Goal: Task Accomplishment & Management: Use online tool/utility

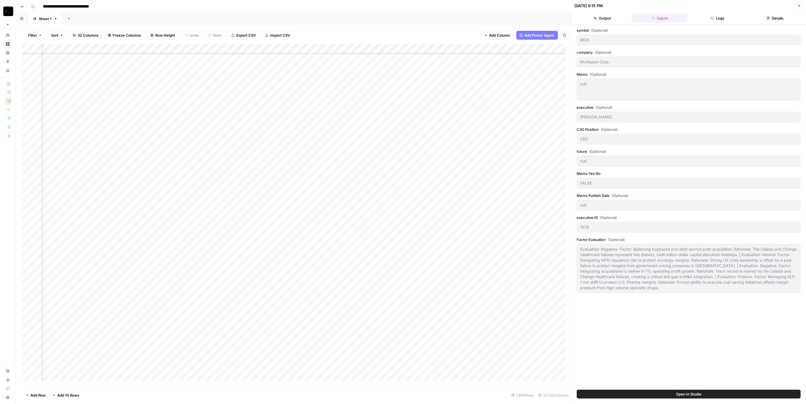
scroll to position [2804, 0]
click at [801, 4] on button "Close" at bounding box center [798, 5] width 7 height 7
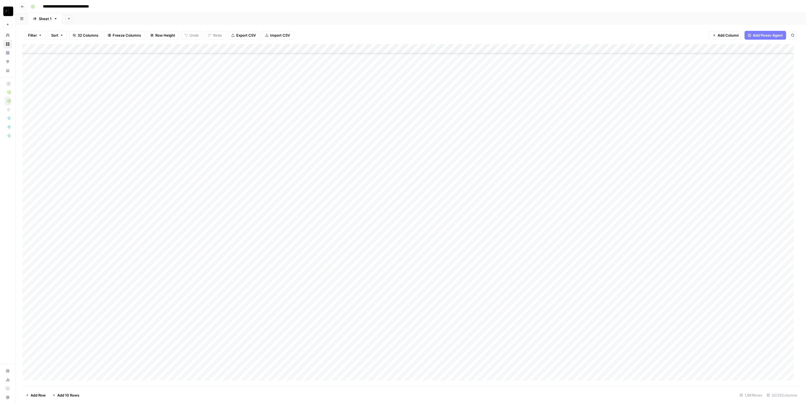
click at [32, 49] on div "Add Column" at bounding box center [410, 215] width 777 height 342
click at [40, 392] on span "Delete 1961 Rows" at bounding box center [41, 395] width 30 height 6
click at [380, 62] on span "Delete" at bounding box center [383, 64] width 12 height 6
click at [274, 33] on span "Import CSV" at bounding box center [280, 35] width 20 height 6
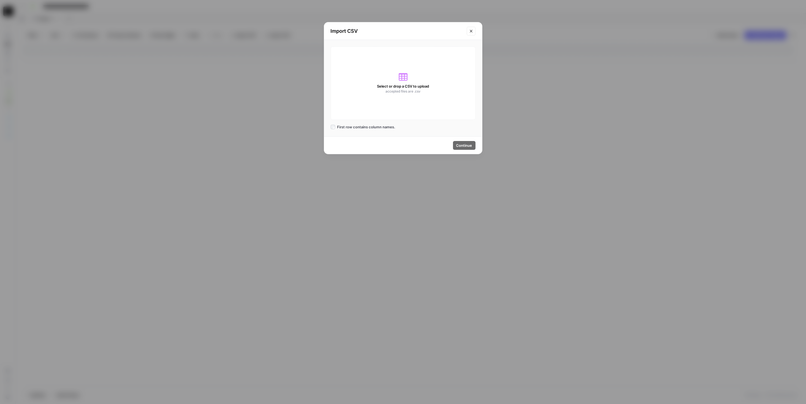
click at [426, 85] on span "Select or drop a CSV to upload" at bounding box center [403, 86] width 52 height 6
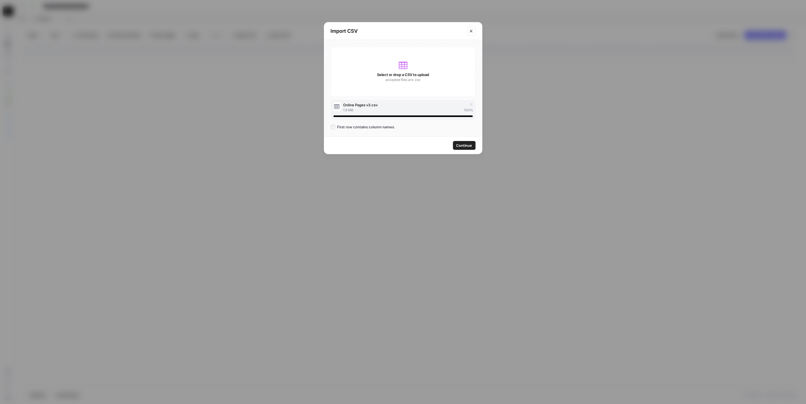
click at [470, 146] on span "Continue" at bounding box center [464, 146] width 16 height 6
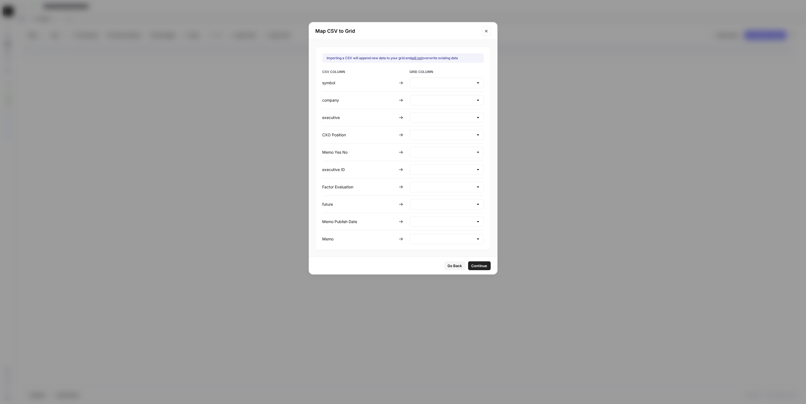
type input "Create new column"
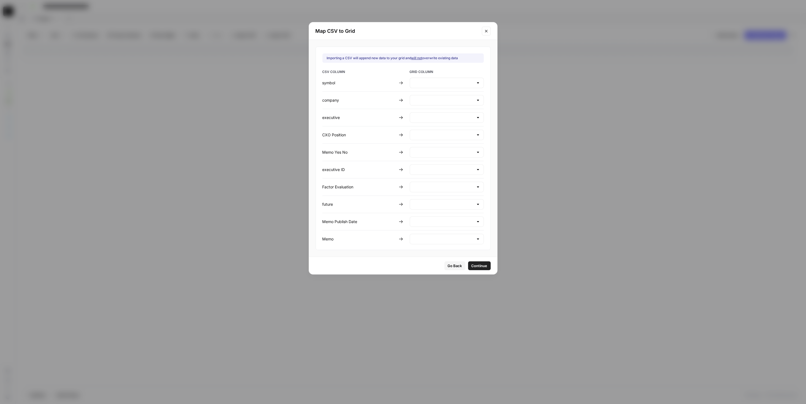
type input "Create new column"
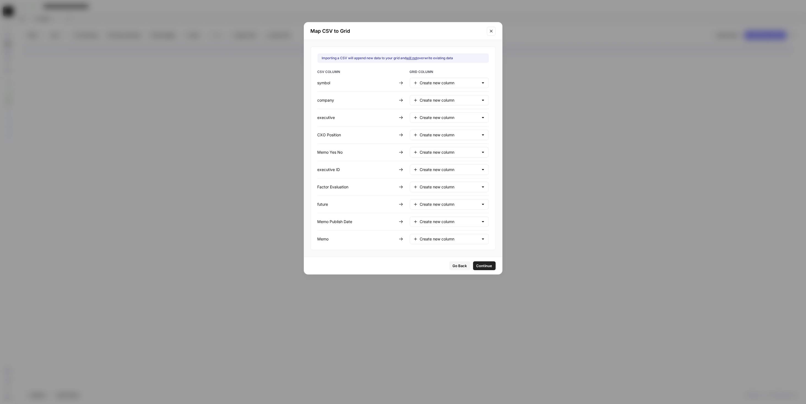
click at [465, 79] on div "Create new column" at bounding box center [449, 83] width 79 height 10
click at [454, 97] on span "symbol" at bounding box center [446, 97] width 53 height 6
type input "symbol"
click at [447, 102] on input "text" at bounding box center [449, 100] width 59 height 6
click at [446, 117] on button "company" at bounding box center [445, 121] width 66 height 8
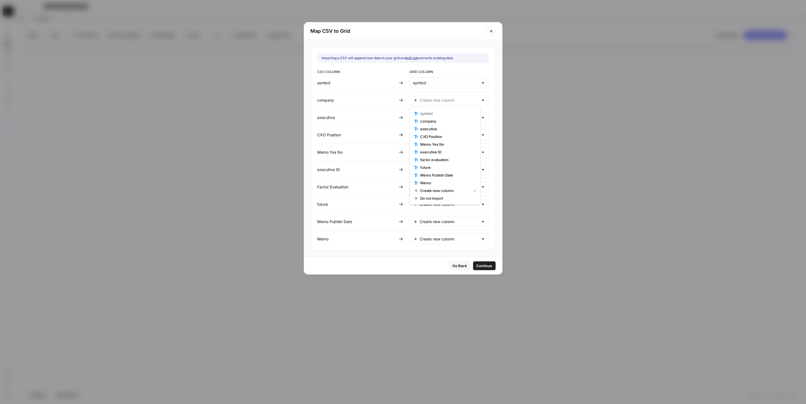
type input "company"
click at [440, 115] on input "text" at bounding box center [449, 118] width 59 height 6
click at [446, 145] on span "executive" at bounding box center [446, 146] width 53 height 6
type input "executive"
click at [445, 133] on input "text" at bounding box center [449, 135] width 59 height 6
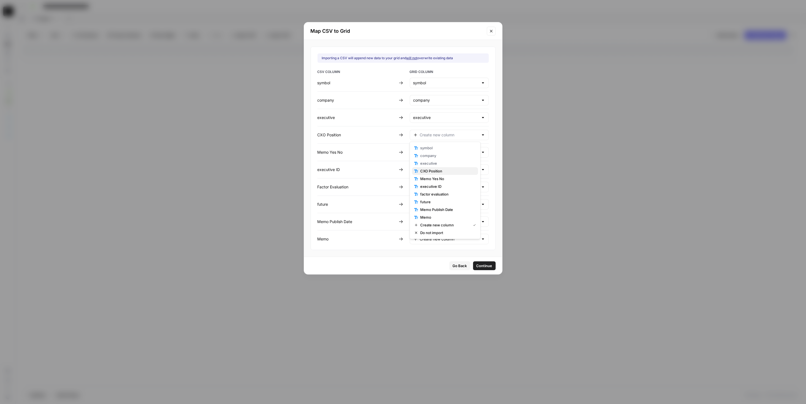
click at [448, 171] on span "CXO Position" at bounding box center [446, 171] width 53 height 6
type input "CXO Position"
click at [441, 150] on input "text" at bounding box center [449, 152] width 59 height 6
click at [442, 193] on span "Memo Yes No" at bounding box center [446, 196] width 53 height 6
type input "Memo Yes No"
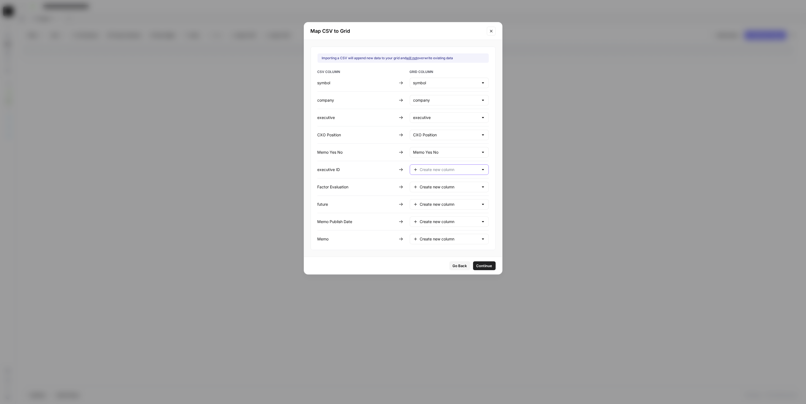
click at [432, 169] on input "text" at bounding box center [449, 170] width 59 height 6
click at [440, 224] on button "executive ID" at bounding box center [445, 221] width 66 height 8
type input "executive ID"
click at [425, 185] on input "text" at bounding box center [449, 187] width 59 height 6
click at [448, 244] on span "factor evaluation" at bounding box center [446, 246] width 53 height 6
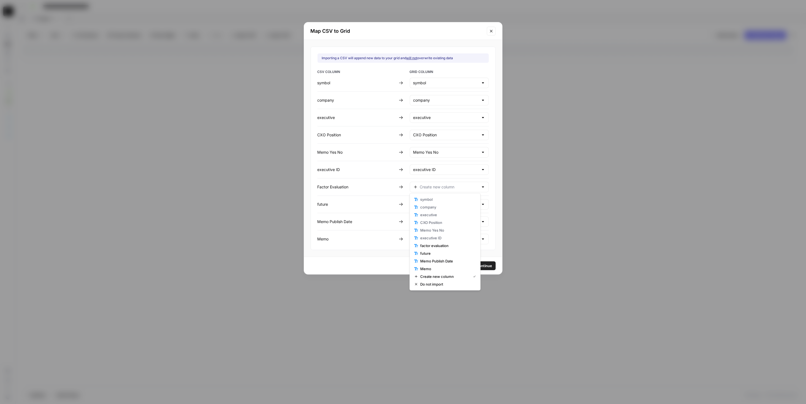
type input "factor evaluation"
click at [439, 201] on input "text" at bounding box center [449, 204] width 59 height 6
click at [453, 267] on button "future" at bounding box center [445, 270] width 66 height 8
type input "future"
click at [442, 220] on input "text" at bounding box center [449, 222] width 59 height 6
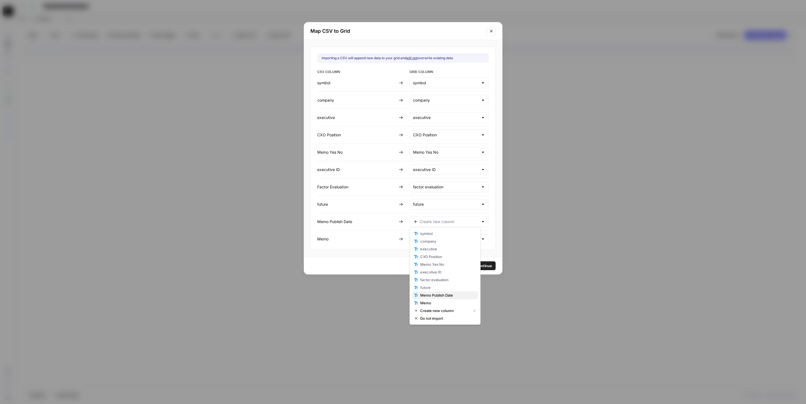
click at [450, 292] on span "Memo Publish Date" at bounding box center [446, 295] width 53 height 6
type input "Memo Publish Date"
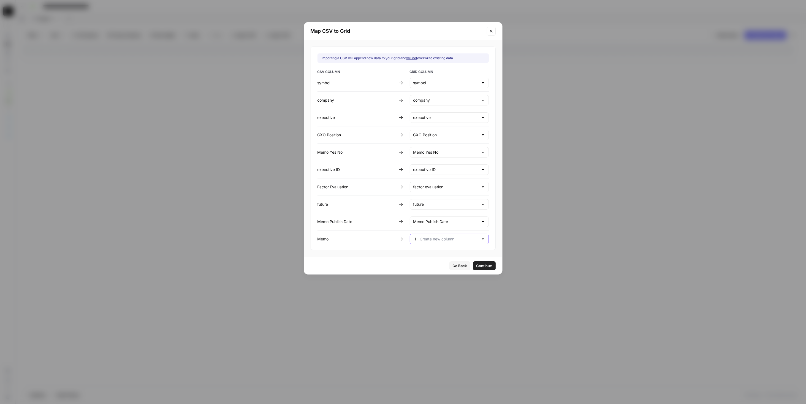
click at [445, 239] on input "text" at bounding box center [449, 239] width 59 height 6
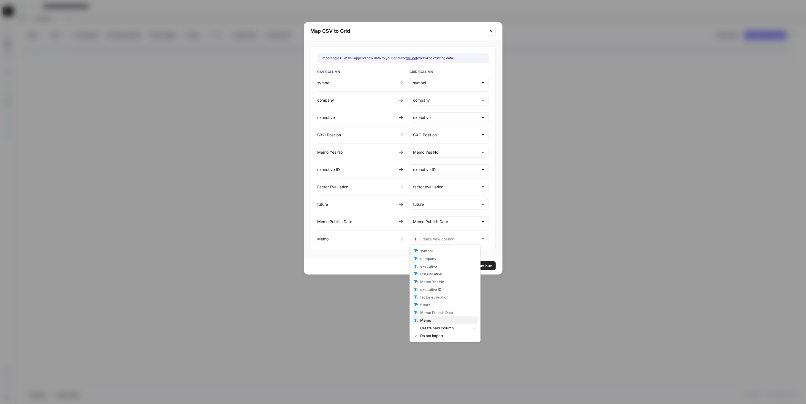
click at [451, 317] on span "Memo" at bounding box center [446, 320] width 53 height 6
type input "Memo"
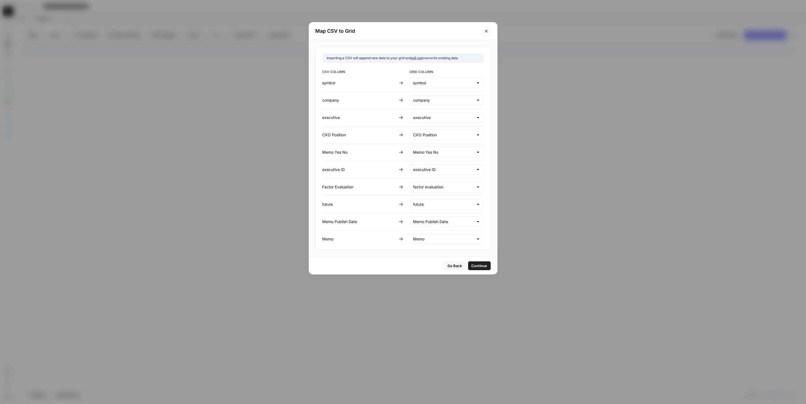
click at [474, 264] on span "Continue" at bounding box center [479, 266] width 16 height 6
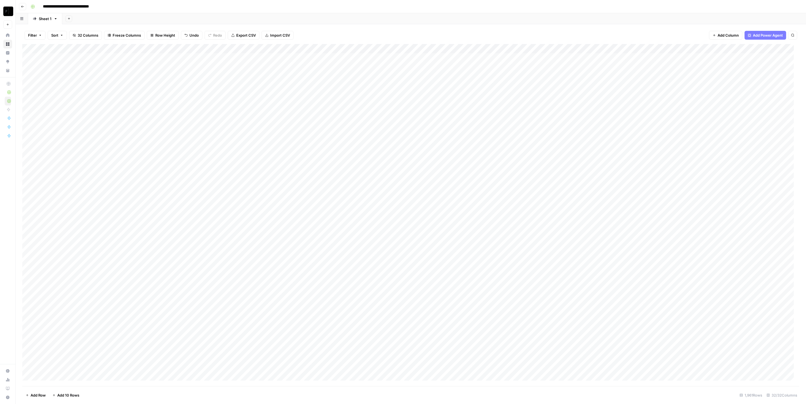
click at [186, 53] on div "Add Column" at bounding box center [410, 215] width 777 height 342
drag, startPoint x: 218, startPoint y: 56, endPoint x: 228, endPoint y: 57, distance: 10.5
click at [218, 56] on div "Add Column" at bounding box center [410, 215] width 777 height 342
click at [82, 80] on div "Add Column" at bounding box center [410, 215] width 777 height 342
click at [84, 58] on div "Add Column" at bounding box center [410, 215] width 777 height 342
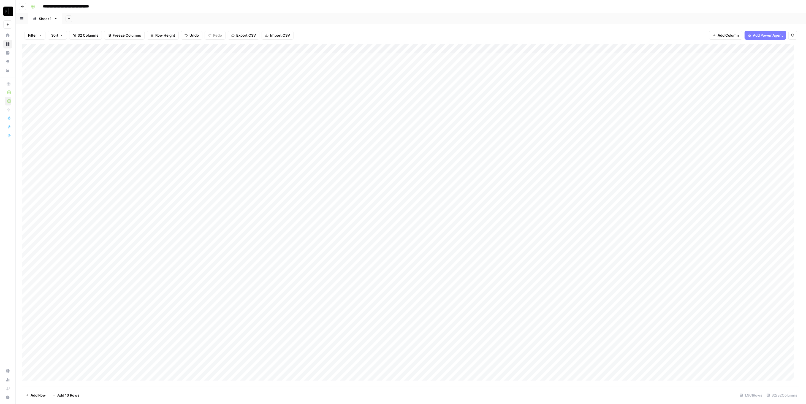
click at [84, 58] on div "Add Column" at bounding box center [410, 215] width 777 height 342
click at [73, 60] on div "Add Column" at bounding box center [410, 215] width 777 height 342
click at [85, 56] on div "Add Column" at bounding box center [410, 215] width 777 height 342
drag, startPoint x: 138, startPoint y: 88, endPoint x: 143, endPoint y: 72, distance: 16.5
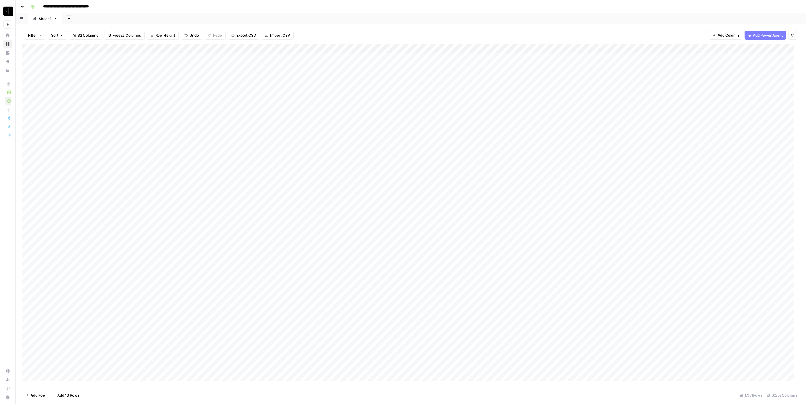
click at [138, 88] on div "Add Column" at bounding box center [410, 215] width 777 height 342
click at [146, 60] on div "Add Column" at bounding box center [410, 215] width 777 height 342
click at [147, 56] on div "Add Column" at bounding box center [410, 215] width 777 height 342
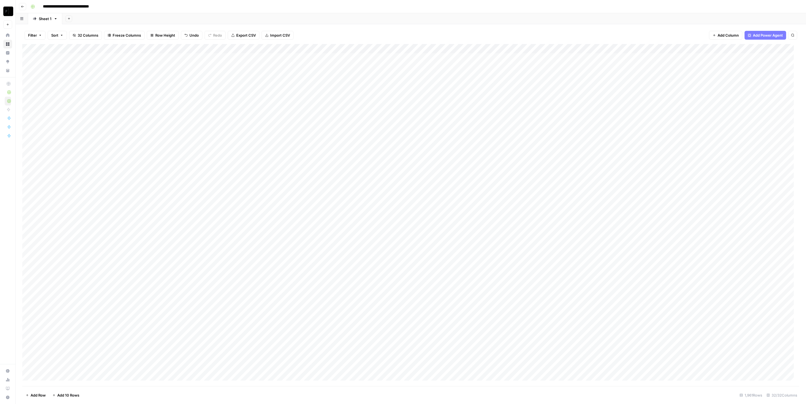
drag, startPoint x: 147, startPoint y: 56, endPoint x: 127, endPoint y: 57, distance: 20.4
click at [145, 55] on div "Add Column" at bounding box center [410, 215] width 777 height 342
click at [91, 63] on div "Add Column" at bounding box center [410, 215] width 777 height 342
drag, startPoint x: 654, startPoint y: 47, endPoint x: 754, endPoint y: 51, distance: 100.0
click at [754, 51] on div "Add Column" at bounding box center [410, 215] width 777 height 342
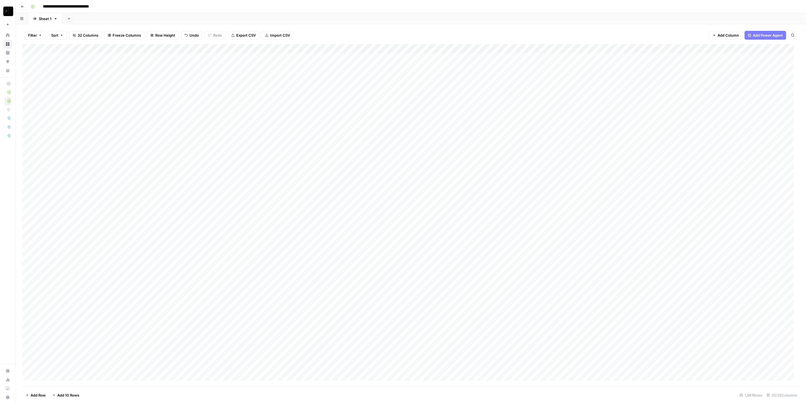
click at [30, 47] on div "Add Column" at bounding box center [410, 215] width 777 height 342
click at [45, 396] on span "Delete 1961 Rows" at bounding box center [41, 395] width 30 height 6
click at [391, 62] on button "Delete" at bounding box center [383, 64] width 18 height 10
drag, startPoint x: 242, startPoint y: 33, endPoint x: 285, endPoint y: 29, distance: 43.4
click at [285, 9] on div "**********" at bounding box center [411, 202] width 790 height 404
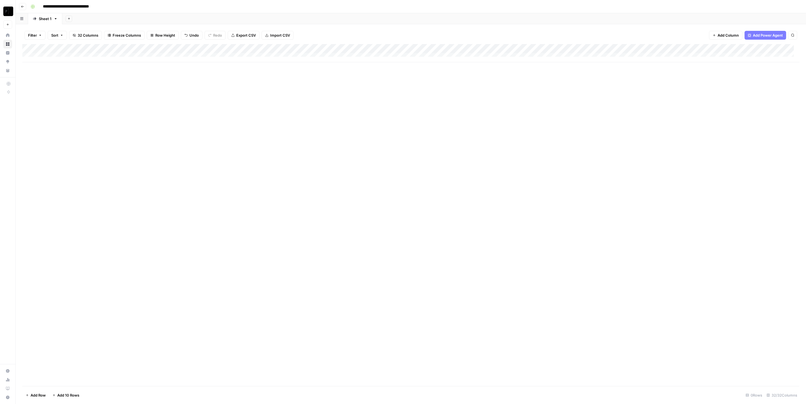
click at [285, 31] on button "Import CSV" at bounding box center [277, 35] width 32 height 9
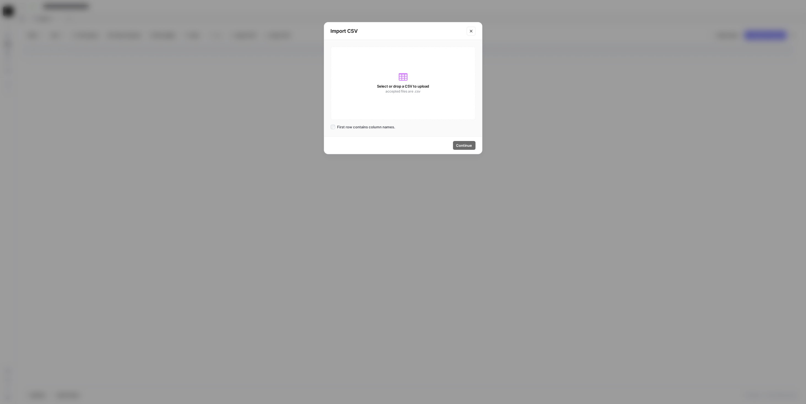
click at [441, 97] on div "Select or drop a CSV to upload accepted files are .csv" at bounding box center [403, 83] width 145 height 73
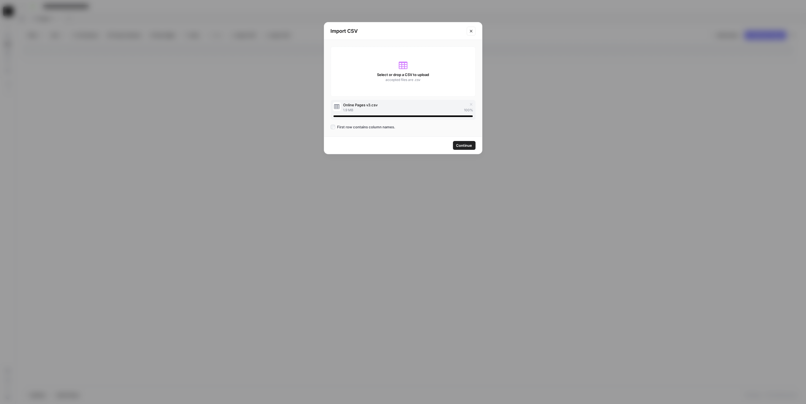
click at [467, 146] on span "Continue" at bounding box center [464, 146] width 16 height 6
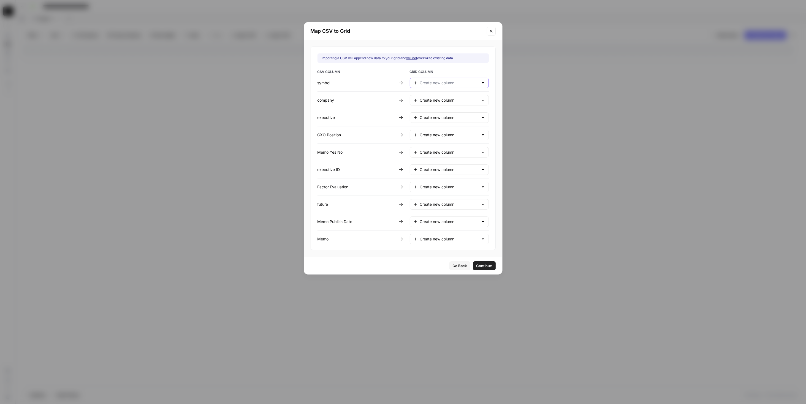
click at [448, 81] on input "text" at bounding box center [449, 83] width 59 height 6
click at [449, 97] on span "symbol" at bounding box center [446, 97] width 53 height 6
type input "symbol"
click at [446, 105] on div "CSV COLUMN GRID COLUMN symbol symbol company Create new column executive Create…" at bounding box center [402, 156] width 171 height 175
click at [446, 103] on div "Create new column" at bounding box center [449, 100] width 79 height 10
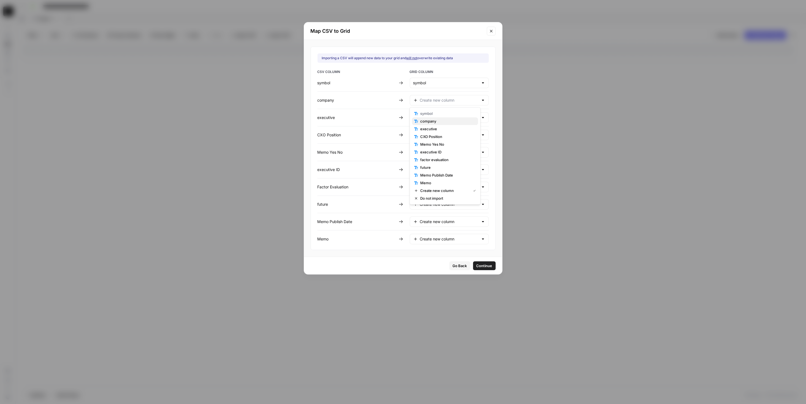
click at [442, 119] on span "company" at bounding box center [446, 121] width 53 height 6
type input "company"
click at [442, 117] on input "text" at bounding box center [449, 118] width 59 height 6
click at [445, 147] on span "executive" at bounding box center [446, 146] width 53 height 6
type input "executive"
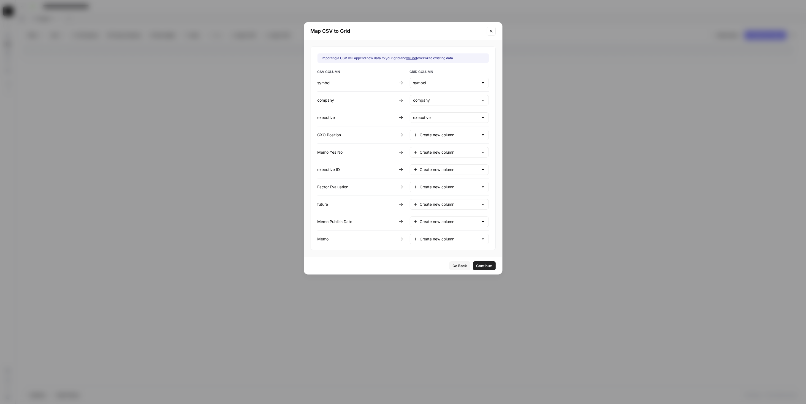
click at [431, 137] on div "Create new column" at bounding box center [449, 135] width 79 height 10
click at [438, 171] on span "CXO Position" at bounding box center [446, 171] width 53 height 6
type input "CXO Position"
click at [433, 153] on input "text" at bounding box center [449, 152] width 59 height 6
click at [444, 192] on button "Memo Yes No" at bounding box center [445, 196] width 66 height 8
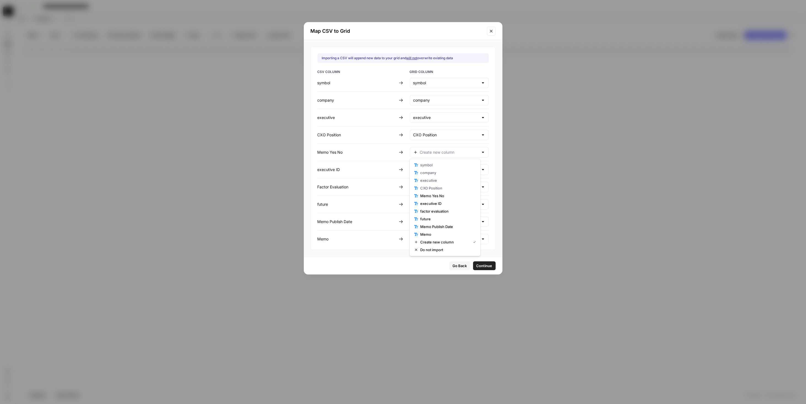
type input "Memo Yes No"
click at [443, 171] on input "text" at bounding box center [449, 170] width 59 height 6
click at [435, 224] on button "executive ID" at bounding box center [445, 221] width 66 height 8
type input "executive ID"
click at [436, 187] on input "text" at bounding box center [449, 187] width 59 height 6
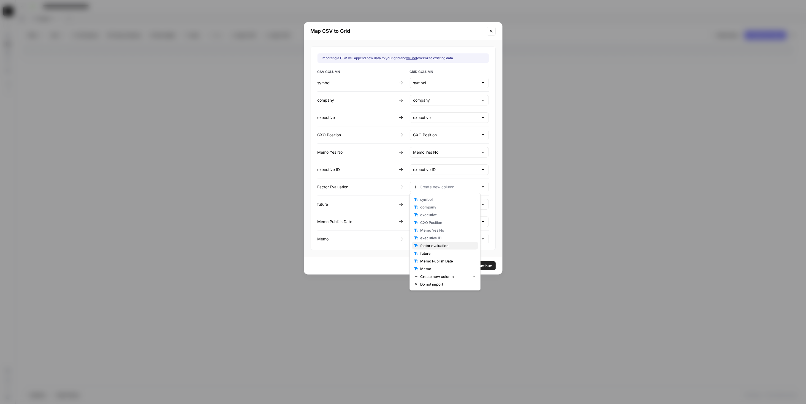
click at [436, 245] on span "factor evaluation" at bounding box center [446, 246] width 53 height 6
type input "factor evaluation"
click at [438, 199] on div "Create new column" at bounding box center [449, 204] width 79 height 10
click at [440, 271] on span "future" at bounding box center [446, 271] width 53 height 6
type input "future"
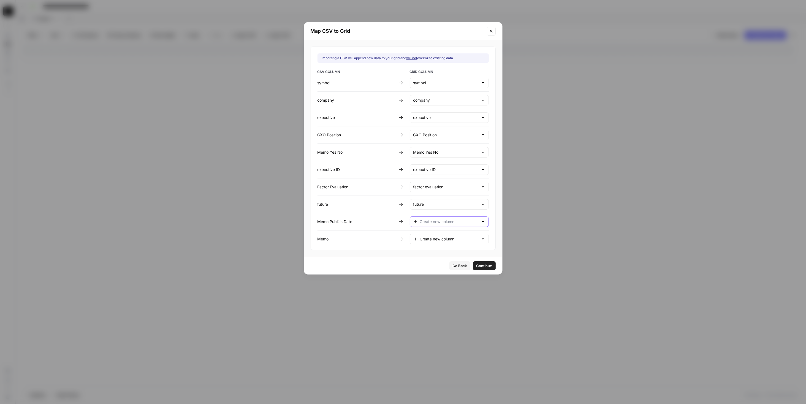
click at [434, 222] on input "text" at bounding box center [449, 222] width 59 height 6
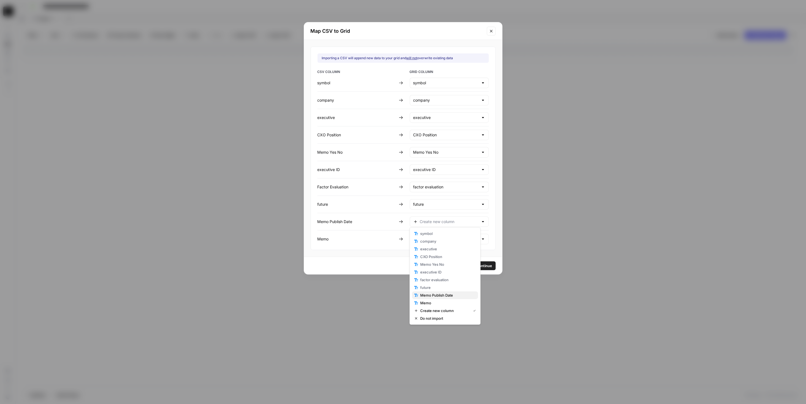
click at [441, 293] on span "Memo Publish Date" at bounding box center [446, 295] width 53 height 6
type input "Memo Publish Date"
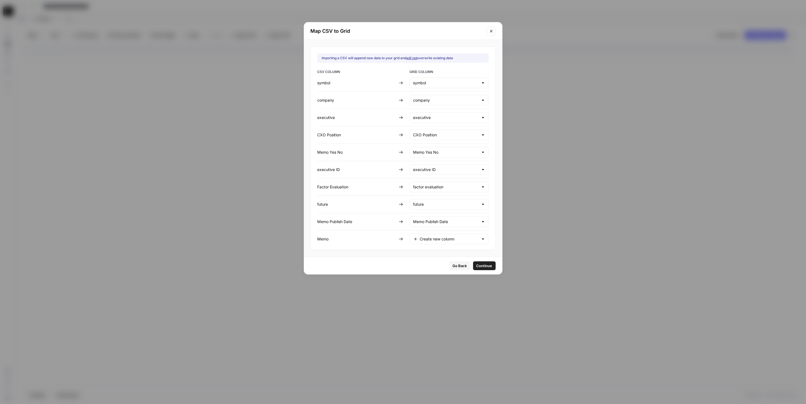
click at [438, 234] on div "Create new column" at bounding box center [449, 239] width 79 height 10
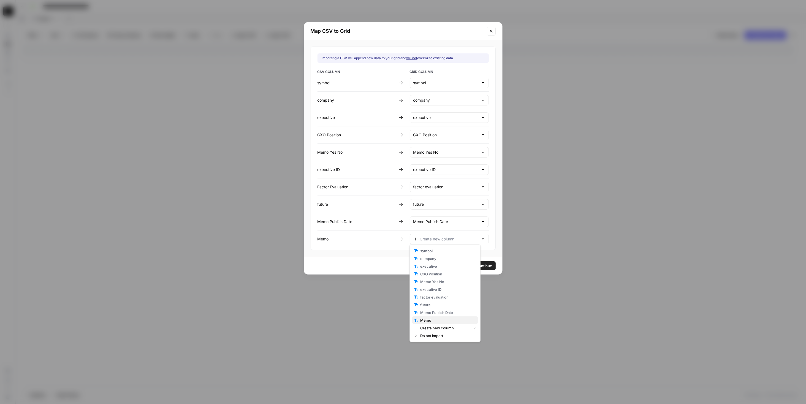
click at [449, 319] on span "Memo" at bounding box center [446, 320] width 53 height 6
type input "Memo"
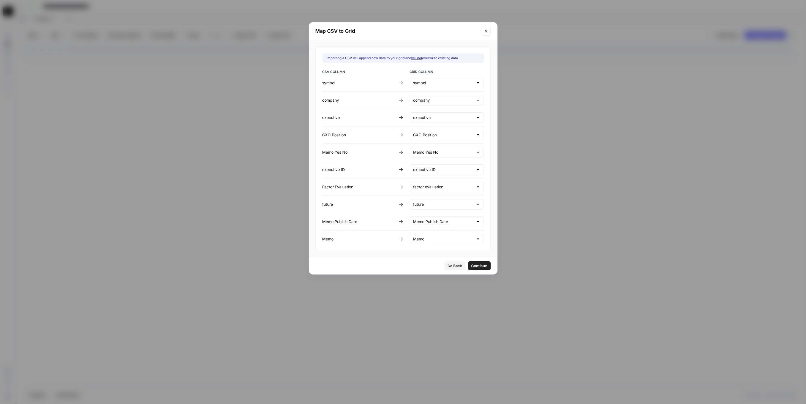
click at [478, 265] on button "Continue" at bounding box center [479, 265] width 23 height 9
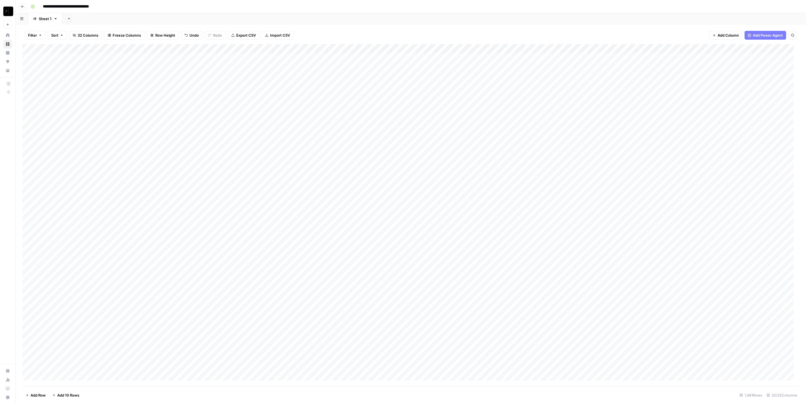
click at [75, 59] on div "Add Column" at bounding box center [410, 215] width 777 height 342
click at [73, 60] on div "Add Column" at bounding box center [410, 215] width 777 height 342
click at [73, 59] on div "Add Column" at bounding box center [410, 215] width 777 height 342
click at [73, 58] on div "Add Column" at bounding box center [410, 215] width 777 height 342
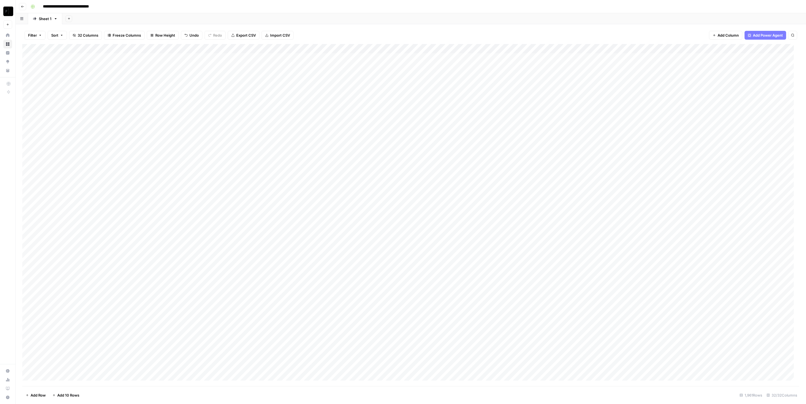
click at [73, 58] on div "Add Column" at bounding box center [410, 215] width 777 height 342
click at [355, 57] on div "Add Column" at bounding box center [410, 215] width 777 height 342
click at [351, 68] on div "Add Column" at bounding box center [410, 215] width 777 height 342
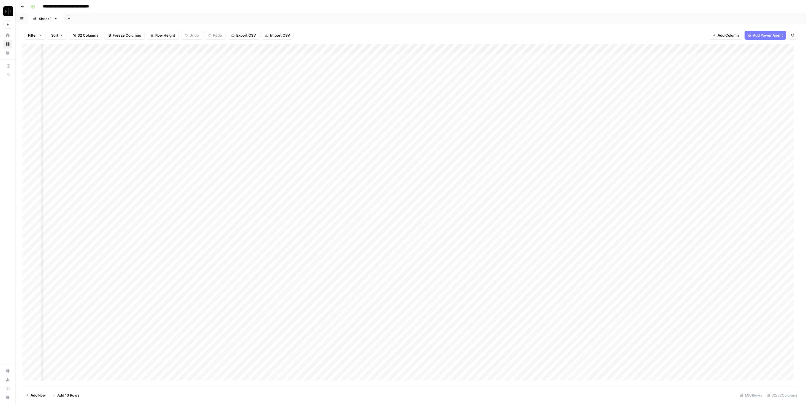
click at [352, 76] on div "Add Column" at bounding box center [410, 215] width 777 height 342
click at [353, 87] on div "Add Column" at bounding box center [410, 215] width 777 height 342
click at [351, 97] on div "Add Column" at bounding box center [410, 215] width 777 height 342
click at [351, 104] on div "Add Column" at bounding box center [410, 215] width 777 height 342
click at [351, 67] on div "Add Column" at bounding box center [410, 215] width 777 height 342
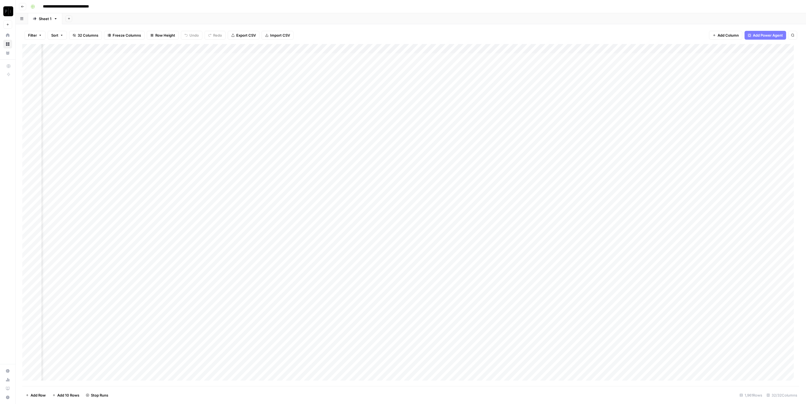
click at [353, 113] on div "Add Column" at bounding box center [410, 215] width 777 height 342
click at [354, 120] on div "Add Column" at bounding box center [410, 215] width 777 height 342
click at [355, 133] on div "Add Column" at bounding box center [410, 215] width 777 height 342
click at [352, 141] on div "Add Column" at bounding box center [410, 215] width 777 height 342
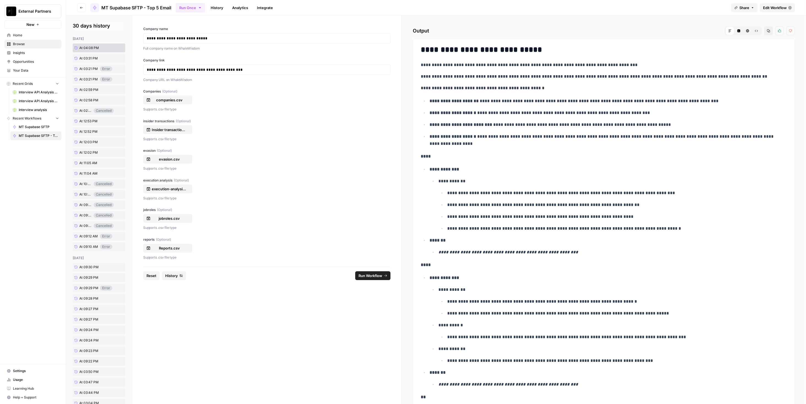
click at [375, 276] on span "Run Workflow" at bounding box center [370, 276] width 24 height 6
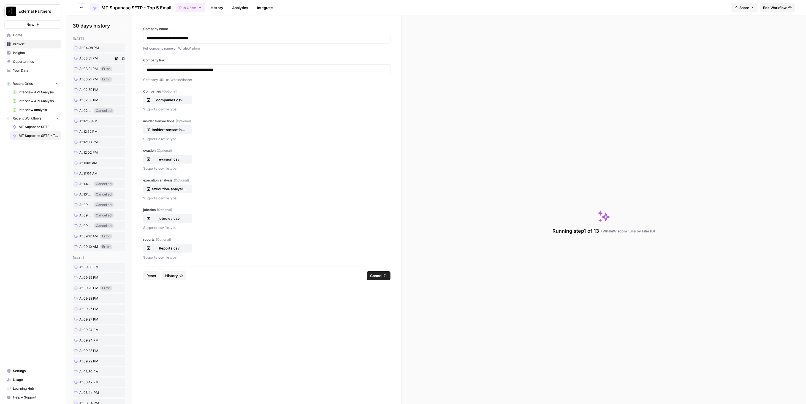
click at [92, 59] on span "At 03:31 PM" at bounding box center [88, 58] width 18 height 5
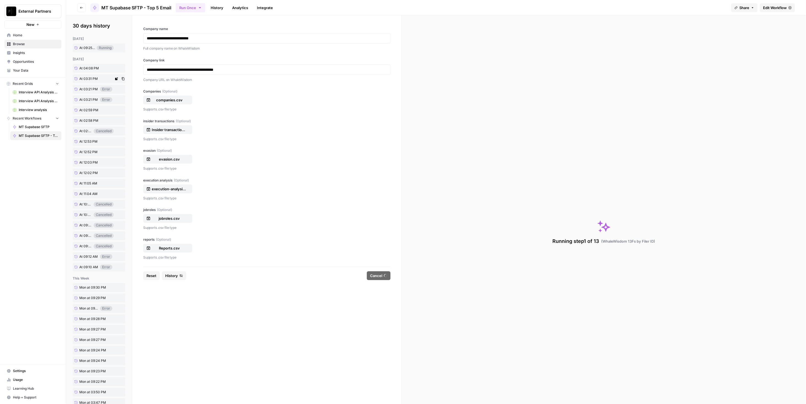
click at [85, 79] on span "At 03:31 PM" at bounding box center [88, 78] width 18 height 5
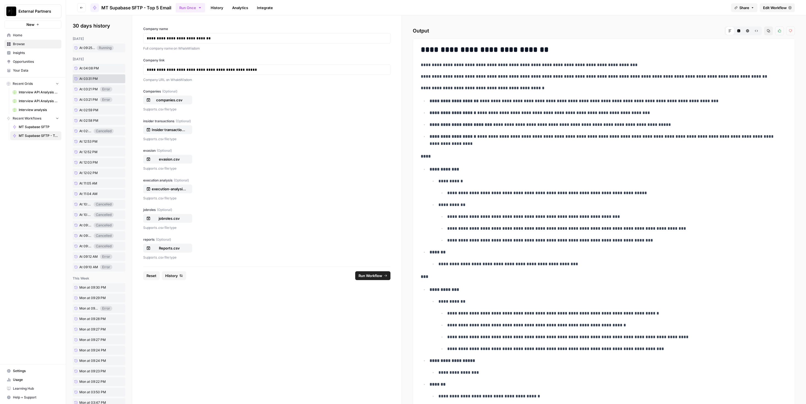
click at [384, 275] on icon "submit" at bounding box center [385, 275] width 3 height 2
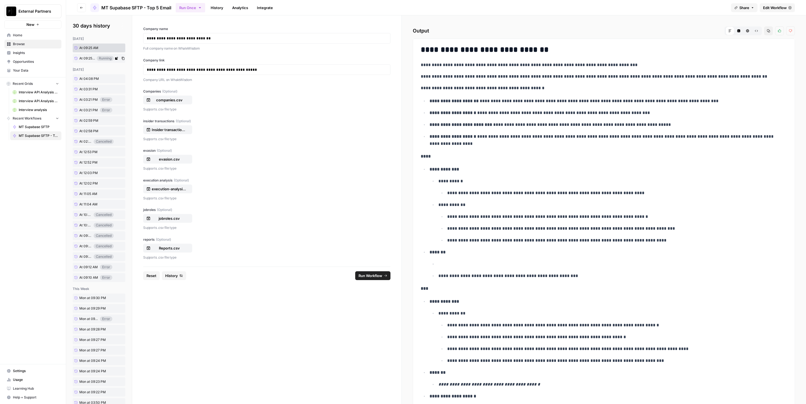
click at [91, 60] on span "At 09:25 AM" at bounding box center [87, 58] width 16 height 5
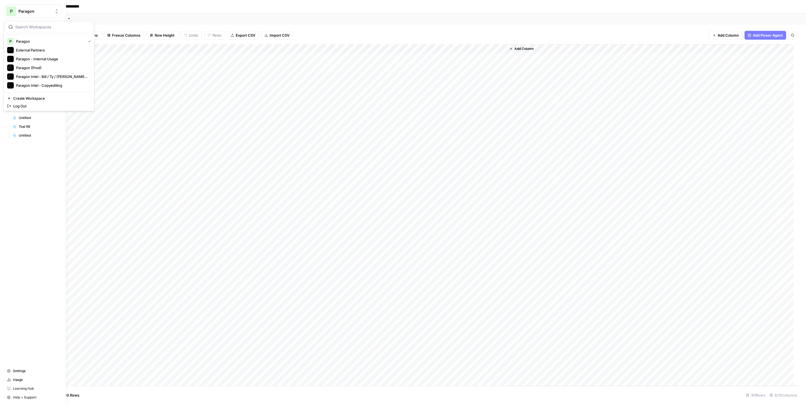
click at [10, 12] on span "P" at bounding box center [11, 11] width 3 height 7
click at [40, 67] on span "Paragon (Prod)" at bounding box center [53, 68] width 73 height 6
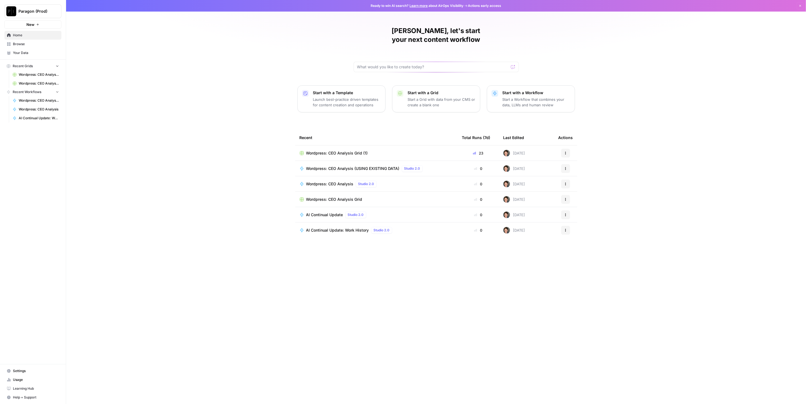
click at [342, 150] on span "Wordpress: CEO Analysis Grid (1)" at bounding box center [337, 153] width 62 height 6
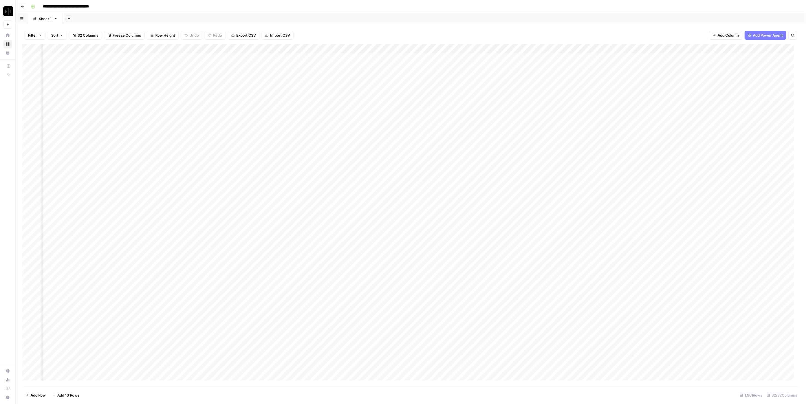
scroll to position [0, 776]
click at [316, 132] on div "Add Column" at bounding box center [410, 215] width 777 height 342
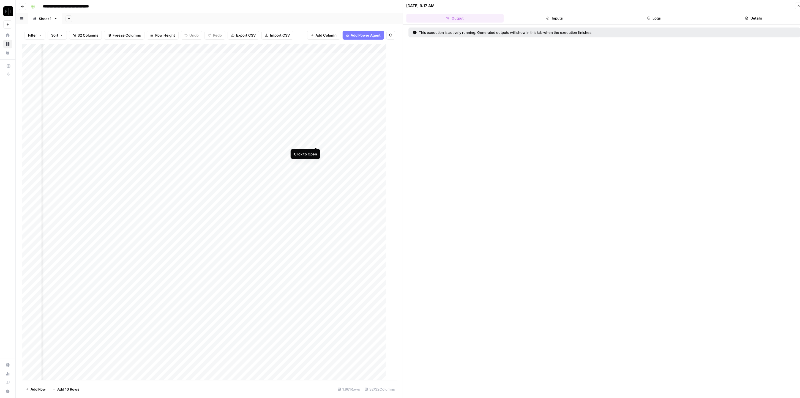
click at [314, 142] on div "Add Column" at bounding box center [207, 215] width 370 height 342
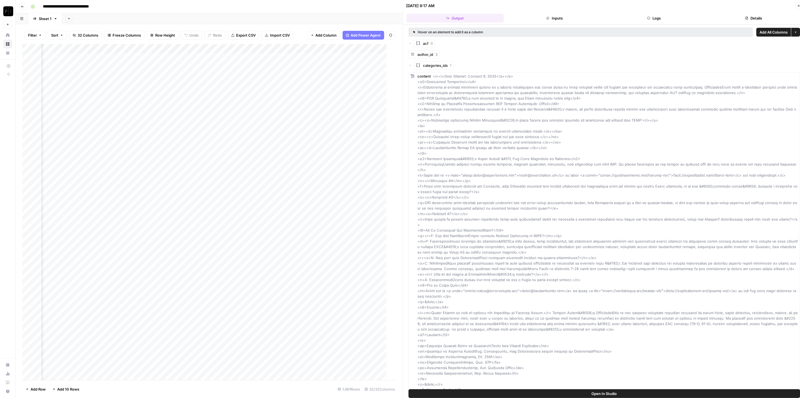
click at [645, 13] on header "10/01/25 at 9:17 AM Close Output Inputs Logs Details" at bounding box center [604, 12] width 403 height 25
click at [651, 16] on button "Logs" at bounding box center [654, 18] width 97 height 9
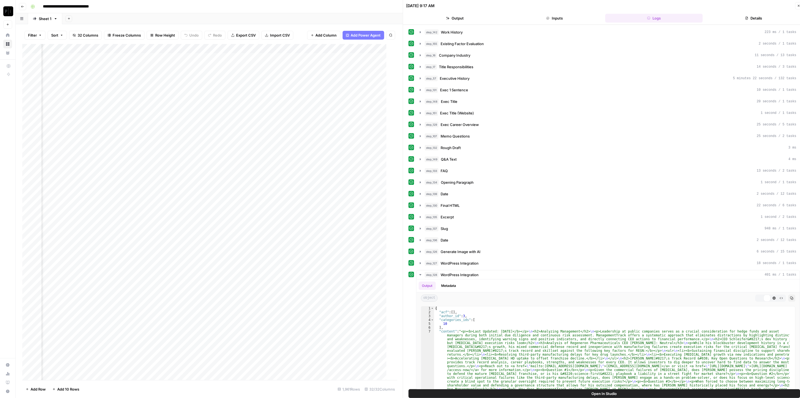
click at [571, 12] on header "10/01/25 at 9:17 AM Close Output Inputs Logs Details" at bounding box center [604, 12] width 403 height 25
click at [571, 21] on button "Inputs" at bounding box center [554, 18] width 97 height 9
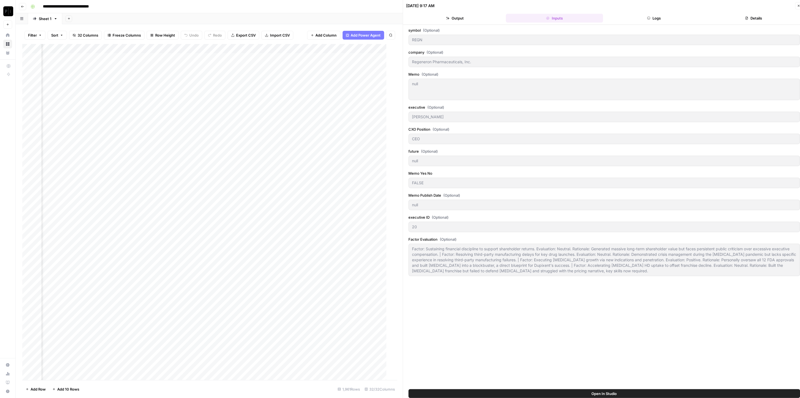
click at [798, 4] on button "Close" at bounding box center [798, 5] width 7 height 7
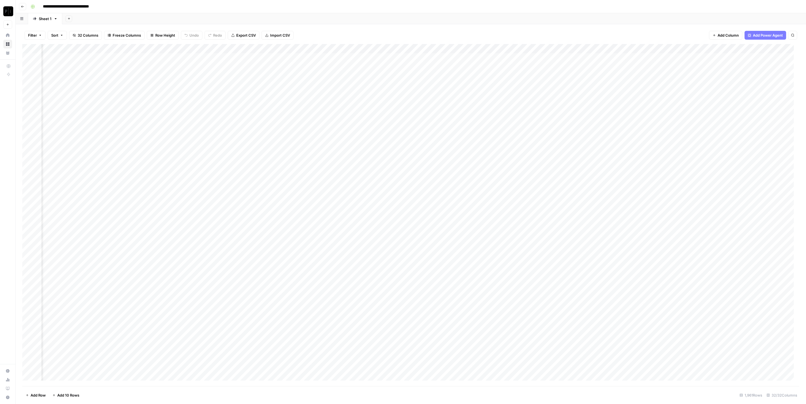
scroll to position [0, 517]
click at [186, 105] on div "Add Column" at bounding box center [410, 215] width 777 height 342
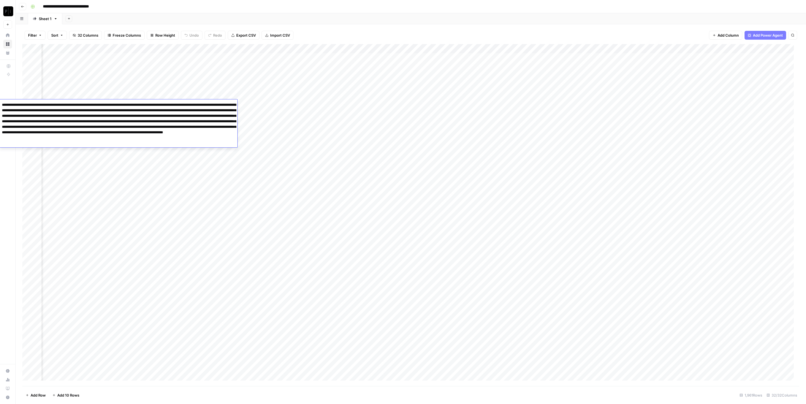
click at [178, 156] on div "Add Column" at bounding box center [410, 215] width 777 height 342
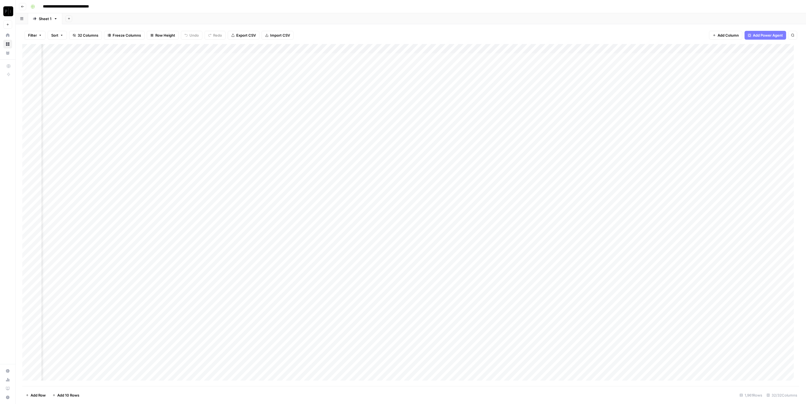
click at [196, 60] on div "Add Column" at bounding box center [410, 215] width 777 height 342
click at [438, 219] on div "Add Column" at bounding box center [410, 215] width 777 height 342
click at [749, 216] on div "Add Column" at bounding box center [410, 215] width 777 height 342
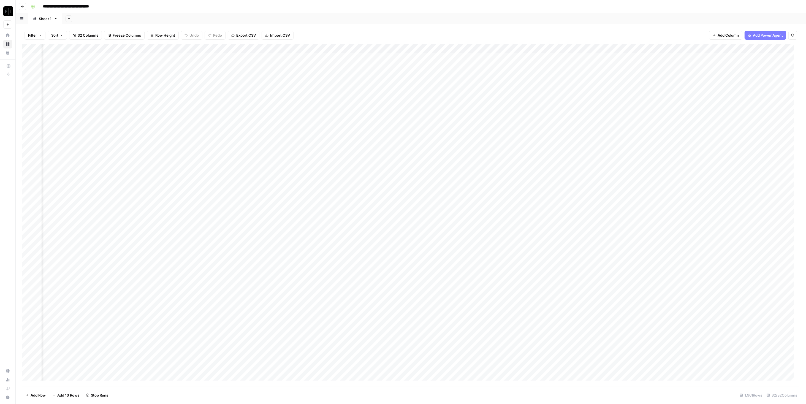
scroll to position [0, 457]
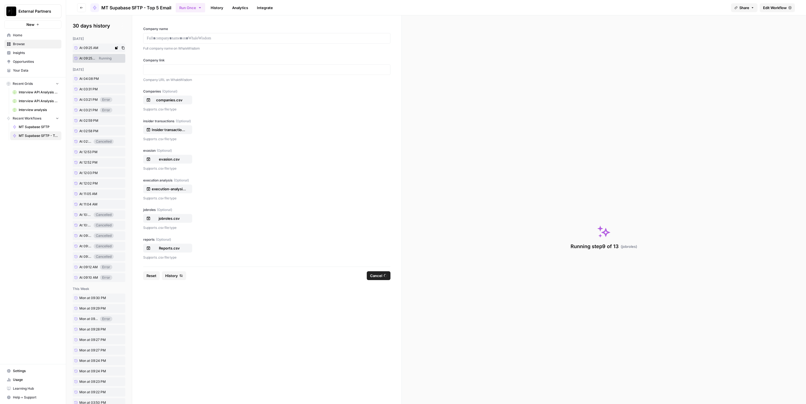
click at [88, 50] on span "At 09:25 AM" at bounding box center [88, 47] width 19 height 5
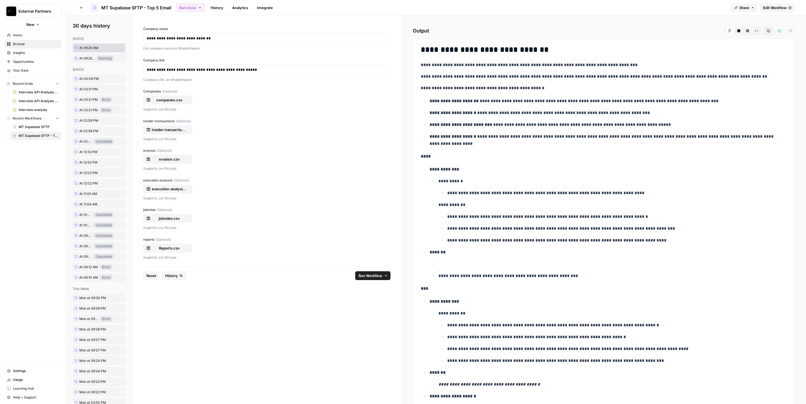
scroll to position [110, 0]
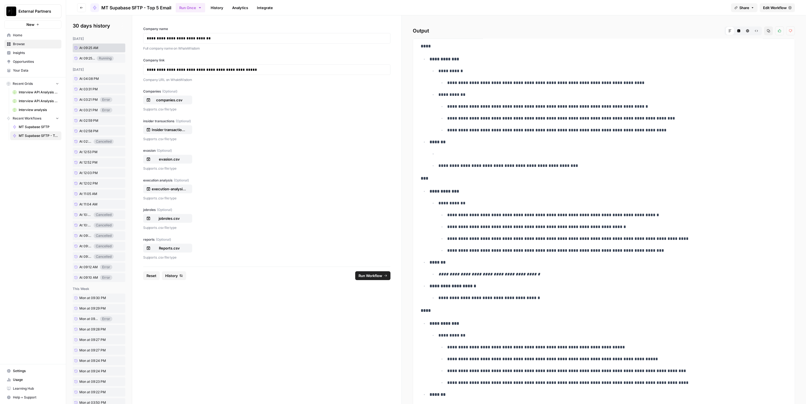
drag, startPoint x: 479, startPoint y: 267, endPoint x: 479, endPoint y: 271, distance: 4.1
click at [479, 267] on li "**********" at bounding box center [607, 267] width 359 height 19
click at [479, 273] on em "**********" at bounding box center [489, 274] width 102 height 4
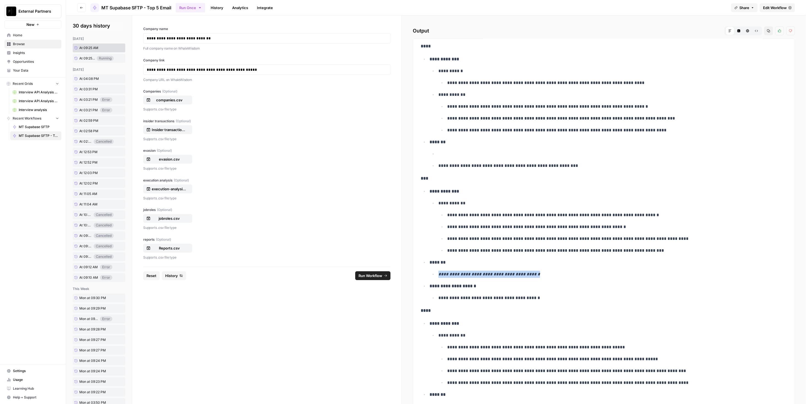
click at [786, 7] on span "Edit Workflow" at bounding box center [775, 8] width 24 height 6
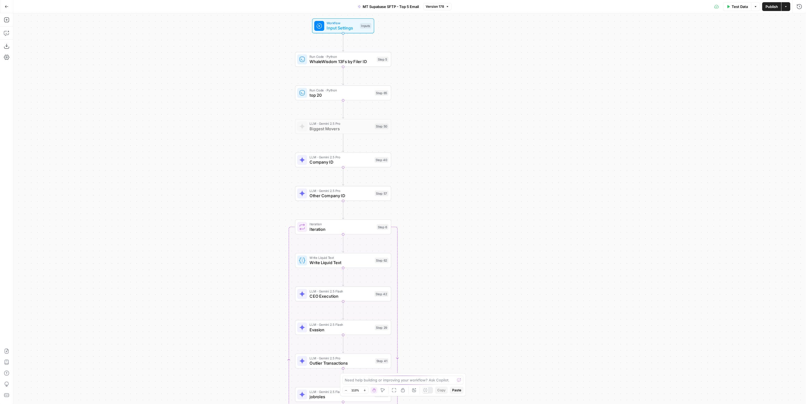
drag, startPoint x: 473, startPoint y: 254, endPoint x: 501, endPoint y: 157, distance: 100.8
click at [501, 157] on div "Workflow Input Settings Inputs Run Code · Python WhaleWisdom 13Fs by Filer ID S…" at bounding box center [409, 208] width 792 height 391
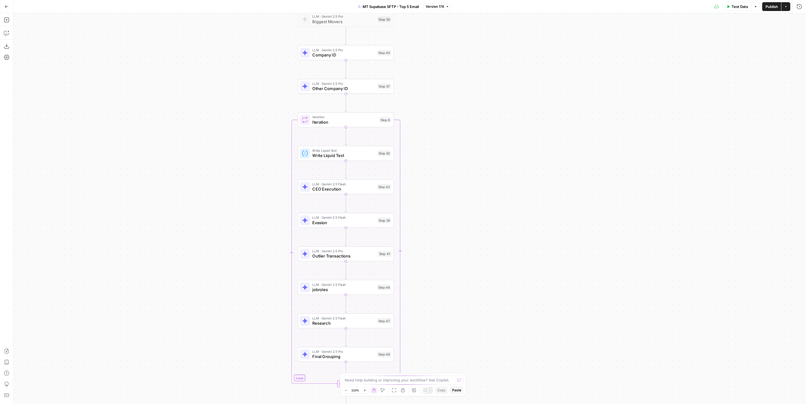
drag, startPoint x: 457, startPoint y: 265, endPoint x: 461, endPoint y: 154, distance: 110.5
click at [461, 154] on div "Workflow Input Settings Inputs Run Code · Python WhaleWisdom 13Fs by Filer ID S…" at bounding box center [409, 208] width 792 height 391
click at [330, 352] on span "Final Grouping" at bounding box center [345, 353] width 62 height 6
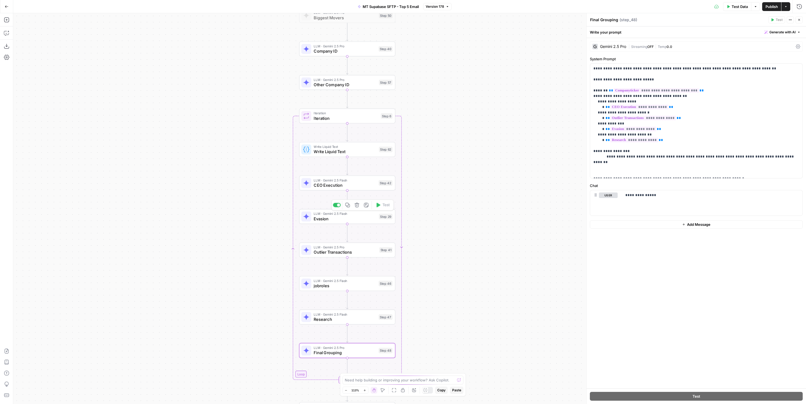
click at [334, 219] on span "Evasion" at bounding box center [345, 219] width 63 height 6
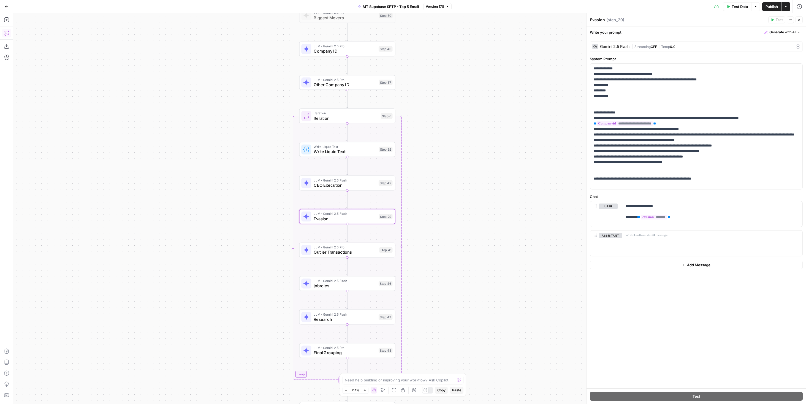
click at [9, 31] on icon "button" at bounding box center [7, 33] width 6 height 6
click at [73, 379] on div "Write your question here Auto Mode Send" at bounding box center [66, 389] width 96 height 20
click at [73, 381] on textarea at bounding box center [65, 384] width 89 height 6
type textarea "why would the output to step 29 be coming out in italics sometimes?"
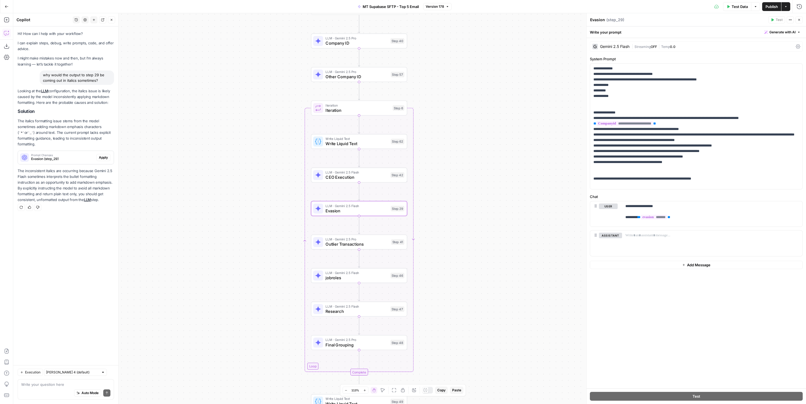
click at [102, 157] on span "Apply" at bounding box center [103, 157] width 9 height 5
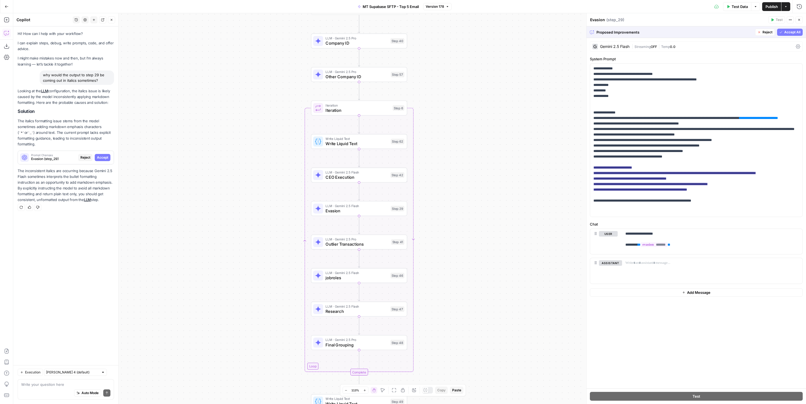
click at [781, 31] on icon "button" at bounding box center [780, 32] width 3 height 3
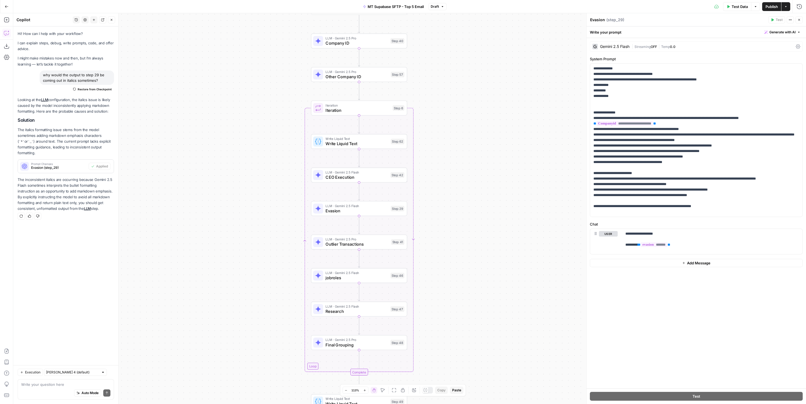
click at [774, 7] on span "Publish" at bounding box center [771, 7] width 12 height 6
click at [9, 6] on button "Go Back" at bounding box center [7, 7] width 10 height 10
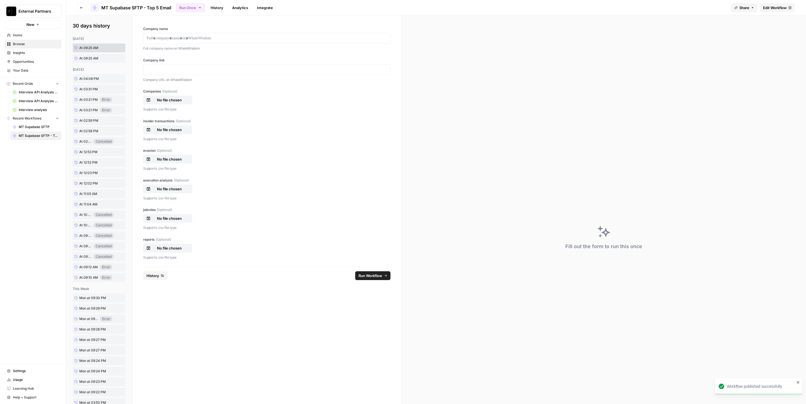
click at [103, 49] on link "At 09:25 AM" at bounding box center [93, 47] width 41 height 9
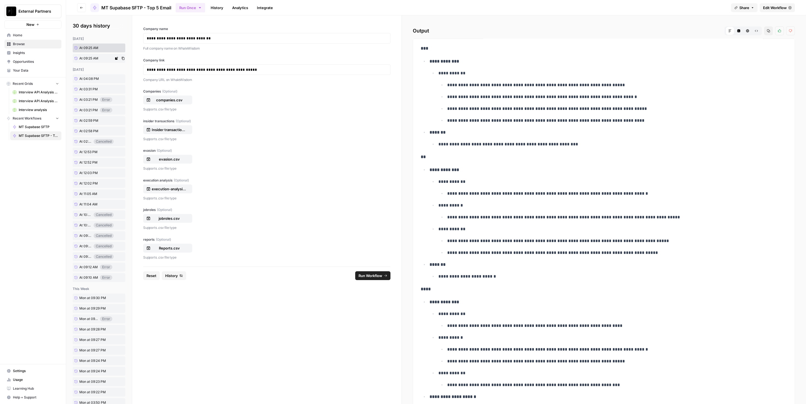
click at [92, 58] on span "At 09:25 AM" at bounding box center [88, 58] width 19 height 5
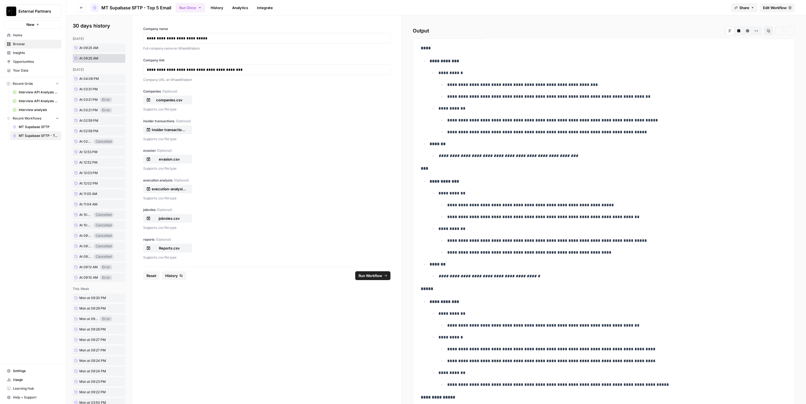
scroll to position [61, 0]
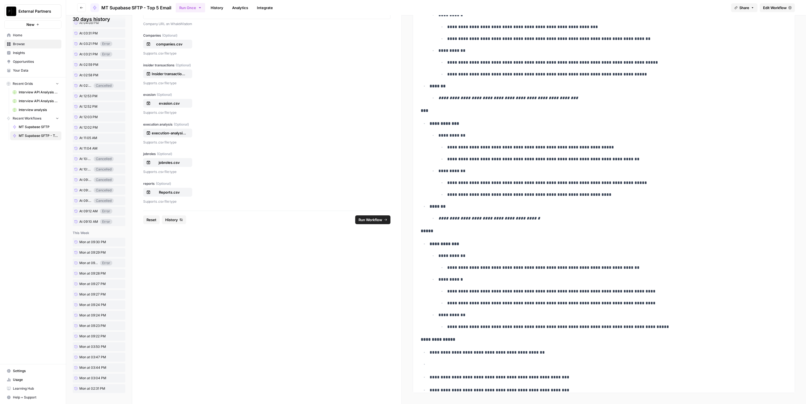
click at [773, 10] on span "Edit Workflow" at bounding box center [775, 8] width 24 height 6
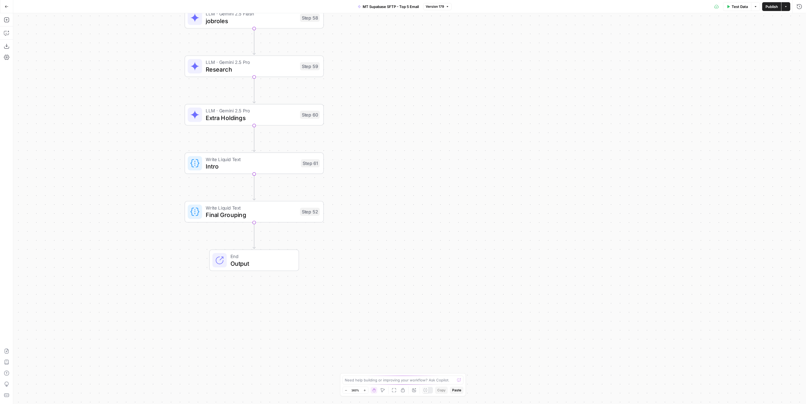
drag, startPoint x: 405, startPoint y: 252, endPoint x: 555, endPoint y: 264, distance: 151.0
click at [555, 264] on div "Workflow Input Settings Inputs Run Code · Python WhaleWisdom 13Fs by Filer ID S…" at bounding box center [409, 208] width 792 height 391
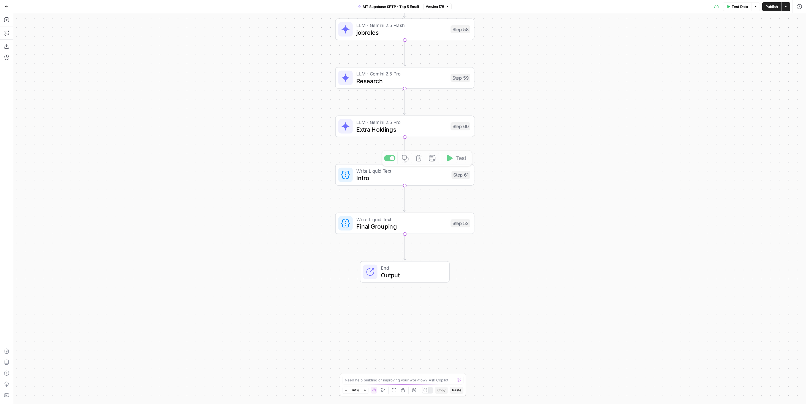
click at [436, 127] on span "Extra Holdings" at bounding box center [401, 129] width 91 height 9
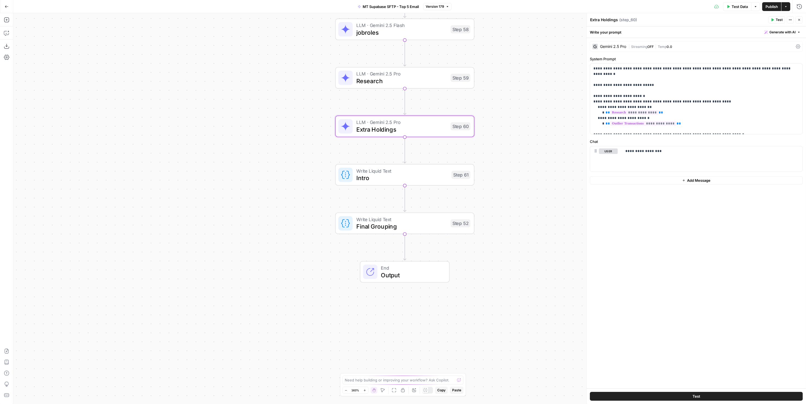
click at [391, 227] on span "Final Grouping" at bounding box center [401, 226] width 91 height 9
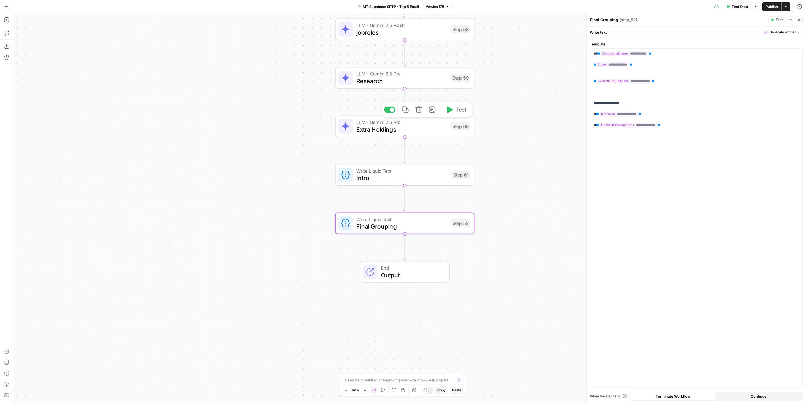
click at [400, 124] on span "LLM · Gemini 2.5 Pro" at bounding box center [401, 122] width 91 height 7
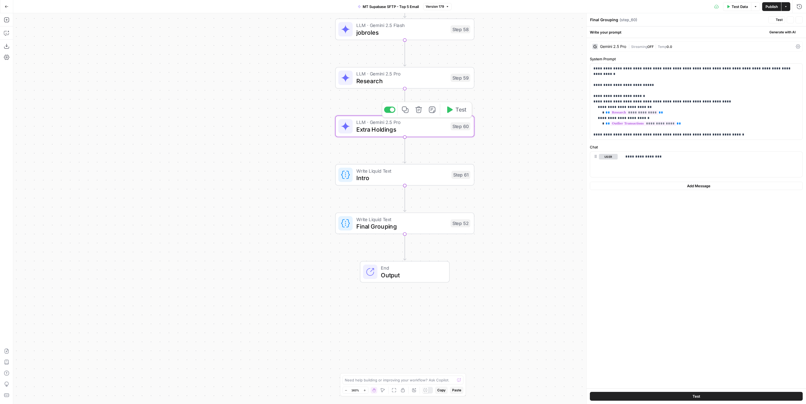
type textarea "Extra Holdings"
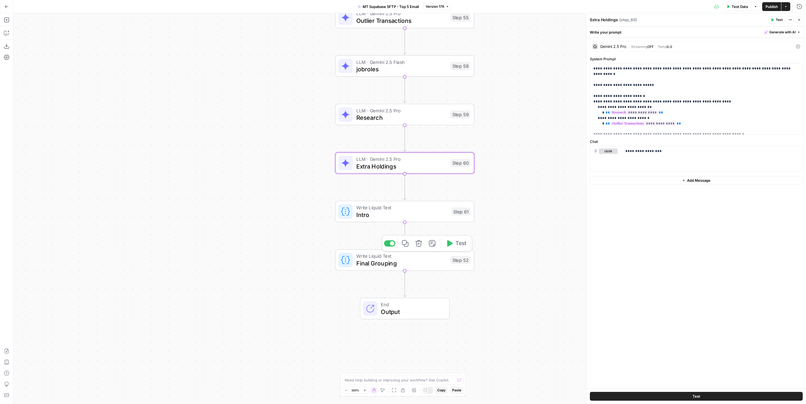
click at [412, 217] on span "Intro" at bounding box center [402, 214] width 92 height 9
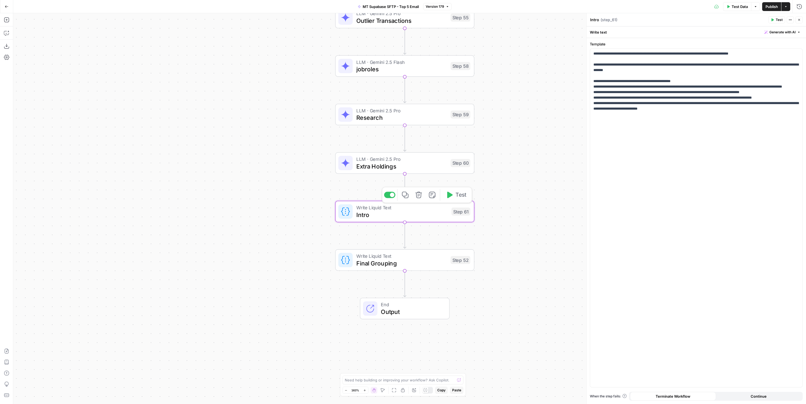
click at [428, 262] on span "Final Grouping" at bounding box center [401, 262] width 91 height 9
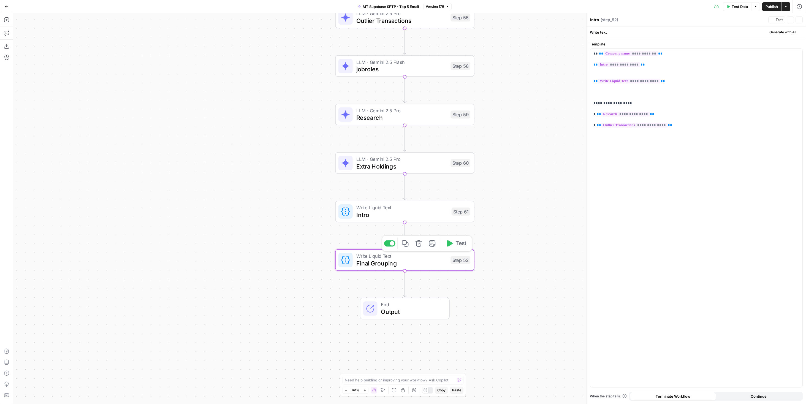
type textarea "Final Grouping"
click at [413, 164] on span "Extra Holdings" at bounding box center [401, 166] width 91 height 9
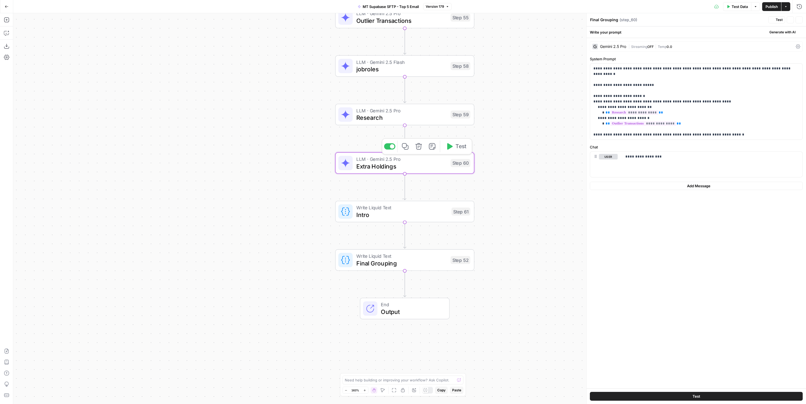
type textarea "Extra Holdings"
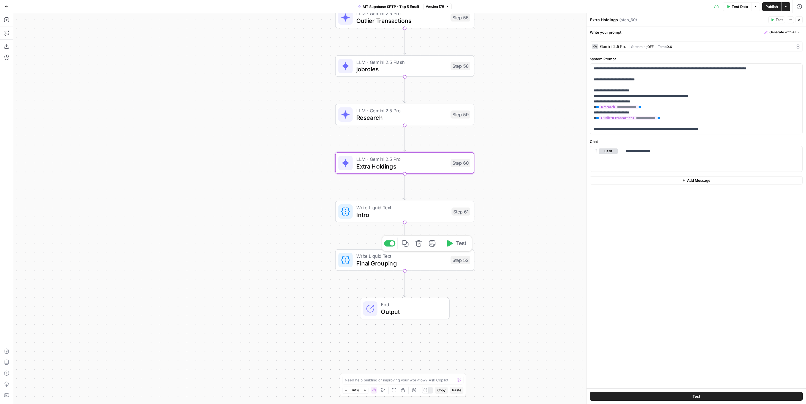
click at [438, 264] on span "Final Grouping" at bounding box center [401, 262] width 91 height 9
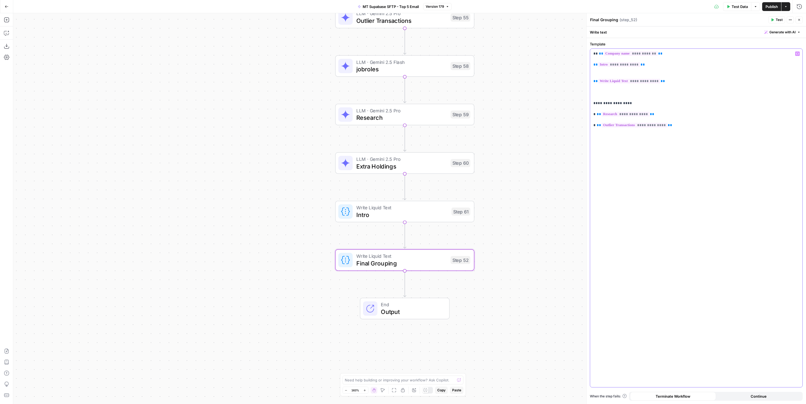
drag, startPoint x: 674, startPoint y: 124, endPoint x: 583, endPoint y: 111, distance: 91.4
click at [586, 111] on div "**********" at bounding box center [696, 208] width 220 height 391
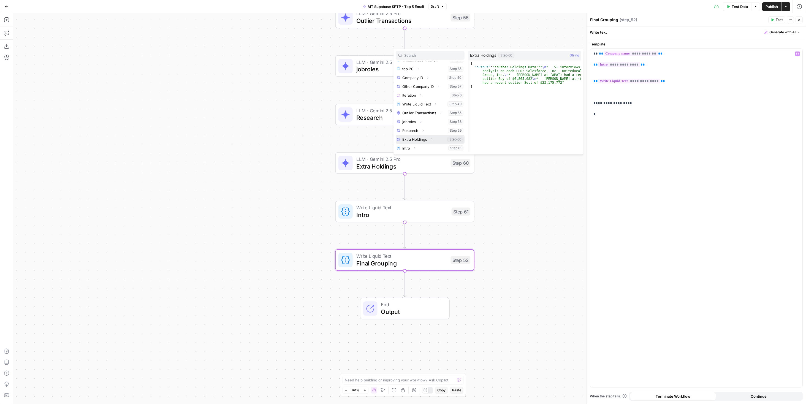
click at [427, 140] on button "Select variable Extra Holdings" at bounding box center [430, 139] width 69 height 9
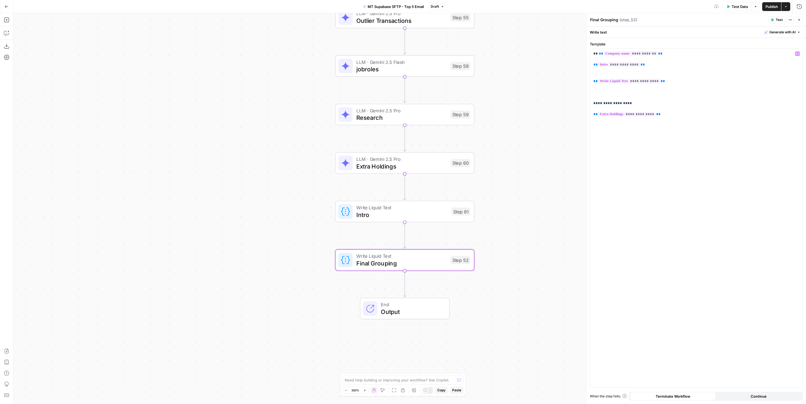
click at [418, 170] on span "Extra Holdings" at bounding box center [401, 166] width 91 height 9
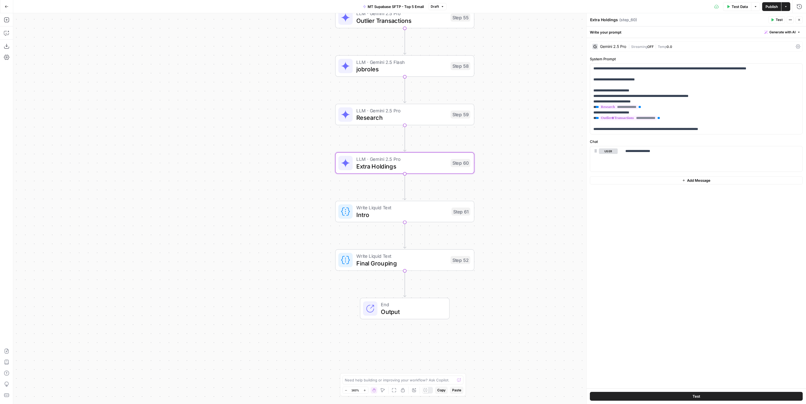
click at [773, 5] on span "Publish" at bounding box center [771, 7] width 12 height 6
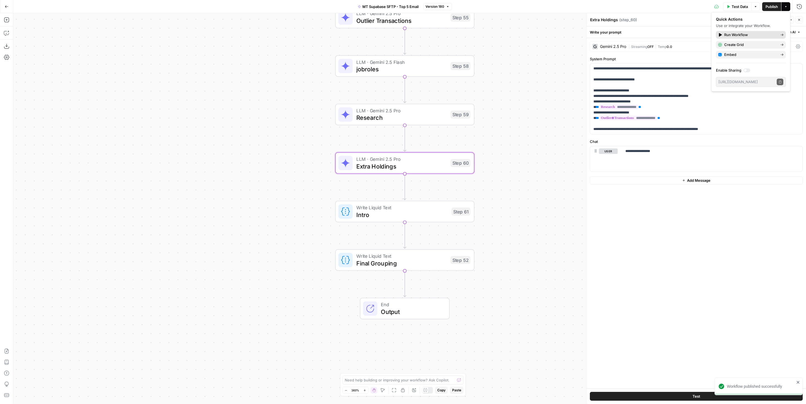
click at [744, 35] on span "Run Workflow" at bounding box center [750, 35] width 52 height 6
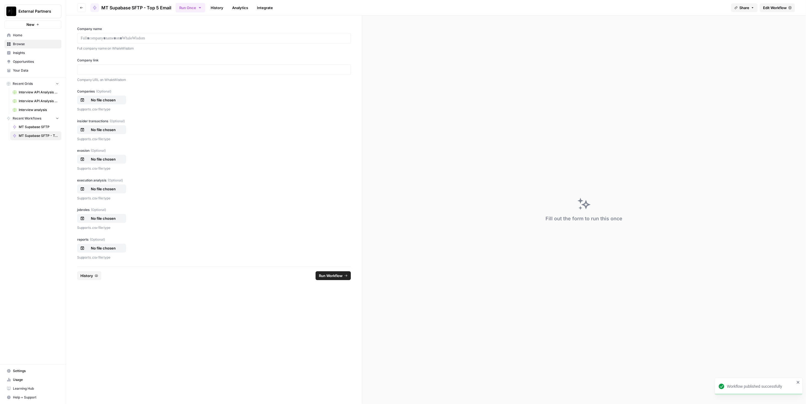
click at [88, 279] on button "History" at bounding box center [89, 275] width 24 height 9
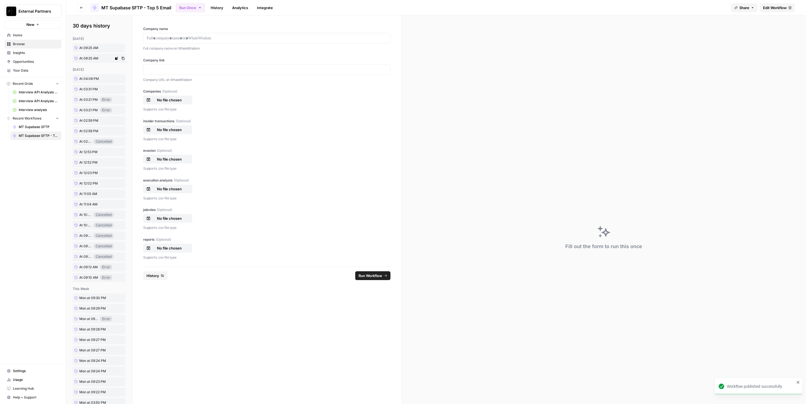
click at [90, 61] on link "At 09:25 AM" at bounding box center [93, 58] width 41 height 9
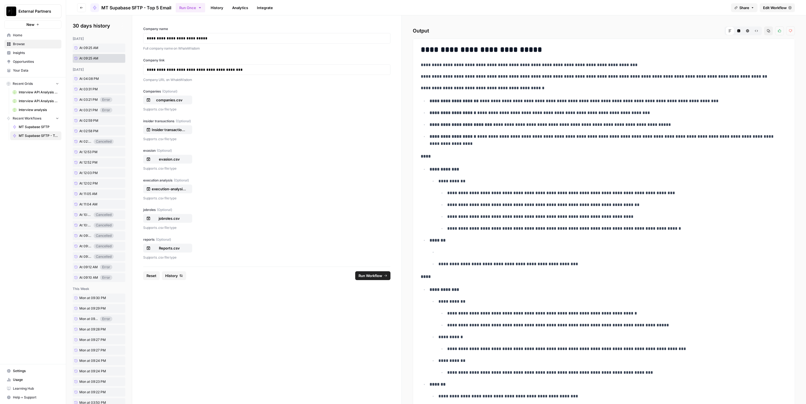
click at [375, 275] on span "Run Workflow" at bounding box center [370, 276] width 24 height 6
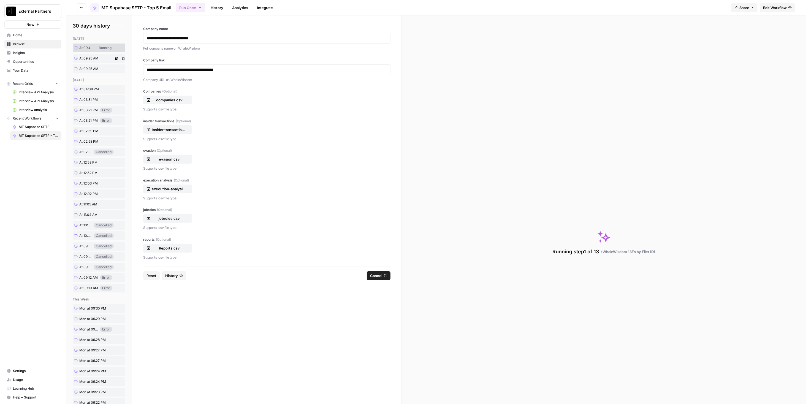
click at [89, 58] on span "At 09:25 AM" at bounding box center [88, 58] width 19 height 5
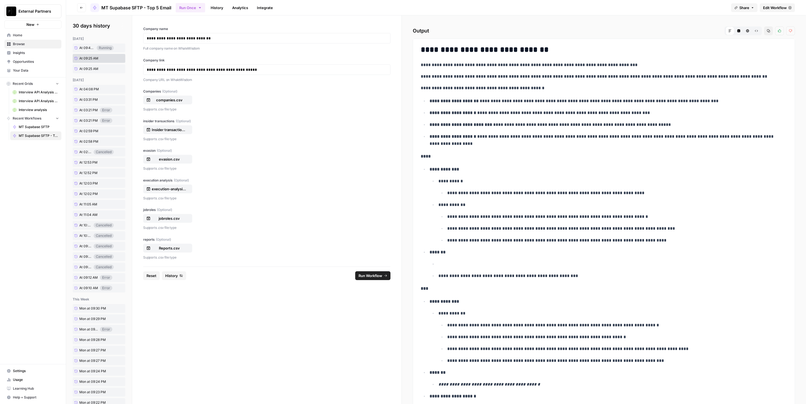
click at [368, 276] on span "Run Workflow" at bounding box center [370, 276] width 24 height 6
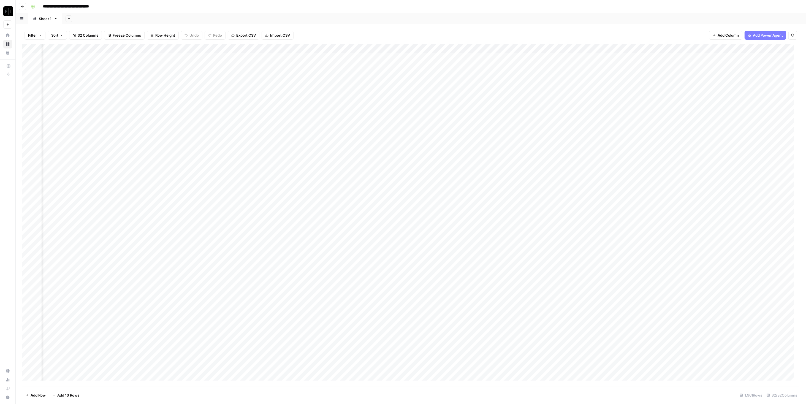
scroll to position [0, 778]
click at [318, 57] on div "Add Column" at bounding box center [410, 215] width 777 height 342
click at [320, 58] on div "Add Column" at bounding box center [410, 215] width 777 height 342
click at [459, 151] on div "Add Column" at bounding box center [410, 215] width 777 height 342
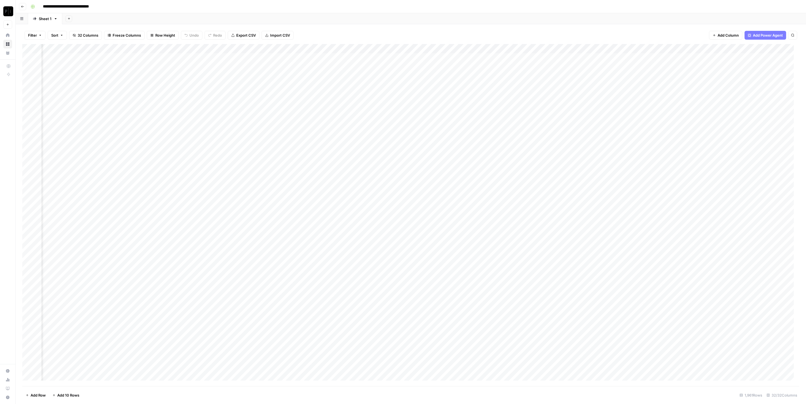
click at [459, 160] on div "Add Column" at bounding box center [410, 215] width 777 height 342
click at [457, 171] on div "Add Column" at bounding box center [410, 215] width 777 height 342
click at [460, 181] on div "Add Column" at bounding box center [410, 215] width 777 height 342
click at [460, 190] on div "Add Column" at bounding box center [410, 215] width 777 height 342
click at [461, 198] on div "Add Column" at bounding box center [410, 215] width 777 height 342
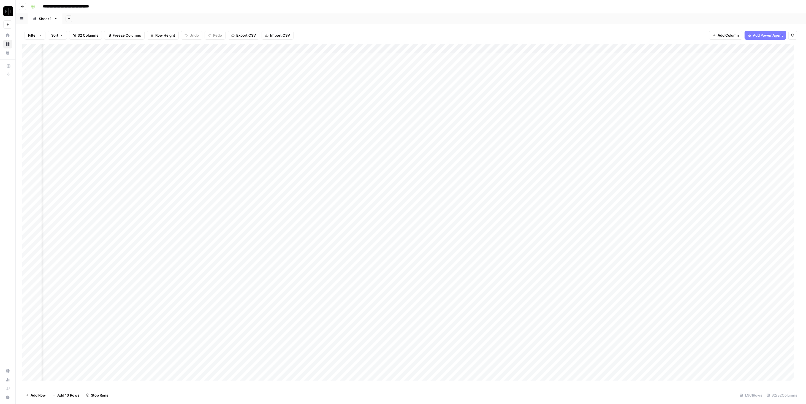
click at [460, 209] on div "Add Column" at bounding box center [410, 215] width 777 height 342
click at [459, 179] on div "Add Column" at bounding box center [410, 215] width 777 height 342
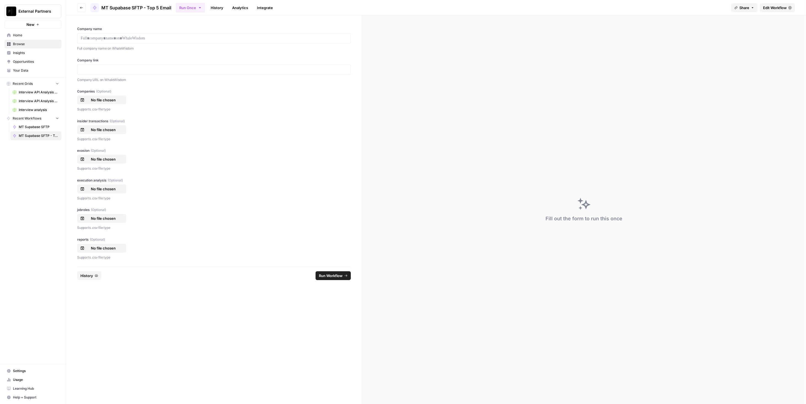
click at [87, 276] on span "History" at bounding box center [86, 276] width 13 height 6
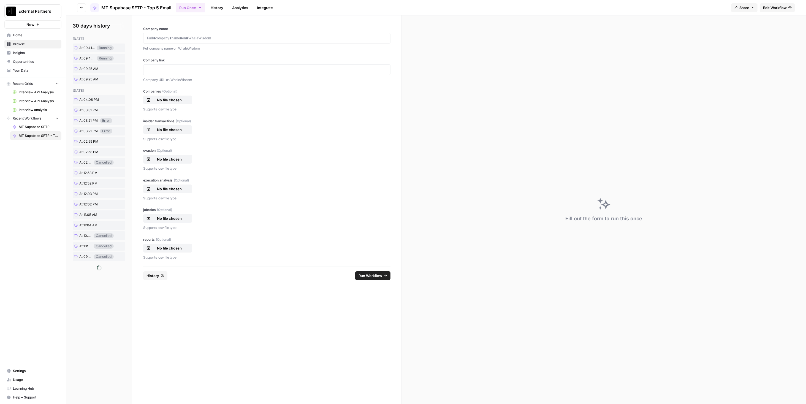
click at [95, 71] on span "At 09:25 AM" at bounding box center [88, 68] width 19 height 5
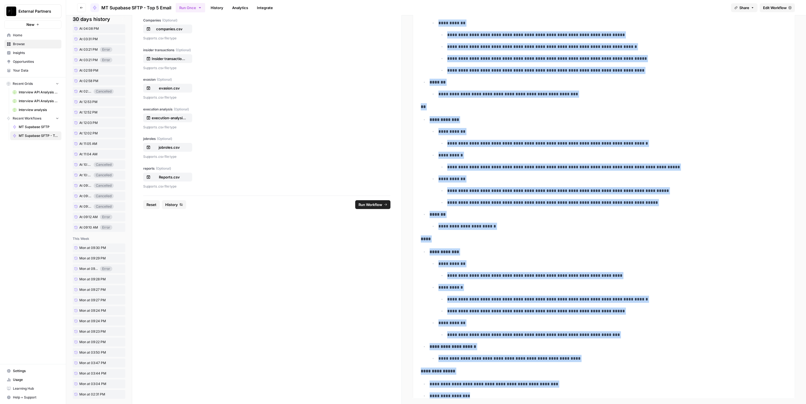
scroll to position [82, 0]
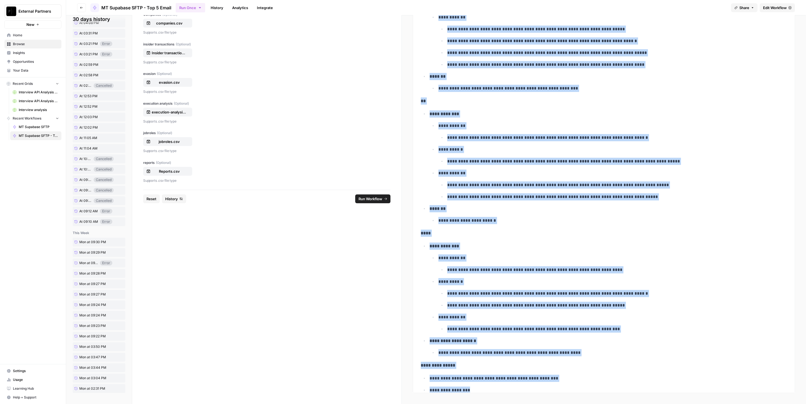
drag, startPoint x: 419, startPoint y: 62, endPoint x: 643, endPoint y: 383, distance: 391.3
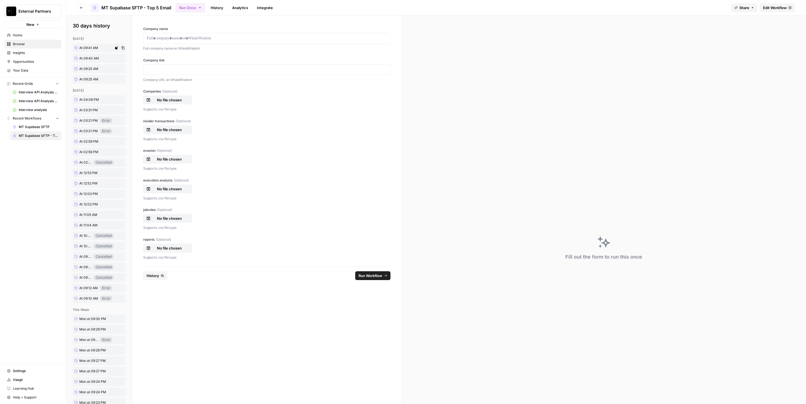
click at [93, 46] on span "At 09:41 AM" at bounding box center [88, 47] width 19 height 5
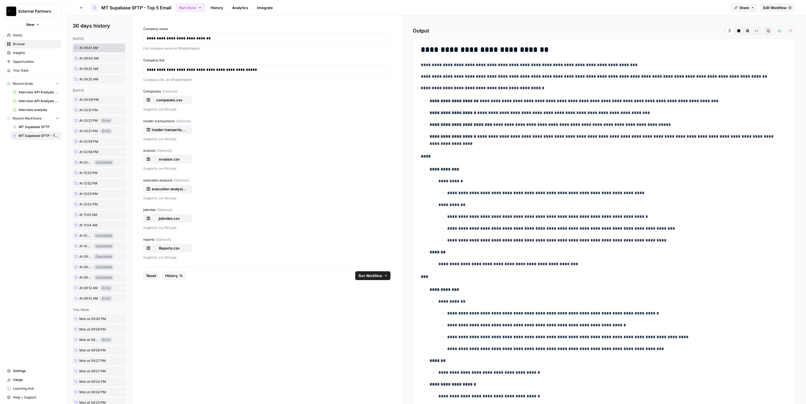
click at [498, 110] on p "**********" at bounding box center [603, 112] width 349 height 7
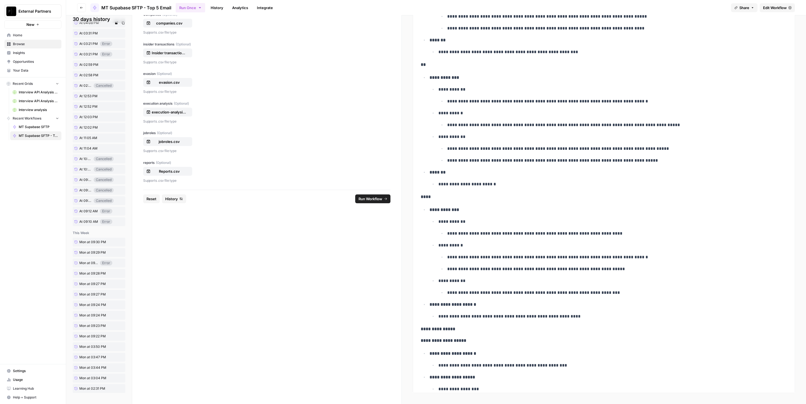
scroll to position [9, 0]
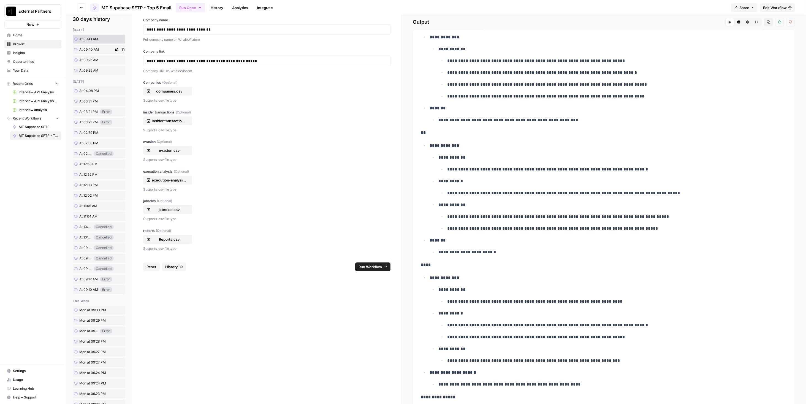
click at [92, 50] on span "At 09:40 AM" at bounding box center [89, 49] width 20 height 5
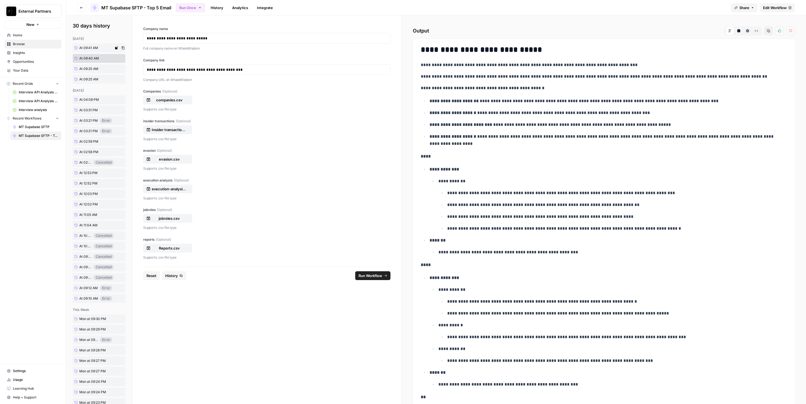
click at [95, 49] on span "At 09:41 AM" at bounding box center [88, 47] width 19 height 5
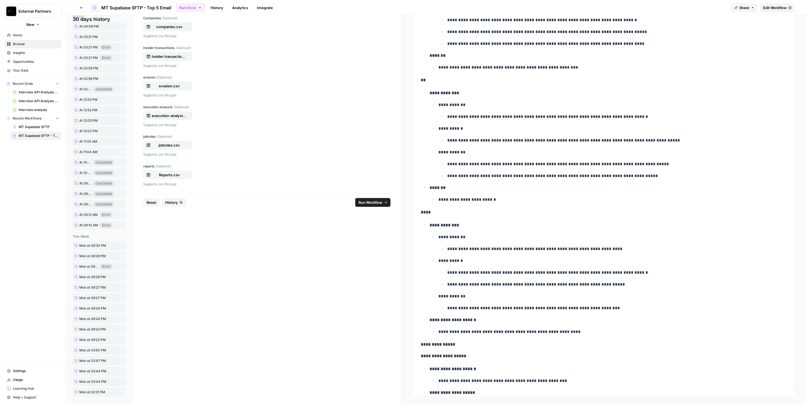
scroll to position [508, 0]
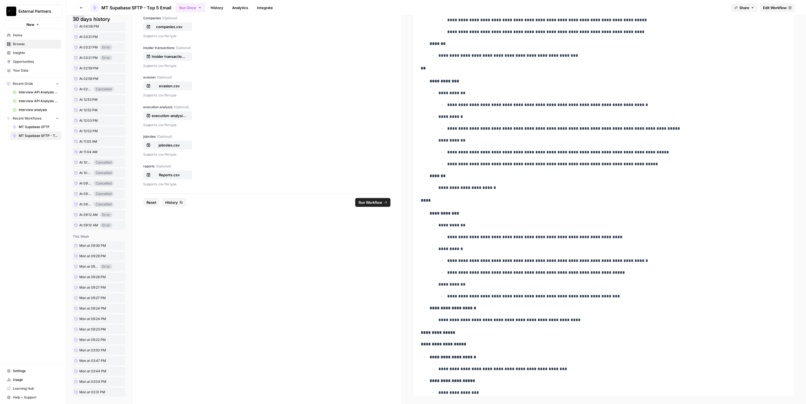
click at [774, 7] on span "Edit Workflow" at bounding box center [775, 8] width 24 height 6
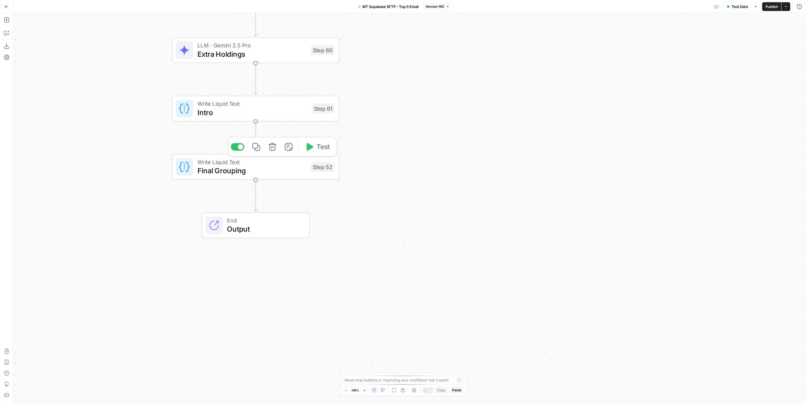
click at [298, 173] on span "Final Grouping" at bounding box center [251, 170] width 109 height 11
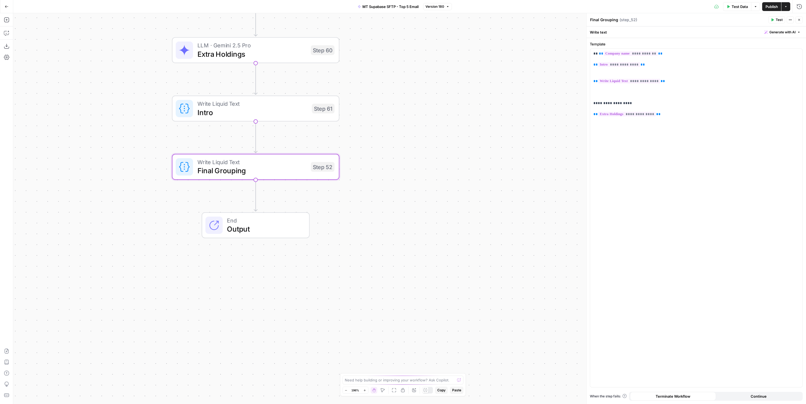
click at [386, 141] on div "Workflow Input Settings Inputs Run Code · Python WhaleWisdom 13Fs by Filer ID S…" at bounding box center [409, 208] width 792 height 391
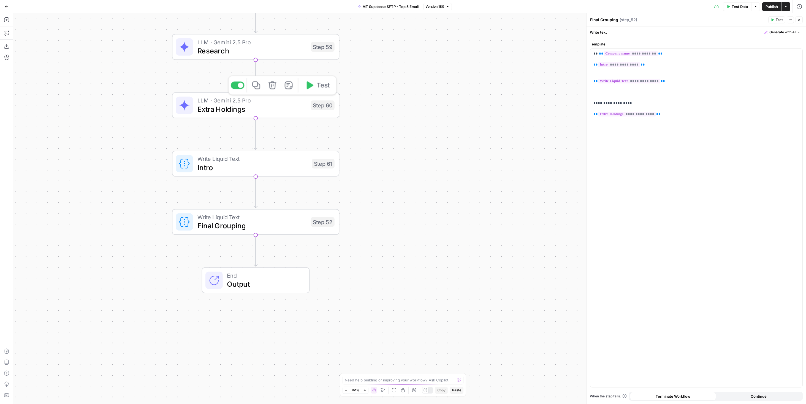
click at [281, 111] on span "Extra Holdings" at bounding box center [251, 108] width 109 height 11
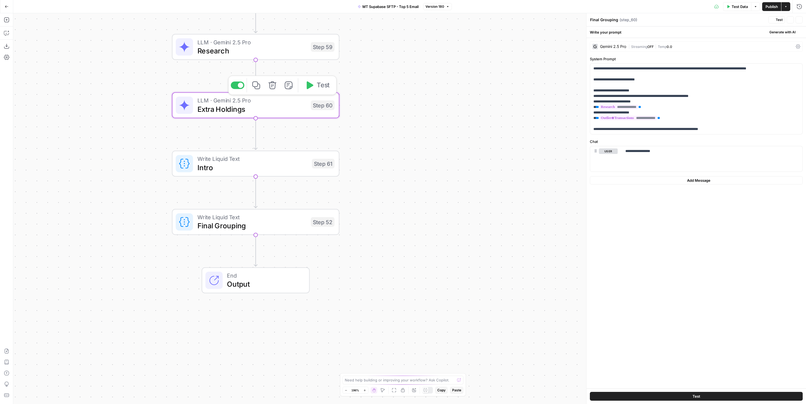
type textarea "Extra Holdings"
click at [257, 216] on span "Write Liquid Text" at bounding box center [251, 217] width 109 height 9
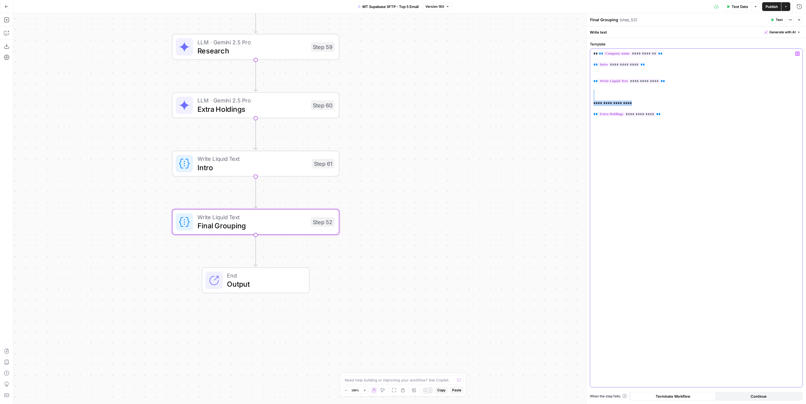
drag, startPoint x: 658, startPoint y: 105, endPoint x: 592, endPoint y: 100, distance: 66.0
click at [592, 100] on div "**********" at bounding box center [696, 218] width 212 height 338
click at [772, 7] on span "Publish" at bounding box center [771, 7] width 12 height 6
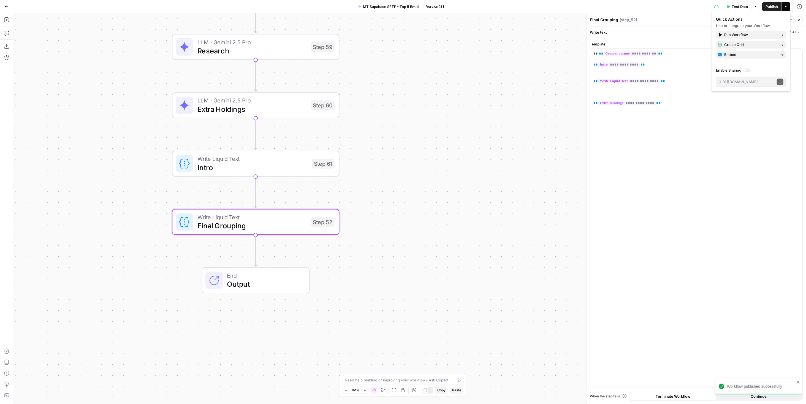
click at [8, 8] on icon "button" at bounding box center [7, 7] width 4 height 4
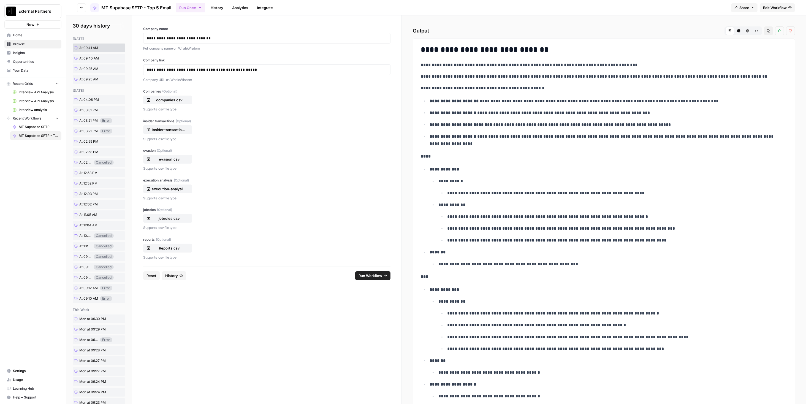
drag, startPoint x: 451, startPoint y: 86, endPoint x: 449, endPoint y: 89, distance: 3.1
click at [449, 89] on p "**********" at bounding box center [600, 88] width 358 height 7
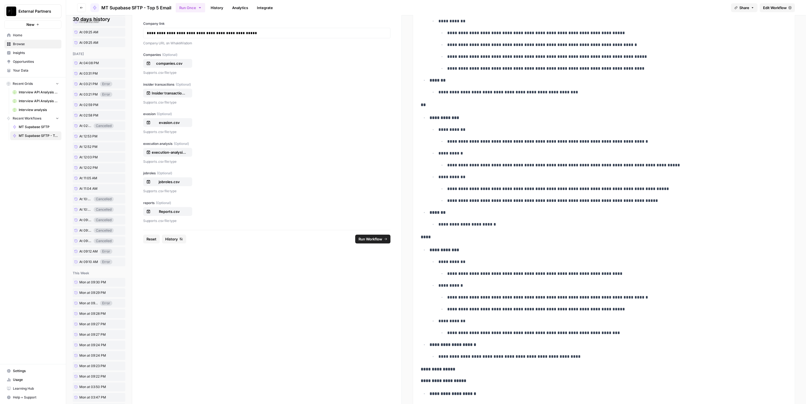
scroll to position [82, 0]
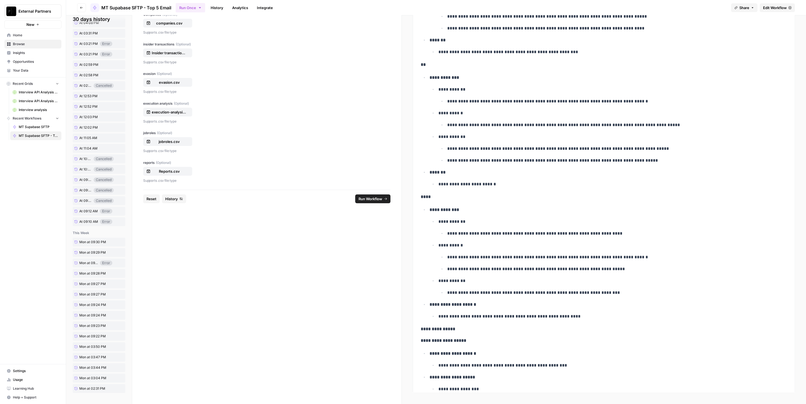
drag, startPoint x: 417, startPoint y: 153, endPoint x: 601, endPoint y: 377, distance: 289.9
copy div "**********"
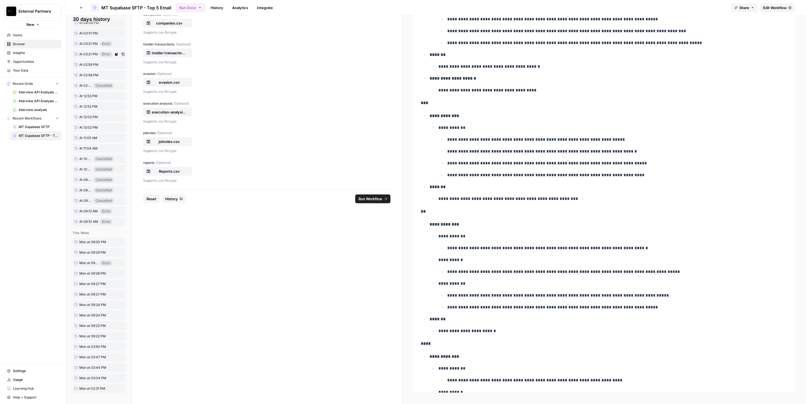
scroll to position [0, 0]
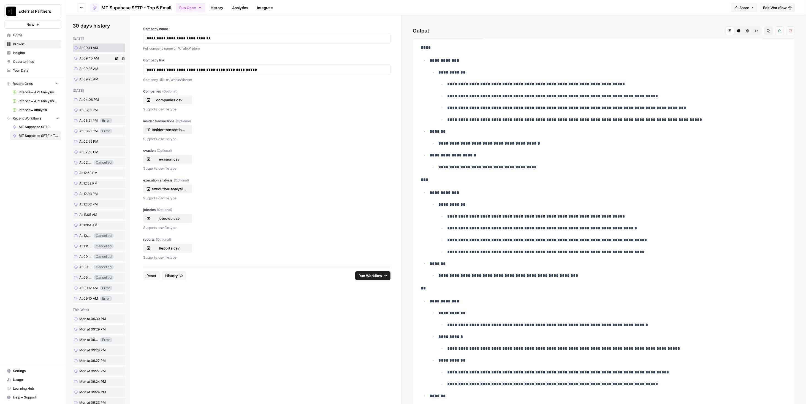
click at [84, 55] on link "At 09:40 AM" at bounding box center [93, 58] width 41 height 9
click at [85, 57] on span "At 09:40 AM" at bounding box center [89, 58] width 20 height 5
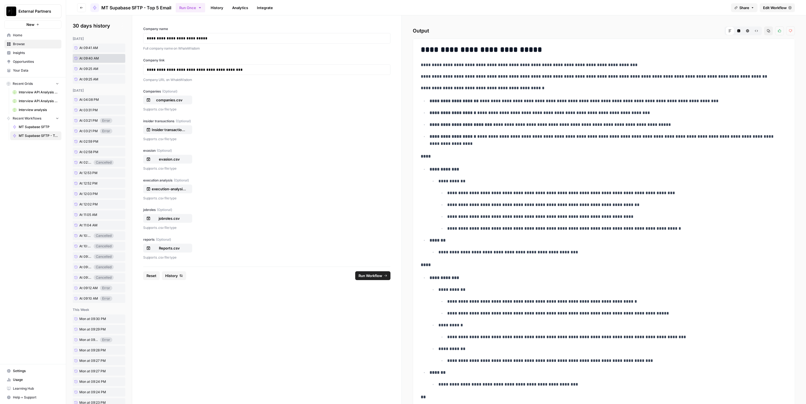
click at [461, 145] on p "**********" at bounding box center [603, 140] width 349 height 14
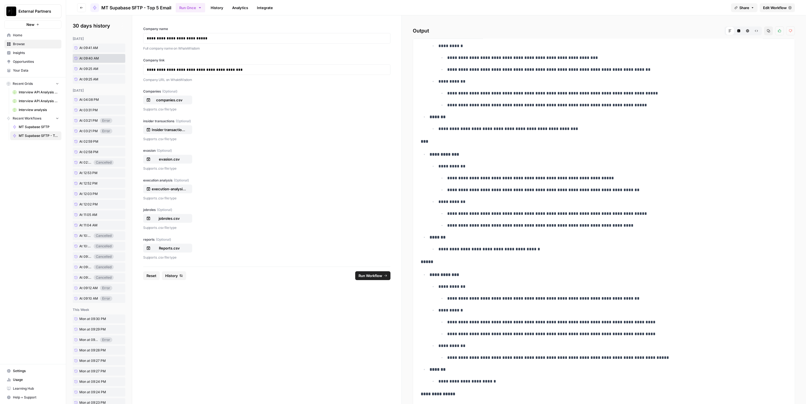
scroll to position [82, 0]
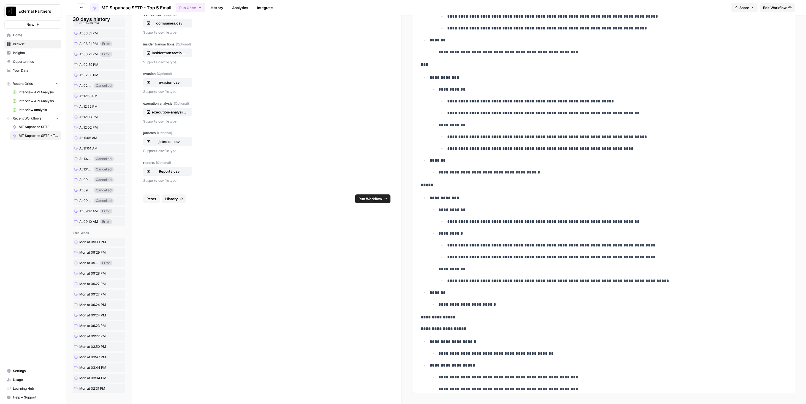
drag, startPoint x: 415, startPoint y: 155, endPoint x: 578, endPoint y: 380, distance: 277.6
click at [578, 380] on div "**********" at bounding box center [604, 177] width 382 height 431
copy div "**********"
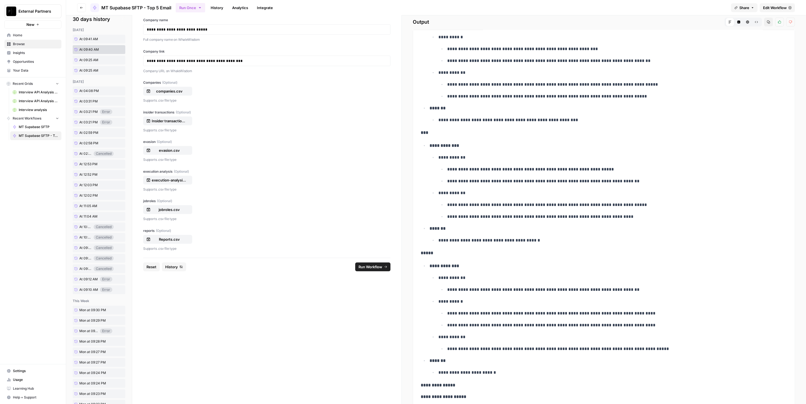
scroll to position [0, 0]
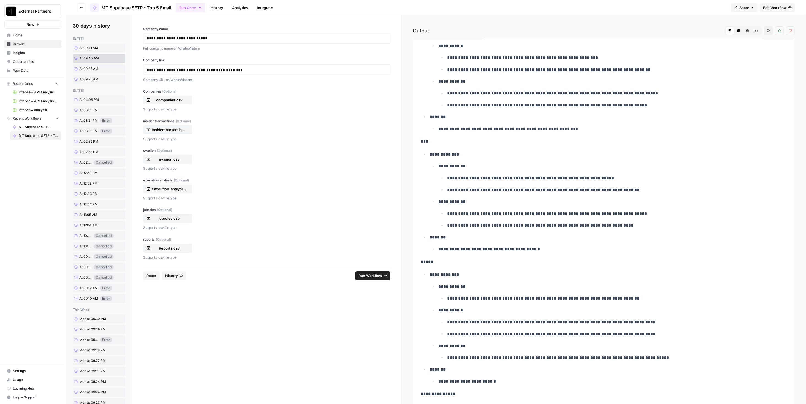
click at [97, 25] on h2 "30 days history" at bounding box center [99, 26] width 53 height 8
click at [151, 274] on span "Reset" at bounding box center [151, 276] width 10 height 6
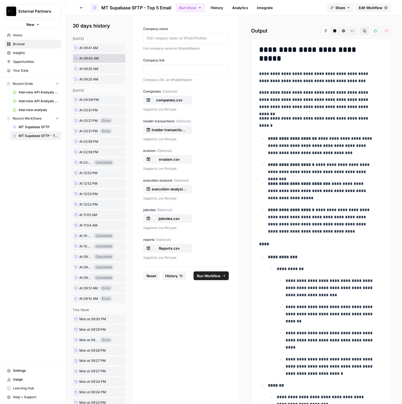
click at [103, 7] on span "MT Supabase SFTP - Top 5 Email" at bounding box center [136, 7] width 70 height 7
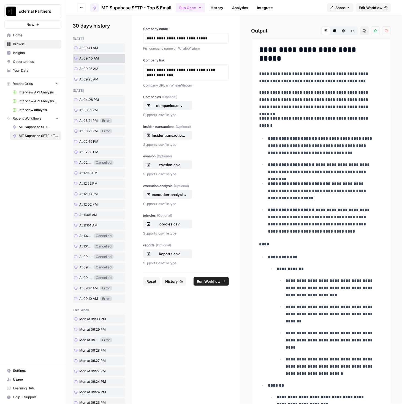
click at [83, 8] on icon "button" at bounding box center [81, 7] width 3 height 3
click at [38, 44] on span "Browse" at bounding box center [36, 44] width 46 height 5
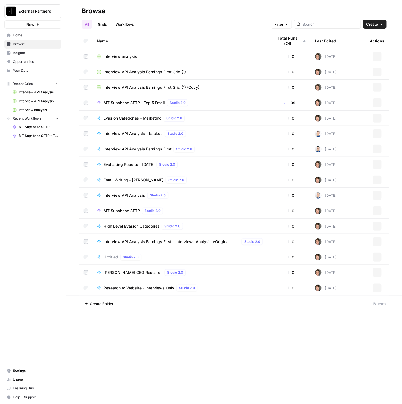
click at [122, 20] on link "Workflows" at bounding box center [124, 24] width 25 height 9
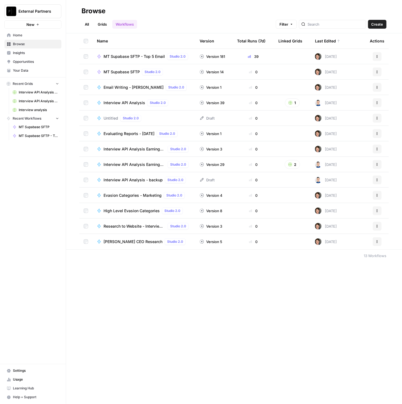
click at [132, 55] on span "MT Supabase SFTP - Top 5 Email" at bounding box center [133, 57] width 61 height 6
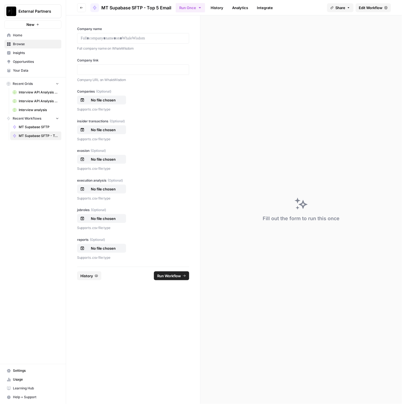
click at [66, 9] on icon "button" at bounding box center [67, 11] width 4 height 4
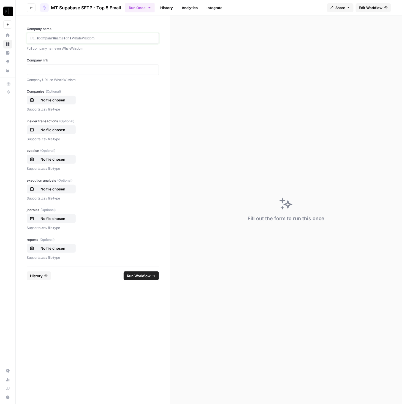
click at [92, 37] on p at bounding box center [92, 39] width 125 height 6
click at [56, 71] on p at bounding box center [92, 70] width 125 height 6
click at [56, 97] on p "No file chosen" at bounding box center [52, 100] width 35 height 6
click at [65, 133] on button "No file chosen" at bounding box center [51, 129] width 49 height 9
click at [57, 157] on p "No file chosen" at bounding box center [52, 159] width 35 height 6
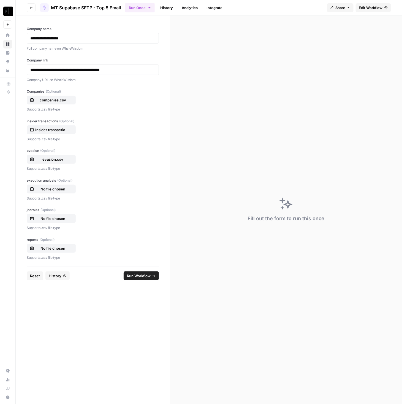
click at [51, 183] on div "execution analysis (Optional) No file chosen Supports .csv file type" at bounding box center [93, 189] width 132 height 23
click at [51, 185] on button "No file chosen" at bounding box center [51, 188] width 49 height 9
click at [61, 215] on button "No file chosen" at bounding box center [51, 218] width 49 height 9
click at [50, 249] on p "No file chosen" at bounding box center [52, 248] width 35 height 6
click at [145, 276] on span "Run Workflow" at bounding box center [139, 276] width 24 height 6
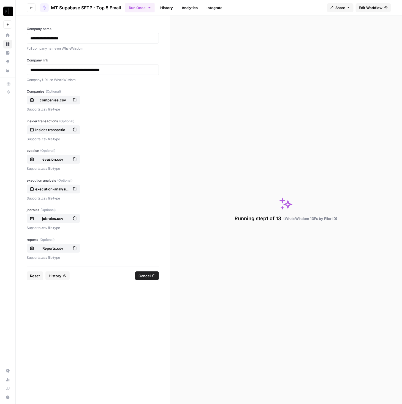
click at [39, 275] on span "Reset" at bounding box center [35, 276] width 10 height 6
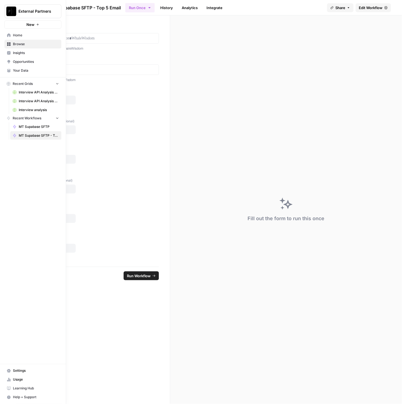
click at [54, 40] on link "Browse" at bounding box center [32, 44] width 57 height 9
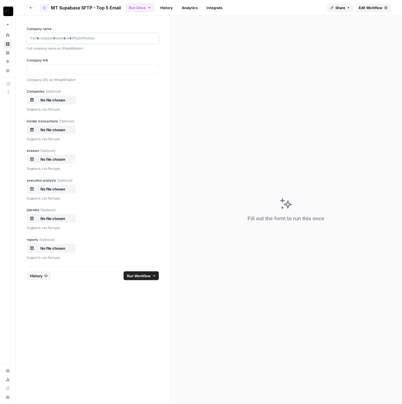
click at [74, 36] on p at bounding box center [92, 39] width 125 height 6
click at [65, 67] on p at bounding box center [92, 70] width 125 height 6
click at [53, 103] on button "No file chosen" at bounding box center [51, 100] width 49 height 9
click at [58, 130] on p "No file chosen" at bounding box center [52, 130] width 35 height 6
click at [64, 159] on p "No file chosen" at bounding box center [52, 159] width 35 height 6
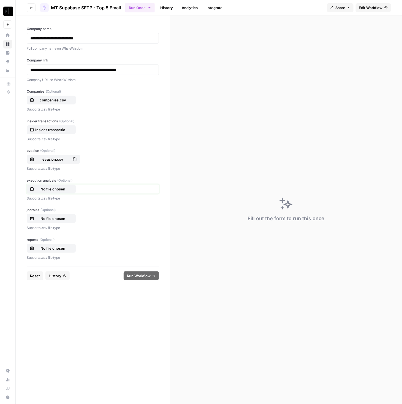
click at [69, 188] on p "No file chosen" at bounding box center [52, 189] width 35 height 6
click at [69, 219] on p "No file chosen" at bounding box center [52, 219] width 35 height 6
click at [60, 244] on button "No file chosen" at bounding box center [51, 248] width 49 height 9
click at [143, 273] on span "Run Workflow" at bounding box center [139, 276] width 24 height 6
click at [36, 275] on span "Reset" at bounding box center [35, 276] width 10 height 6
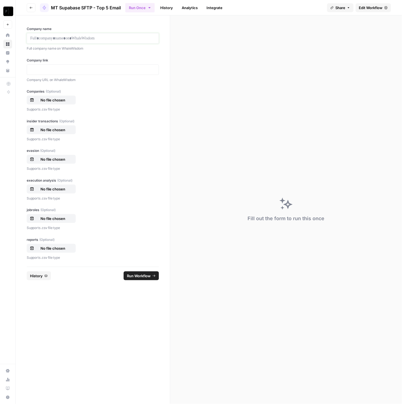
click at [62, 38] on p at bounding box center [92, 39] width 125 height 6
click at [51, 67] on p at bounding box center [92, 70] width 125 height 6
click at [57, 100] on p "No file chosen" at bounding box center [52, 100] width 35 height 6
click at [64, 131] on p "No file chosen" at bounding box center [52, 130] width 35 height 6
click at [56, 159] on p "No file chosen" at bounding box center [52, 159] width 35 height 6
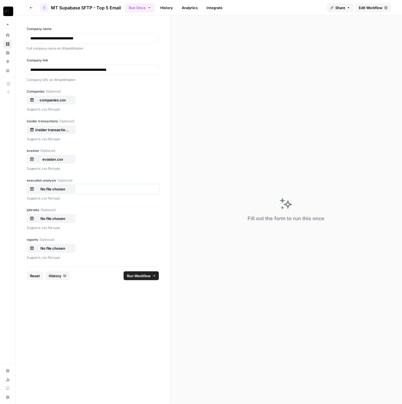
click at [67, 188] on p "No file chosen" at bounding box center [52, 189] width 35 height 6
click at [57, 219] on p "No file chosen" at bounding box center [52, 219] width 35 height 6
click at [52, 244] on button "No file chosen" at bounding box center [51, 248] width 49 height 9
click at [144, 274] on span "Run Workflow" at bounding box center [139, 276] width 24 height 6
click at [30, 273] on span "Reset" at bounding box center [35, 276] width 10 height 6
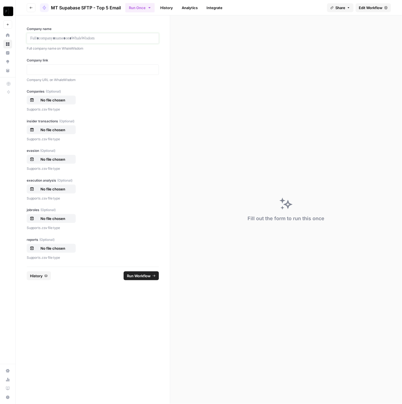
click at [100, 37] on p at bounding box center [92, 39] width 125 height 6
drag, startPoint x: 51, startPoint y: 76, endPoint x: 56, endPoint y: 70, distance: 8.2
click at [51, 77] on p "Company URL on WhaleWisdom" at bounding box center [93, 80] width 132 height 6
click at [58, 66] on div at bounding box center [93, 69] width 132 height 10
click at [58, 67] on p at bounding box center [92, 70] width 125 height 6
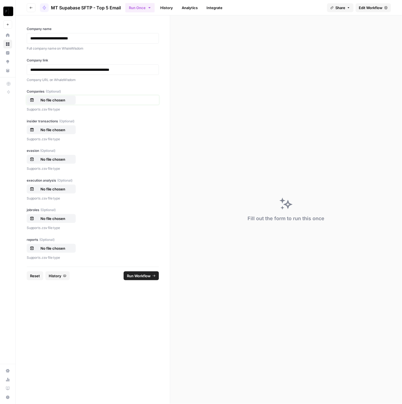
click at [58, 99] on p "No file chosen" at bounding box center [52, 100] width 35 height 6
click at [65, 129] on p "No file chosen" at bounding box center [52, 130] width 35 height 6
click at [56, 156] on button "No file chosen" at bounding box center [51, 159] width 49 height 9
click at [50, 189] on p "No file chosen" at bounding box center [52, 189] width 35 height 6
click at [61, 219] on p "No file chosen" at bounding box center [52, 219] width 35 height 6
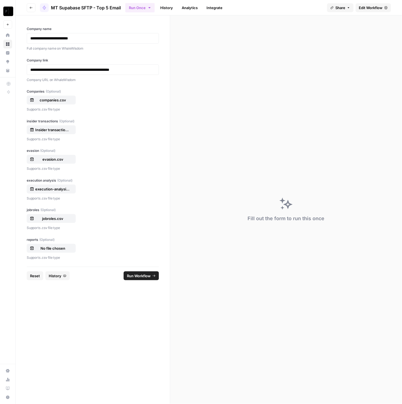
click at [61, 243] on div "reports (Optional) No file chosen Supports .csv file type" at bounding box center [93, 248] width 132 height 23
click at [55, 250] on p "No file chosen" at bounding box center [52, 248] width 35 height 6
click at [145, 275] on span "Run Workflow" at bounding box center [139, 276] width 24 height 6
click at [27, 274] on button "Reset" at bounding box center [35, 275] width 17 height 9
click at [102, 37] on p at bounding box center [92, 39] width 125 height 6
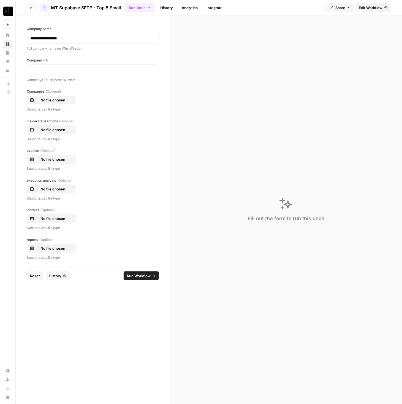
drag, startPoint x: 69, startPoint y: 59, endPoint x: 71, endPoint y: 67, distance: 7.9
click at [70, 61] on label "Company link" at bounding box center [93, 60] width 132 height 5
click at [71, 67] on p at bounding box center [92, 70] width 125 height 6
click at [61, 97] on p "No file chosen" at bounding box center [52, 100] width 35 height 6
click at [57, 127] on p "No file chosen" at bounding box center [52, 130] width 35 height 6
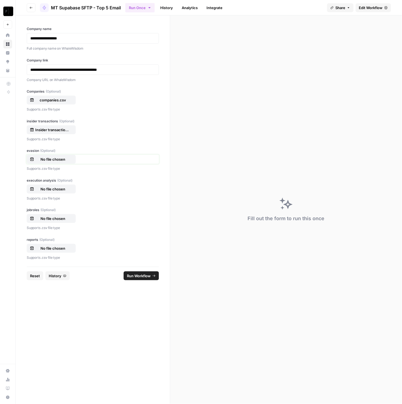
click at [58, 157] on p "No file chosen" at bounding box center [52, 159] width 35 height 6
click at [64, 186] on p "No file chosen" at bounding box center [52, 189] width 35 height 6
click at [59, 217] on button "No file chosen" at bounding box center [51, 218] width 49 height 9
click at [58, 250] on p "No file chosen" at bounding box center [52, 248] width 35 height 6
click at [143, 276] on span "Run Workflow" at bounding box center [139, 276] width 24 height 6
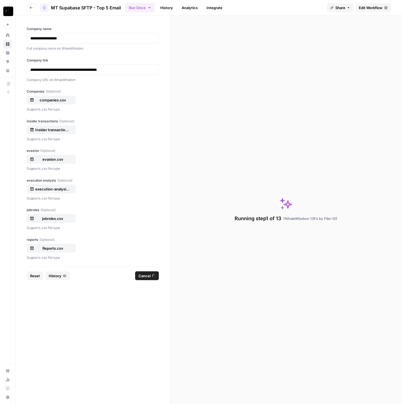
click at [37, 276] on span "Reset" at bounding box center [35, 276] width 10 height 6
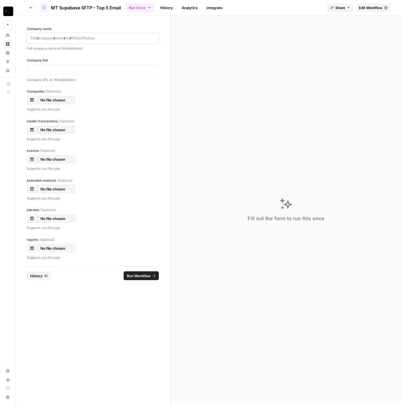
click at [91, 36] on p at bounding box center [92, 39] width 125 height 6
click at [51, 70] on p at bounding box center [92, 70] width 125 height 6
click at [60, 100] on p "No file chosen" at bounding box center [52, 100] width 35 height 6
click at [60, 127] on p "No file chosen" at bounding box center [52, 130] width 35 height 6
click at [62, 157] on p "No file chosen" at bounding box center [52, 159] width 35 height 6
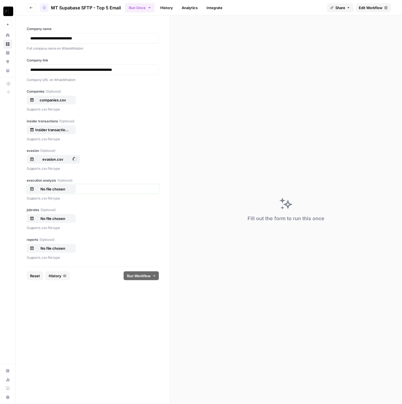
click at [57, 184] on button "No file chosen" at bounding box center [51, 188] width 49 height 9
click at [61, 216] on p "No file chosen" at bounding box center [52, 219] width 35 height 6
click at [68, 244] on button "No file chosen" at bounding box center [51, 248] width 49 height 9
click at [140, 274] on span "Run Workflow" at bounding box center [139, 276] width 24 height 6
click at [27, 280] on footer "Reset History Cancel" at bounding box center [93, 275] width 132 height 18
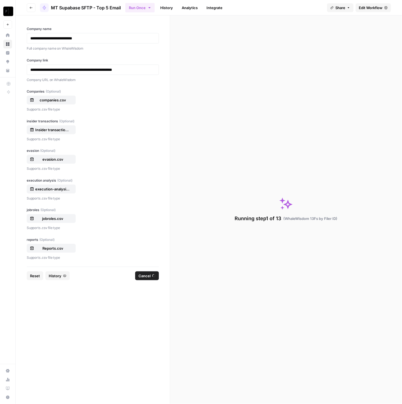
click at [35, 275] on span "Reset" at bounding box center [35, 276] width 10 height 6
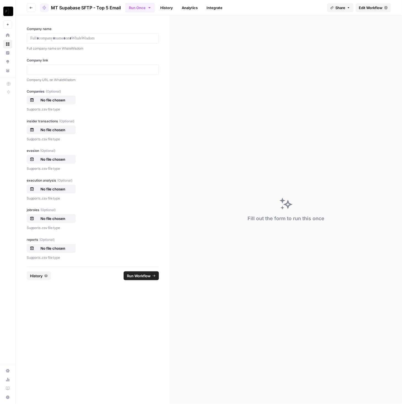
click at [92, 34] on div at bounding box center [93, 38] width 132 height 10
click at [91, 35] on div at bounding box center [93, 38] width 132 height 10
click at [91, 42] on div at bounding box center [93, 38] width 132 height 10
click at [91, 39] on p at bounding box center [92, 39] width 125 height 6
click at [80, 72] on p at bounding box center [92, 70] width 125 height 6
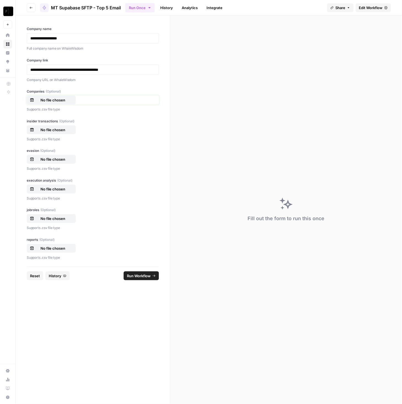
click at [65, 104] on button "No file chosen" at bounding box center [51, 100] width 49 height 9
click at [51, 131] on p "No file chosen" at bounding box center [52, 130] width 35 height 6
click at [57, 158] on p "No file chosen" at bounding box center [52, 159] width 35 height 6
click at [57, 186] on p "No file chosen" at bounding box center [52, 189] width 35 height 6
click at [60, 217] on p "No file chosen" at bounding box center [52, 219] width 35 height 6
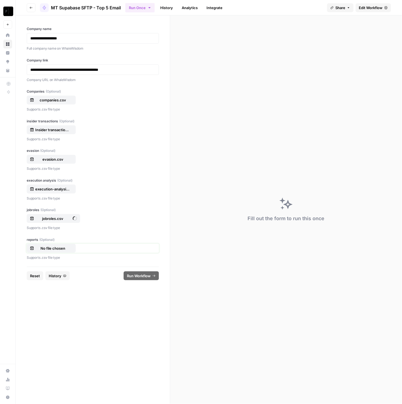
click at [63, 245] on p "No file chosen" at bounding box center [52, 248] width 35 height 6
click at [147, 275] on span "Run Workflow" at bounding box center [139, 276] width 24 height 6
click at [36, 279] on button "Reset" at bounding box center [35, 275] width 17 height 9
drag, startPoint x: 102, startPoint y: 45, endPoint x: 107, endPoint y: 37, distance: 8.4
click at [102, 45] on div "Full company name on WhaleWisdom" at bounding box center [93, 48] width 132 height 7
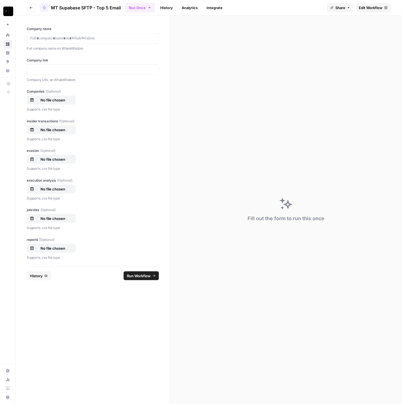
click at [109, 32] on div "Company name Full company name on WhaleWisdom" at bounding box center [93, 38] width 132 height 25
click at [105, 42] on div at bounding box center [93, 38] width 132 height 10
click at [107, 37] on p at bounding box center [92, 39] width 125 height 6
click at [77, 43] on div "Company name Full company name on WhaleWisdom" at bounding box center [93, 38] width 132 height 25
click at [82, 38] on p at bounding box center [92, 39] width 125 height 6
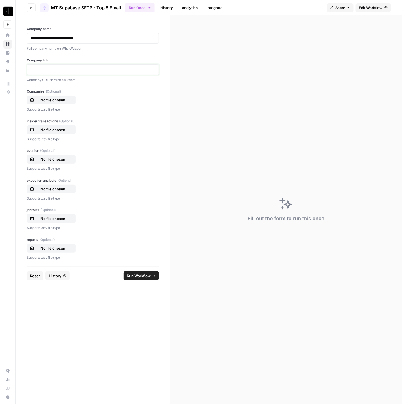
click at [91, 70] on p at bounding box center [92, 70] width 125 height 6
click at [70, 105] on div "Companies (Optional) No file chosen Supports .csv file type" at bounding box center [93, 100] width 132 height 23
click at [66, 100] on p "No file chosen" at bounding box center [52, 100] width 35 height 6
click at [69, 125] on button "No file chosen" at bounding box center [51, 129] width 49 height 9
click at [63, 155] on button "No file chosen" at bounding box center [51, 159] width 49 height 9
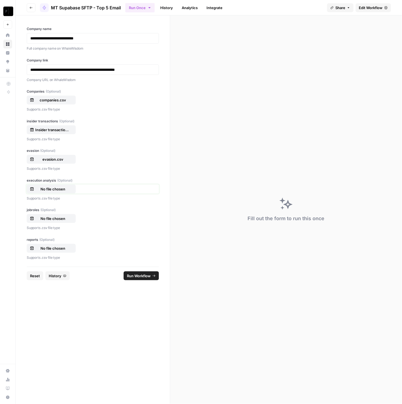
click at [60, 186] on p "No file chosen" at bounding box center [52, 189] width 35 height 6
click at [53, 215] on button "No file chosen" at bounding box center [51, 218] width 49 height 9
click at [55, 251] on button "No file chosen" at bounding box center [51, 248] width 49 height 9
click at [145, 278] on button "Run Workflow" at bounding box center [141, 275] width 35 height 9
click at [39, 273] on span "Reset" at bounding box center [35, 276] width 10 height 6
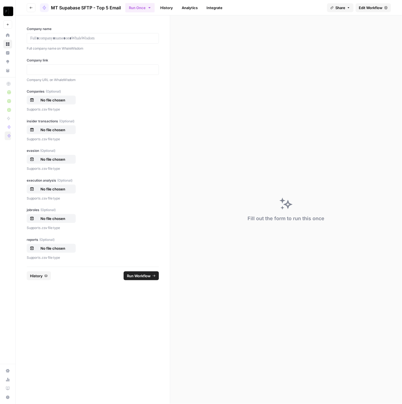
click at [112, 35] on div at bounding box center [93, 38] width 132 height 10
click at [113, 39] on p at bounding box center [92, 39] width 125 height 6
click at [48, 57] on div "**********" at bounding box center [93, 140] width 154 height 251
click at [51, 66] on div at bounding box center [93, 69] width 132 height 10
click at [55, 70] on p at bounding box center [92, 70] width 125 height 6
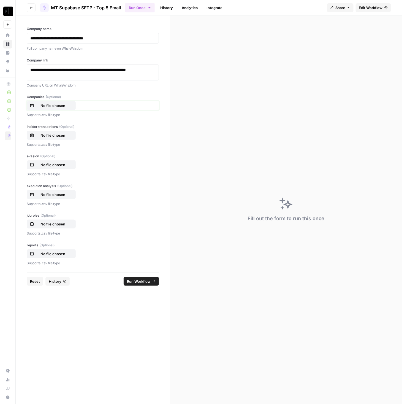
click at [59, 103] on p "No file chosen" at bounding box center [52, 106] width 35 height 6
click at [67, 129] on div "insider transactions (Optional) No file chosen Supports .csv file type" at bounding box center [93, 135] width 132 height 23
click at [63, 133] on p "No file chosen" at bounding box center [52, 135] width 35 height 6
click at [60, 170] on div "evasion (Optional) No file chosen Supports .csv file type" at bounding box center [93, 165] width 132 height 23
click at [63, 165] on p "No file chosen" at bounding box center [52, 165] width 35 height 6
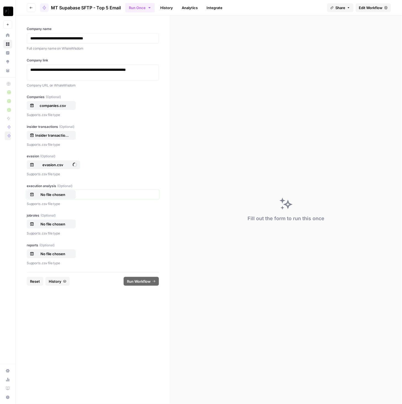
click at [64, 197] on button "No file chosen" at bounding box center [51, 194] width 49 height 9
click at [63, 228] on div "jobroles (Optional) No file chosen Supports .csv file type" at bounding box center [93, 224] width 132 height 23
click at [64, 222] on p "No file chosen" at bounding box center [52, 224] width 35 height 6
click at [62, 255] on p "No file chosen" at bounding box center [52, 254] width 35 height 6
click at [141, 281] on span "Run Workflow" at bounding box center [139, 281] width 24 height 6
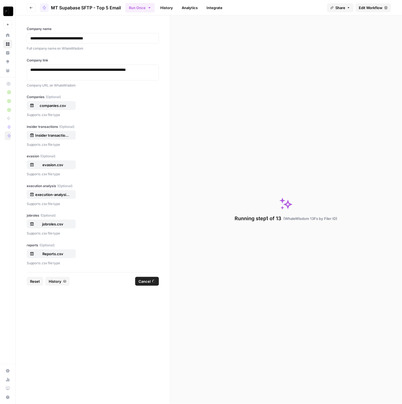
click at [121, 154] on label "evasion (Optional)" at bounding box center [93, 156] width 132 height 5
click at [0, 0] on input "evasion (Optional)" at bounding box center [0, 0] width 0 height 0
click at [32, 284] on button "Reset" at bounding box center [35, 281] width 17 height 9
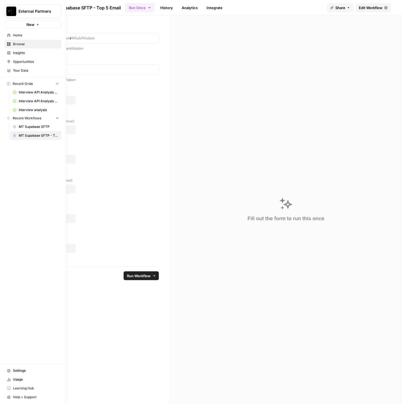
click at [54, 36] on span "Home" at bounding box center [36, 35] width 46 height 5
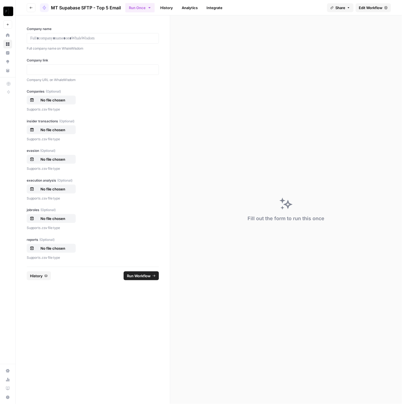
click at [91, 29] on label "Company name" at bounding box center [93, 28] width 132 height 5
click at [99, 37] on p at bounding box center [92, 39] width 125 height 6
drag, startPoint x: 59, startPoint y: 62, endPoint x: 71, endPoint y: 69, distance: 13.8
click at [65, 67] on div "Company link Company URL on WhaleWisdom" at bounding box center [93, 70] width 132 height 25
click at [70, 74] on div at bounding box center [93, 69] width 132 height 10
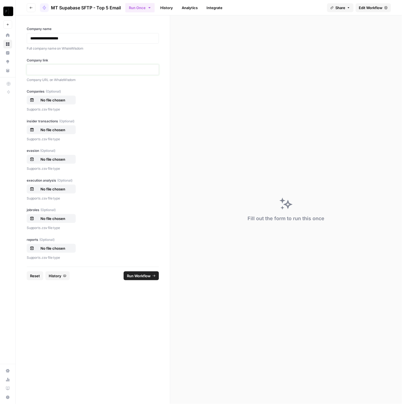
click at [73, 70] on p at bounding box center [92, 70] width 125 height 6
click at [60, 95] on div "Companies (Optional) No file chosen Supports .csv file type" at bounding box center [93, 100] width 132 height 23
click at [62, 99] on p "No file chosen" at bounding box center [52, 100] width 35 height 6
click at [57, 126] on button "No file chosen" at bounding box center [51, 129] width 49 height 9
click at [63, 156] on p "No file chosen" at bounding box center [52, 159] width 35 height 6
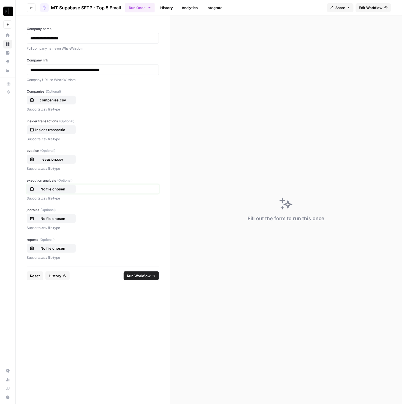
click at [61, 187] on p "No file chosen" at bounding box center [52, 189] width 35 height 6
click at [57, 221] on button "No file chosen" at bounding box center [51, 218] width 49 height 9
click at [63, 244] on button "No file chosen" at bounding box center [51, 248] width 49 height 9
click at [140, 274] on span "Run Workflow" at bounding box center [139, 276] width 24 height 6
click at [34, 275] on span "Reset" at bounding box center [35, 276] width 10 height 6
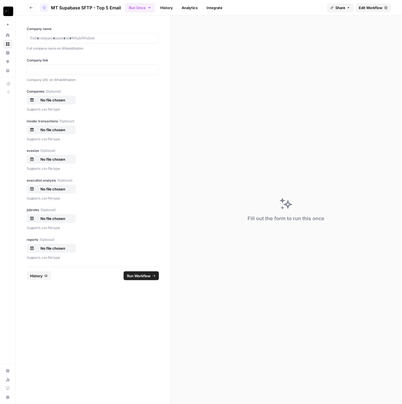
click at [66, 32] on div "Company name Full company name on WhaleWisdom" at bounding box center [93, 38] width 132 height 25
click at [69, 37] on p at bounding box center [92, 39] width 125 height 6
click at [80, 69] on p at bounding box center [92, 70] width 125 height 6
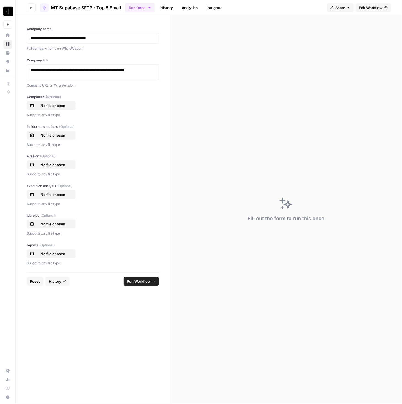
click at [57, 99] on span "(Optional)" at bounding box center [53, 96] width 15 height 5
click at [0, 0] on input "Companies (Optional)" at bounding box center [0, 0] width 0 height 0
click at [60, 128] on div "insider transactions (Optional) No file chosen Supports .csv file type" at bounding box center [93, 135] width 132 height 23
click at [60, 133] on p "No file chosen" at bounding box center [52, 135] width 35 height 6
click at [66, 164] on p "No file chosen" at bounding box center [52, 165] width 35 height 6
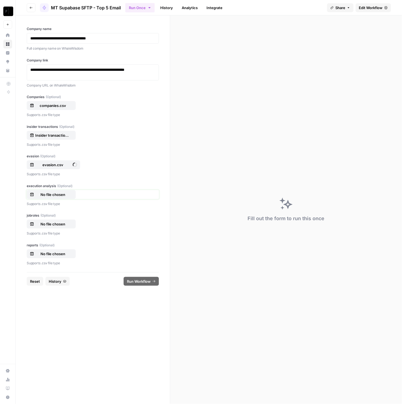
click at [63, 195] on p "No file chosen" at bounding box center [52, 195] width 35 height 6
click at [67, 226] on p "No file chosen" at bounding box center [52, 224] width 35 height 6
click at [61, 253] on p "No file chosen" at bounding box center [52, 254] width 35 height 6
click at [143, 280] on span "Run Workflow" at bounding box center [139, 281] width 24 height 6
click at [38, 284] on button "Reset" at bounding box center [35, 281] width 17 height 9
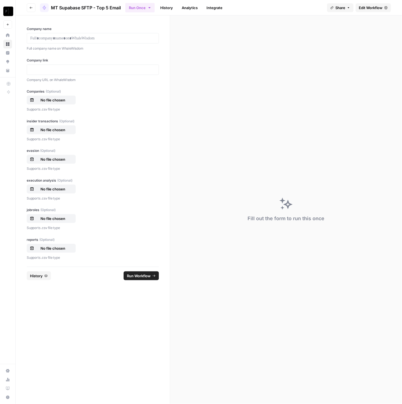
click at [77, 46] on p "Full company name on WhaleWisdom" at bounding box center [93, 49] width 132 height 6
click at [81, 39] on p at bounding box center [92, 39] width 125 height 6
click at [88, 64] on div at bounding box center [93, 69] width 132 height 10
click at [88, 69] on p at bounding box center [92, 70] width 125 height 6
click at [54, 104] on button "No file chosen" at bounding box center [51, 100] width 49 height 9
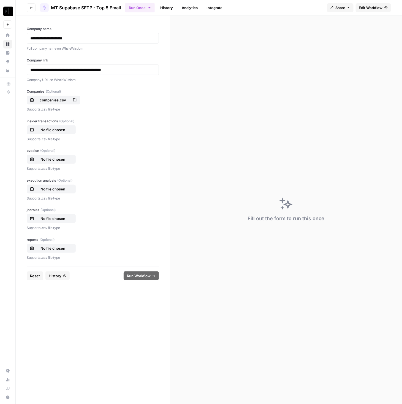
click at [65, 122] on span "(Optional)" at bounding box center [66, 121] width 15 height 5
click at [0, 0] on input "insider transactions (Optional)" at bounding box center [0, 0] width 0 height 0
click at [59, 163] on button "No file chosen" at bounding box center [51, 159] width 49 height 9
click at [64, 185] on button "No file chosen" at bounding box center [51, 188] width 49 height 9
click at [68, 216] on p "No file chosen" at bounding box center [52, 219] width 35 height 6
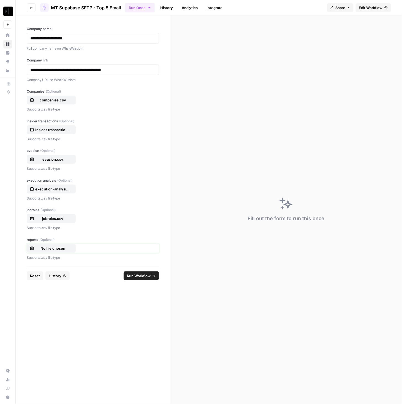
click at [60, 244] on button "No file chosen" at bounding box center [51, 248] width 49 height 9
click at [147, 276] on span "Run Workflow" at bounding box center [139, 276] width 24 height 6
click at [32, 273] on span "Reset" at bounding box center [35, 276] width 10 height 6
click at [125, 38] on p at bounding box center [92, 39] width 125 height 6
click at [123, 37] on p at bounding box center [92, 39] width 125 height 6
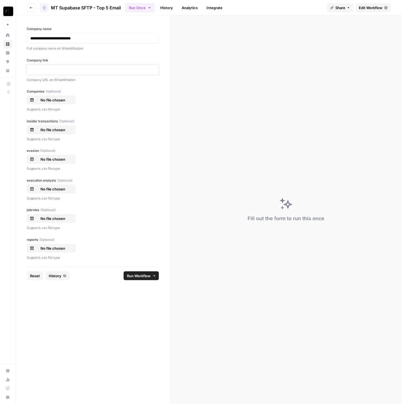
click at [117, 69] on p at bounding box center [92, 70] width 125 height 6
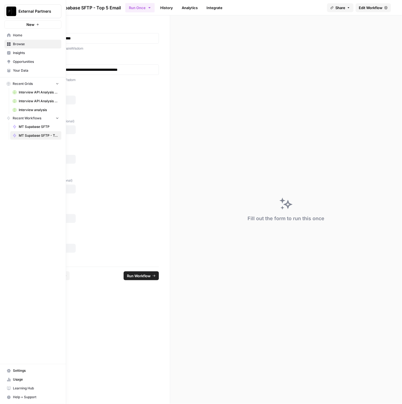
drag, startPoint x: 62, startPoint y: 39, endPoint x: 68, endPoint y: 40, distance: 5.8
click at [62, 39] on nav "Home Browse Insights Opportunities Your Data" at bounding box center [33, 53] width 66 height 48
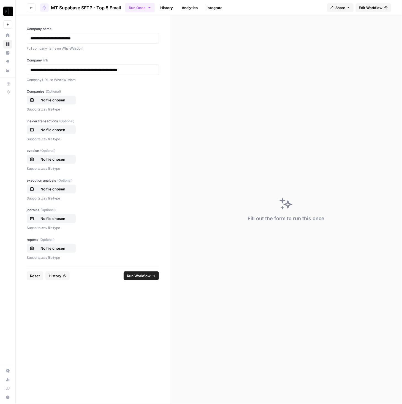
click at [102, 41] on div "**********" at bounding box center [93, 38] width 132 height 10
click at [102, 41] on p "**********" at bounding box center [92, 39] width 125 height 6
click at [66, 99] on p "No file chosen" at bounding box center [52, 100] width 35 height 6
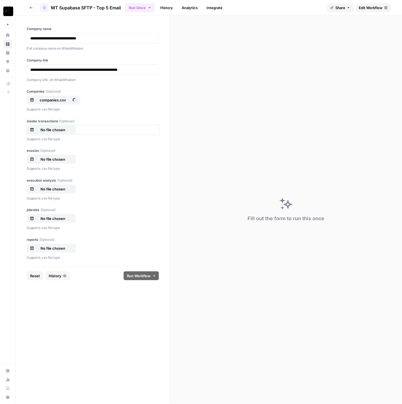
click at [70, 131] on div "No file chosen" at bounding box center [51, 130] width 43 height 6
click at [69, 161] on p "No file chosen" at bounding box center [52, 159] width 35 height 6
click at [59, 182] on div "execution analysis (Optional) No file chosen Supports .csv file type" at bounding box center [93, 189] width 132 height 23
click at [61, 185] on button "No file chosen" at bounding box center [51, 188] width 49 height 9
click at [66, 220] on p "No file chosen" at bounding box center [52, 219] width 35 height 6
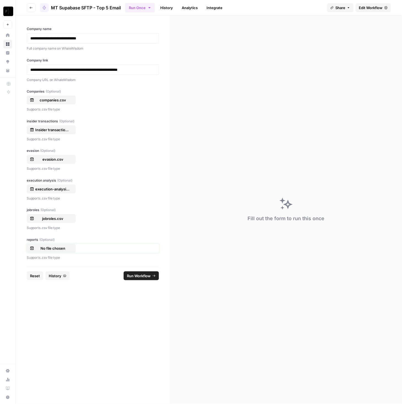
click at [66, 247] on p "No file chosen" at bounding box center [52, 248] width 35 height 6
click at [138, 274] on span "Run Workflow" at bounding box center [139, 276] width 24 height 6
click at [35, 276] on span "Reset" at bounding box center [35, 276] width 10 height 6
click at [63, 34] on div at bounding box center [93, 38] width 132 height 10
click at [82, 39] on p at bounding box center [92, 39] width 125 height 6
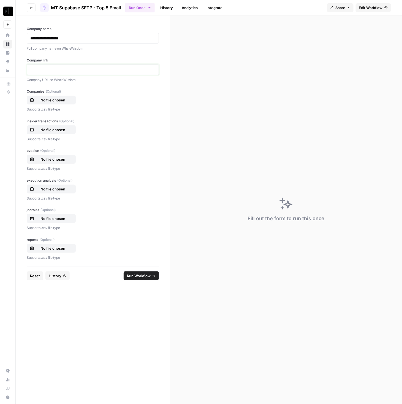
click at [109, 68] on p at bounding box center [92, 70] width 125 height 6
click at [58, 97] on button "No file chosen" at bounding box center [51, 100] width 49 height 9
click at [58, 131] on p "No file chosen" at bounding box center [52, 130] width 35 height 6
click at [57, 158] on p "No file chosen" at bounding box center [52, 159] width 35 height 6
click at [47, 186] on p "No file chosen" at bounding box center [52, 189] width 35 height 6
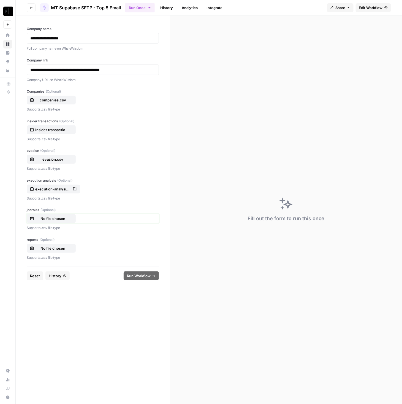
click at [64, 216] on p "No file chosen" at bounding box center [52, 219] width 35 height 6
click at [64, 250] on p "No file chosen" at bounding box center [52, 248] width 35 height 6
click at [151, 273] on button "Run Workflow" at bounding box center [141, 275] width 35 height 9
click at [39, 278] on button "Reset" at bounding box center [35, 275] width 17 height 9
click at [93, 37] on p at bounding box center [92, 39] width 125 height 6
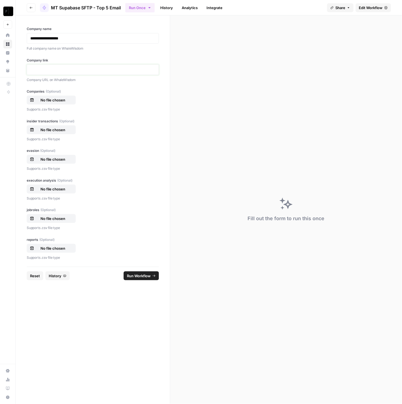
click at [91, 68] on p at bounding box center [92, 70] width 125 height 6
click at [60, 97] on p "No file chosen" at bounding box center [52, 100] width 35 height 6
click at [59, 129] on p "No file chosen" at bounding box center [52, 130] width 35 height 6
click at [62, 157] on p "No file chosen" at bounding box center [52, 159] width 35 height 6
click at [56, 189] on p "No file chosen" at bounding box center [52, 189] width 35 height 6
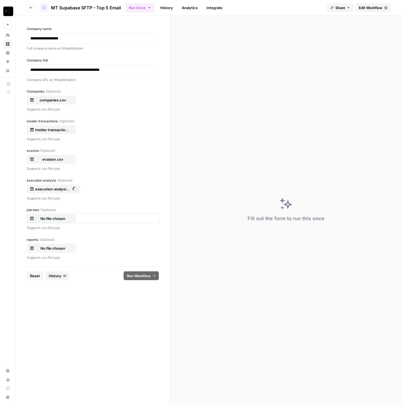
click at [61, 214] on button "No file chosen" at bounding box center [51, 218] width 49 height 9
click at [65, 245] on p "No file chosen" at bounding box center [52, 248] width 35 height 6
click at [139, 276] on span "Run Workflow" at bounding box center [139, 276] width 24 height 6
click at [35, 274] on span "Reset" at bounding box center [35, 276] width 10 height 6
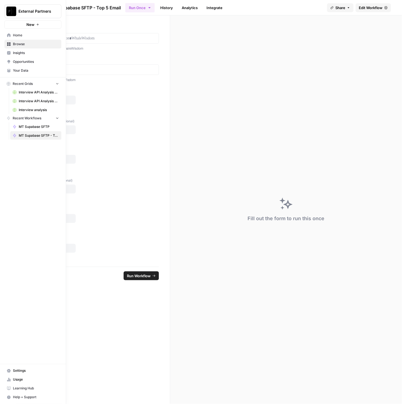
click at [82, 43] on div "Company name Full company name on WhaleWisdom" at bounding box center [93, 38] width 132 height 25
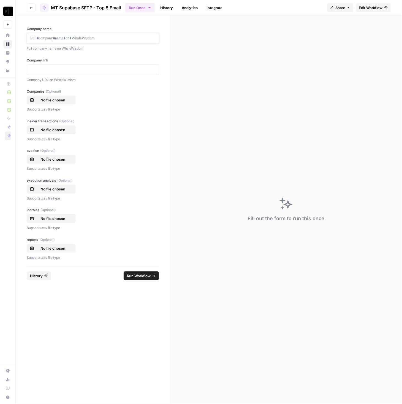
click at [90, 36] on p at bounding box center [92, 39] width 125 height 6
click at [69, 68] on p at bounding box center [92, 70] width 125 height 6
click at [57, 98] on p "No file chosen" at bounding box center [52, 100] width 35 height 6
click at [50, 130] on p "No file chosen" at bounding box center [52, 130] width 35 height 6
click at [56, 159] on p "No file chosen" at bounding box center [52, 159] width 35 height 6
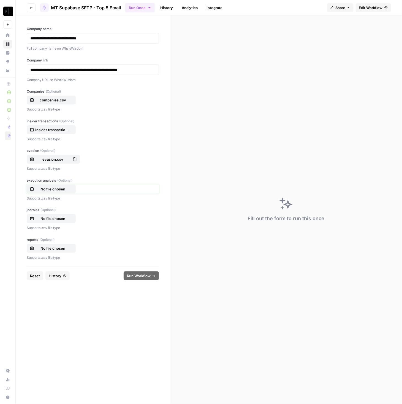
click at [60, 189] on p "No file chosen" at bounding box center [52, 189] width 35 height 6
click at [57, 218] on p "No file chosen" at bounding box center [52, 219] width 35 height 6
click at [64, 248] on p "No file chosen" at bounding box center [52, 248] width 35 height 6
click at [138, 272] on button "Run Workflow" at bounding box center [141, 275] width 35 height 9
click at [36, 282] on footer "Reset History Cancel" at bounding box center [93, 275] width 132 height 18
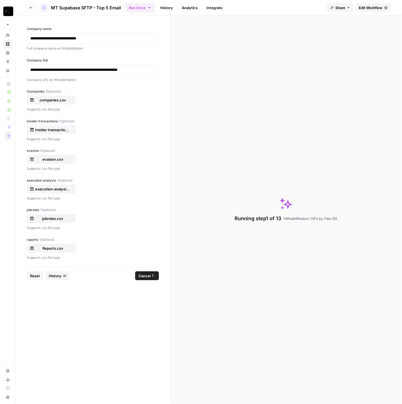
click at [36, 276] on span "Reset" at bounding box center [35, 276] width 10 height 6
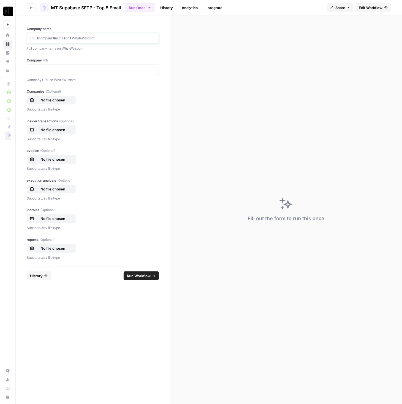
click at [101, 37] on p at bounding box center [92, 39] width 125 height 6
click at [116, 68] on p at bounding box center [92, 70] width 125 height 6
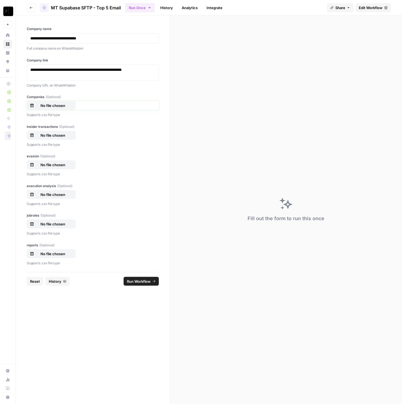
click at [51, 108] on button "No file chosen" at bounding box center [51, 105] width 49 height 9
click at [60, 133] on p "No file chosen" at bounding box center [52, 135] width 35 height 6
click at [57, 162] on p "No file chosen" at bounding box center [52, 165] width 35 height 6
click at [61, 190] on button "No file chosen" at bounding box center [51, 194] width 49 height 9
click at [49, 223] on p "No file chosen" at bounding box center [52, 224] width 35 height 6
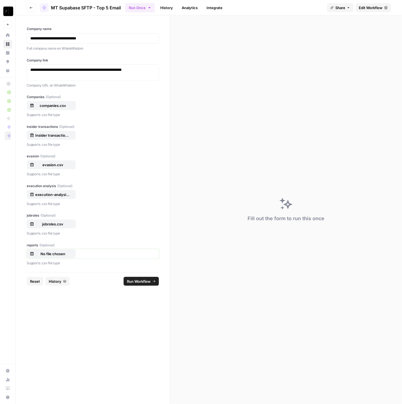
click at [60, 255] on p "No file chosen" at bounding box center [52, 254] width 35 height 6
click at [138, 281] on span "Run Workflow" at bounding box center [139, 281] width 24 height 6
click at [36, 283] on span "Reset" at bounding box center [35, 281] width 10 height 6
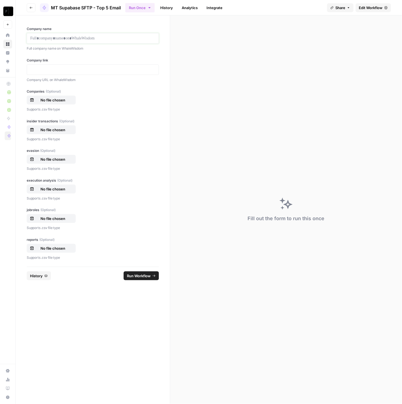
click at [69, 41] on p at bounding box center [92, 39] width 125 height 6
click at [75, 36] on p at bounding box center [92, 39] width 125 height 6
click at [137, 68] on p at bounding box center [92, 70] width 125 height 6
click at [88, 37] on p at bounding box center [92, 39] width 125 height 6
click at [62, 98] on p "No file chosen" at bounding box center [52, 100] width 35 height 6
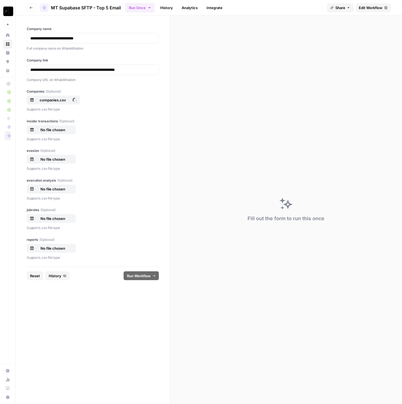
click at [51, 135] on div "Supports .csv file type" at bounding box center [93, 138] width 132 height 7
click at [53, 132] on p "No file chosen" at bounding box center [52, 130] width 35 height 6
click at [58, 158] on p "No file chosen" at bounding box center [52, 159] width 35 height 6
click at [68, 188] on p "No file chosen" at bounding box center [52, 189] width 35 height 6
click at [70, 218] on div "No file chosen" at bounding box center [51, 219] width 43 height 6
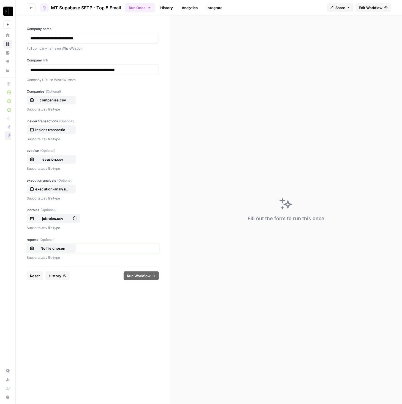
click at [64, 249] on p "No file chosen" at bounding box center [52, 248] width 35 height 6
click at [149, 275] on span "Run Workflow" at bounding box center [139, 276] width 24 height 6
click at [144, 274] on span "Run Workflow" at bounding box center [139, 276] width 24 height 6
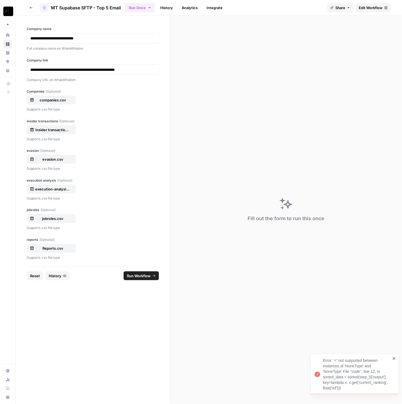
click at [159, 7] on link "History" at bounding box center [166, 7] width 19 height 9
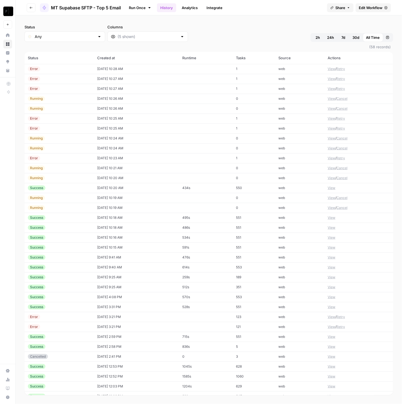
click at [133, 120] on td "10/01/25 at 10:25 AM" at bounding box center [136, 118] width 85 height 10
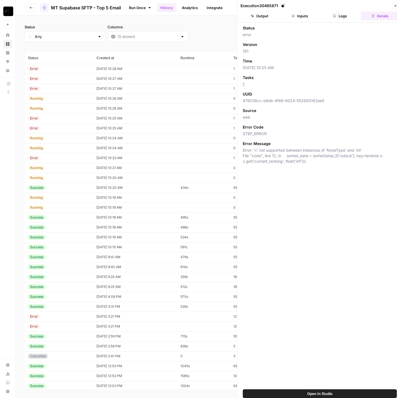
click at [349, 18] on button "Logs" at bounding box center [340, 16] width 38 height 9
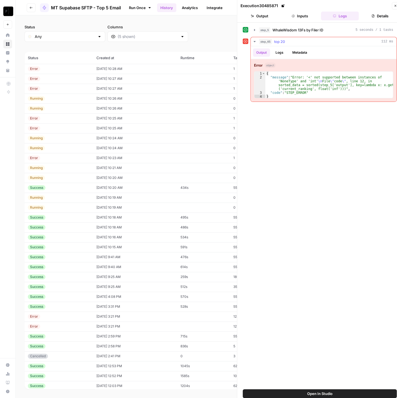
click at [306, 42] on div "step_65 top 20 112 ms" at bounding box center [326, 42] width 134 height 6
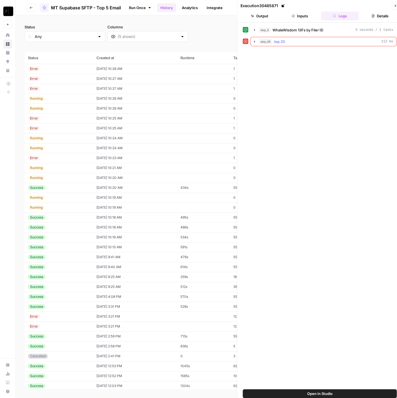
click at [306, 42] on div "step_65 top 20 112 ms" at bounding box center [326, 42] width 134 height 6
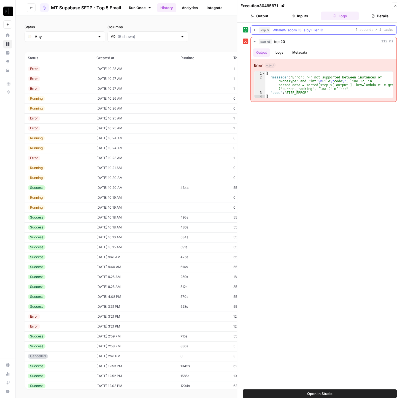
click at [312, 29] on span "WhaleWisdom 13Fs by Filer ID" at bounding box center [297, 30] width 51 height 6
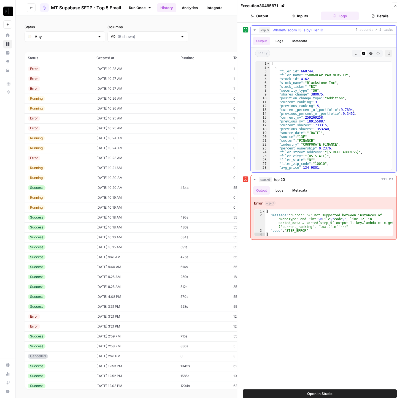
click at [312, 29] on span "WhaleWisdom 13Fs by Filer ID" at bounding box center [297, 30] width 51 height 6
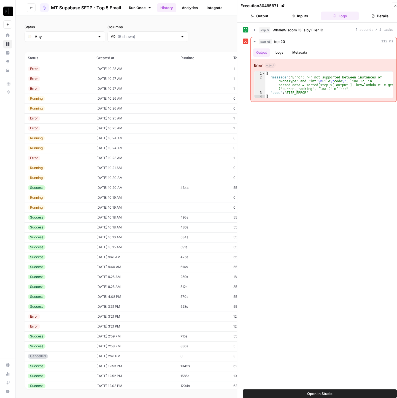
click at [393, 7] on button "Close" at bounding box center [394, 5] width 7 height 7
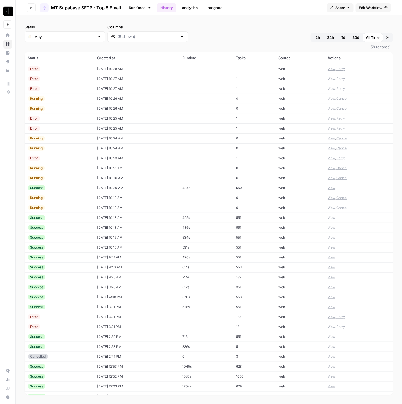
click at [94, 154] on td "10/01/25 at 10:23 AM" at bounding box center [136, 158] width 85 height 10
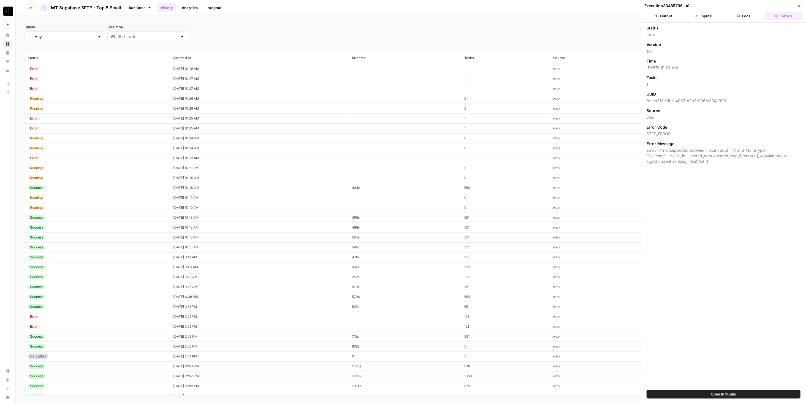
click at [675, 153] on span "Error: '<' not supported between instances of 'int' and 'NoneType' File "code",…" at bounding box center [723, 156] width 154 height 17
click at [675, 152] on span "Error: '<' not supported between instances of 'int' and 'NoneType' File "code",…" at bounding box center [723, 156] width 154 height 17
click at [678, 148] on span "Error: '<' not supported between instances of 'int' and 'NoneType' File "code",…" at bounding box center [723, 156] width 154 height 17
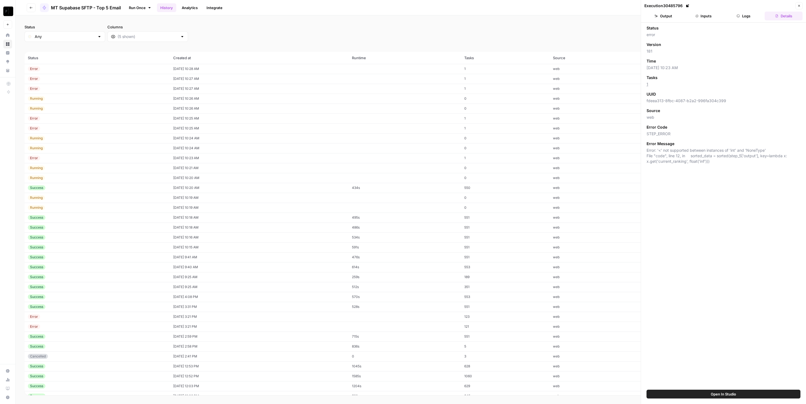
click at [678, 148] on span "Error: '<' not supported between instances of 'int' and 'NoneType' File "code",…" at bounding box center [723, 156] width 154 height 17
click at [748, 7] on div "Execution 30485796" at bounding box center [718, 6] width 149 height 6
click at [749, 17] on button "Logs" at bounding box center [743, 16] width 38 height 9
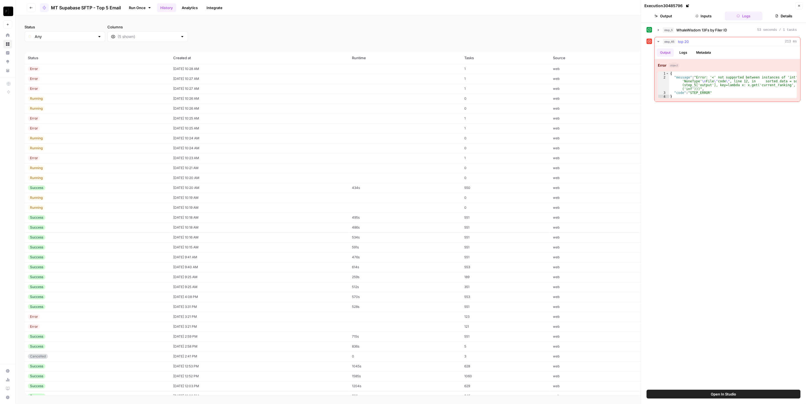
click at [699, 81] on div "{ "message" : "Error: '<' not supported between instances of 'int' and 'NoneTyp…" at bounding box center [733, 89] width 128 height 35
type textarea "**********"
click at [794, 9] on div "Execution 30485796 Close" at bounding box center [723, 5] width 158 height 7
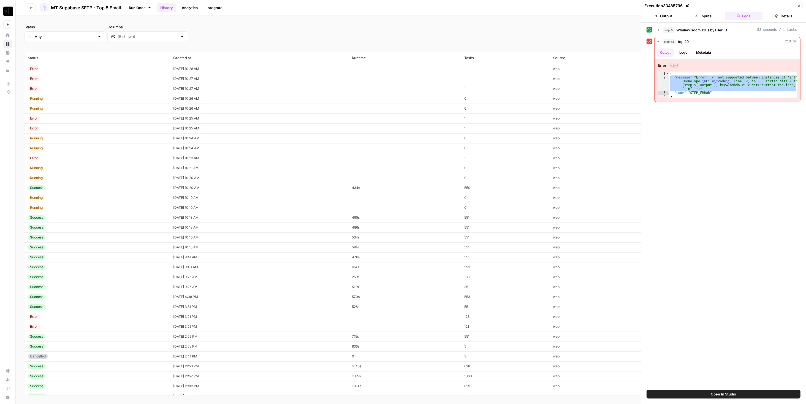
click at [801, 6] on button "Close" at bounding box center [798, 5] width 7 height 7
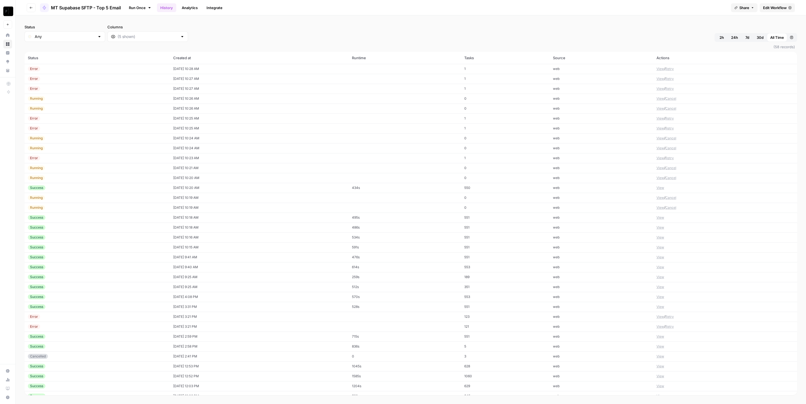
click at [775, 6] on span "Edit Workflow" at bounding box center [775, 8] width 24 height 6
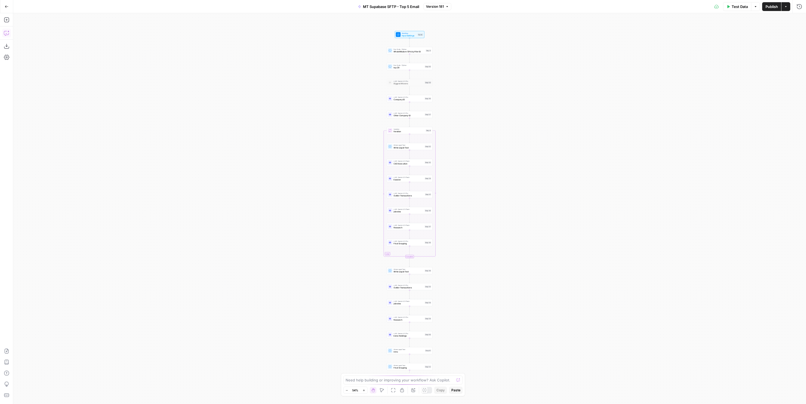
click at [5, 30] on icon "button" at bounding box center [7, 33] width 6 height 6
click at [50, 386] on textarea at bounding box center [65, 384] width 89 height 6
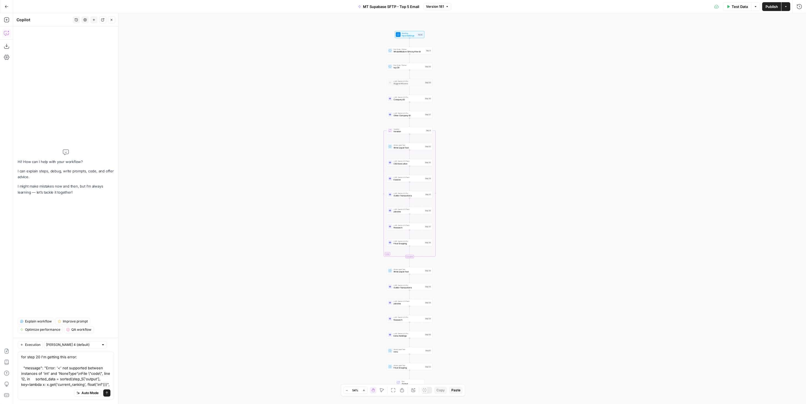
type textarea "for step 20 I'm getting this error: "message": "Error: '<' not supported betwee…"
click at [107, 393] on icon "submit" at bounding box center [106, 392] width 3 height 3
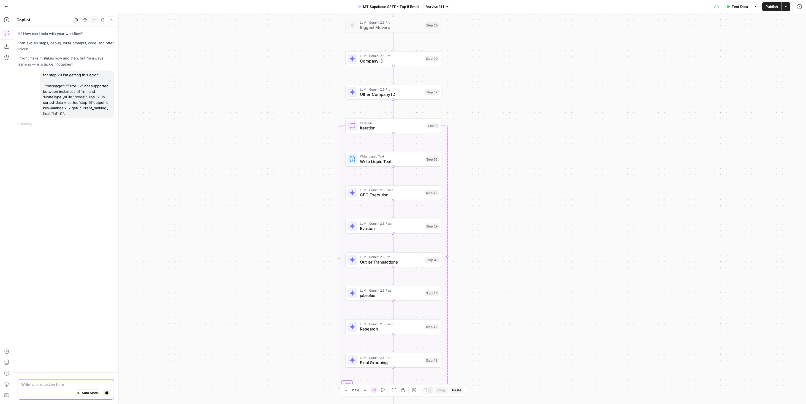
drag, startPoint x: 310, startPoint y: 225, endPoint x: 203, endPoint y: 182, distance: 115.5
click at [182, 305] on div "Workflow Input Settings Inputs Run Code · Python WhaleWisdom 13Fs by Filer ID S…" at bounding box center [409, 208] width 792 height 391
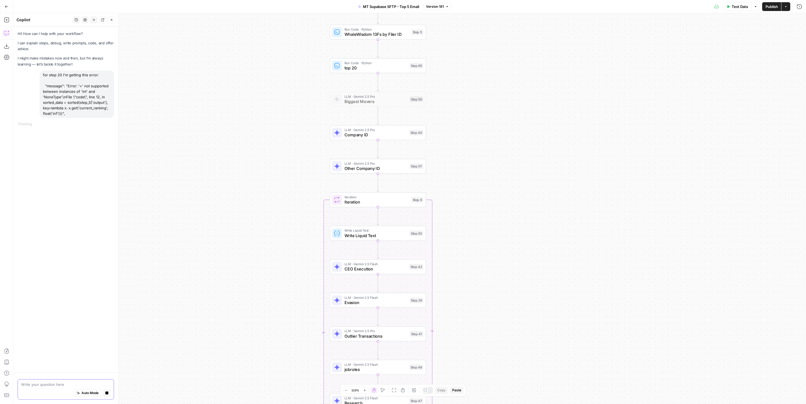
drag, startPoint x: 207, startPoint y: 143, endPoint x: 190, endPoint y: 208, distance: 67.4
click at [190, 208] on div "Workflow Input Settings Inputs Run Code · Python WhaleWisdom 13Fs by Filer ID S…" at bounding box center [409, 208] width 792 height 391
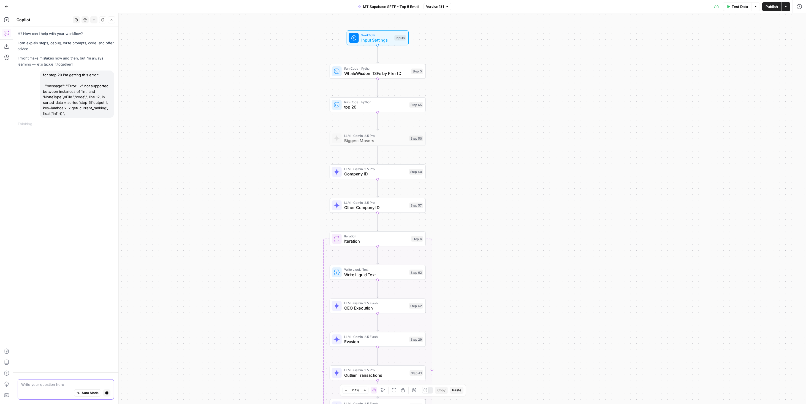
drag, startPoint x: 192, startPoint y: 176, endPoint x: 192, endPoint y: 213, distance: 37.7
click at [192, 213] on div "Workflow Input Settings Inputs Run Code · Python WhaleWisdom 13Fs by Filer ID S…" at bounding box center [409, 208] width 792 height 391
click at [106, 395] on button "Stop generating" at bounding box center [106, 392] width 7 height 7
click at [94, 96] on div "for step 20 I'm getting this error: "message": "Error: '<' not supported betwee…" at bounding box center [77, 93] width 74 height 47
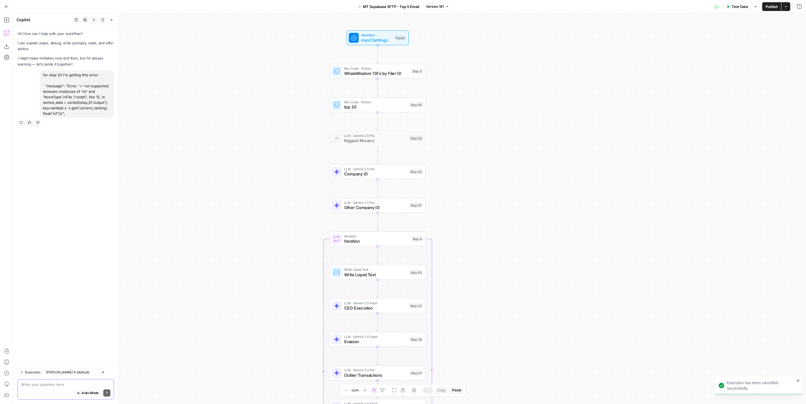
click at [94, 96] on div "for step 20 I'm getting this error: "message": "Error: '<' not supported betwee…" at bounding box center [77, 93] width 74 height 47
click at [94, 97] on div "for step 20 I'm getting this error: "message": "Error: '<' not supported betwee…" at bounding box center [77, 93] width 74 height 47
drag, startPoint x: 82, startPoint y: 114, endPoint x: 41, endPoint y: 72, distance: 58.4
click at [41, 72] on div "for step 20 I'm getting this error: "message": "Error: '<' not supported betwee…" at bounding box center [77, 93] width 74 height 47
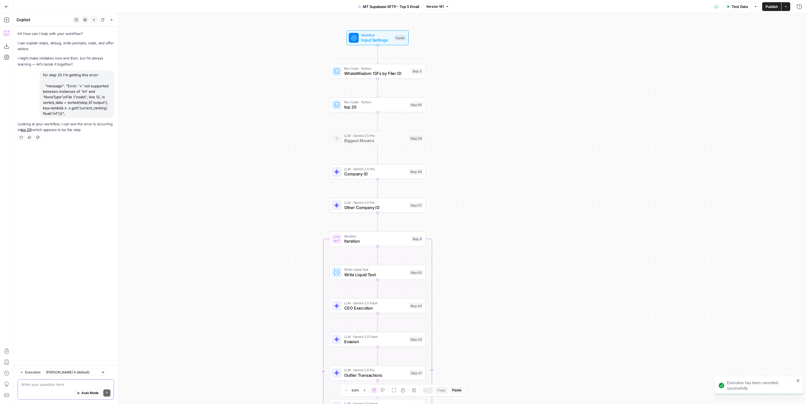
copy div "for step 20 I'm getting this error: "message": "Error: '<' not supported betwee…"
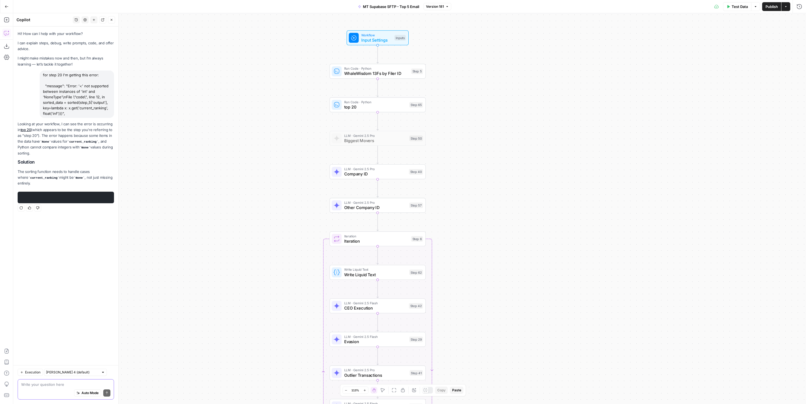
click at [64, 381] on textarea at bounding box center [65, 384] width 89 height 6
paste textarea "for step 20 I'm getting this error: "message": "Error: '<' not supported betwee…"
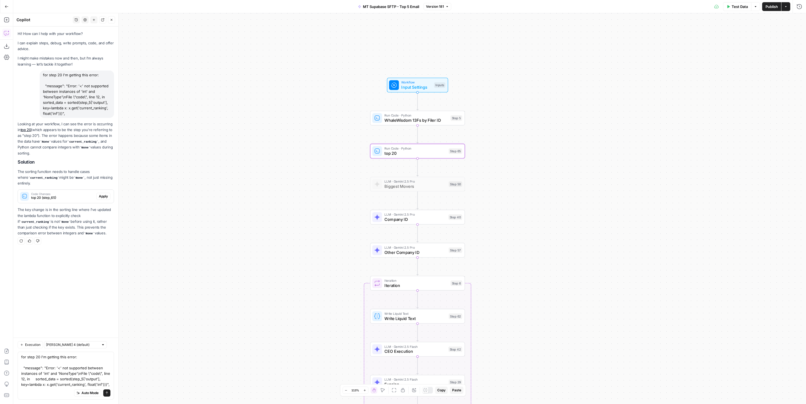
click at [101, 194] on span "Apply" at bounding box center [103, 196] width 9 height 5
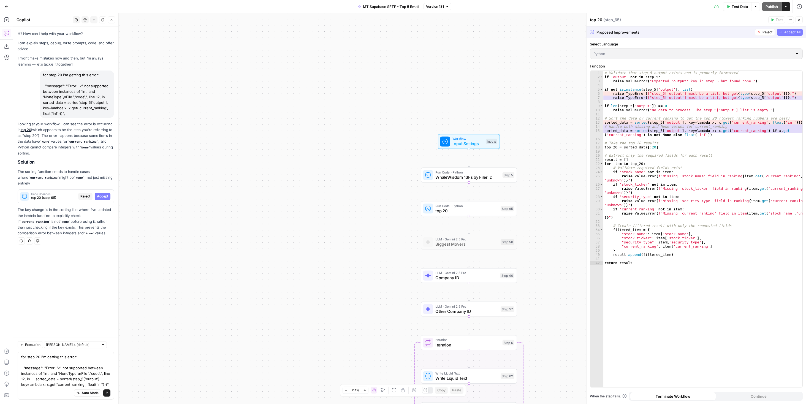
click at [792, 33] on span "Accept All" at bounding box center [792, 32] width 16 height 5
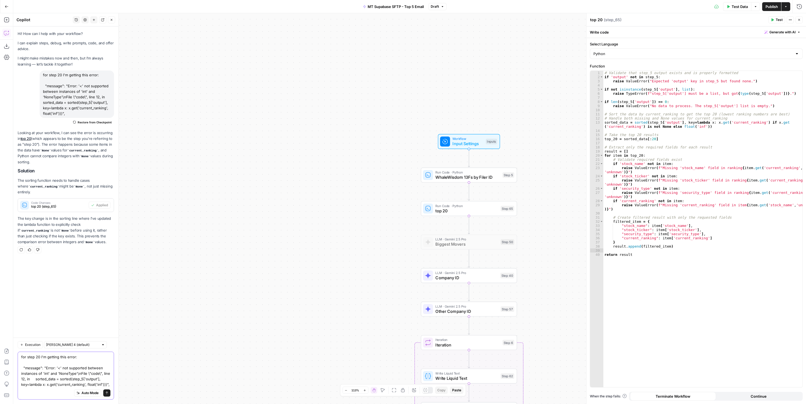
click at [51, 379] on textarea "for step 20 I'm getting this error: "message": "Error: '<' not supported betwee…" at bounding box center [65, 370] width 89 height 33
type textarea "so it skips the none?"
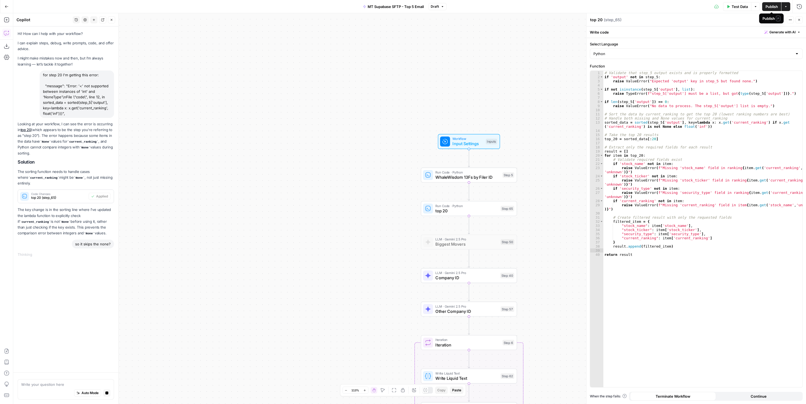
click at [769, 6] on span "Publish" at bounding box center [771, 7] width 12 height 6
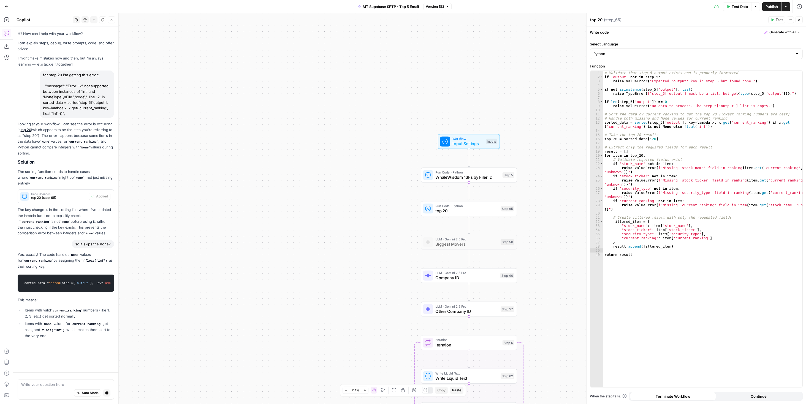
click at [6, 6] on icon "button" at bounding box center [7, 7] width 4 height 4
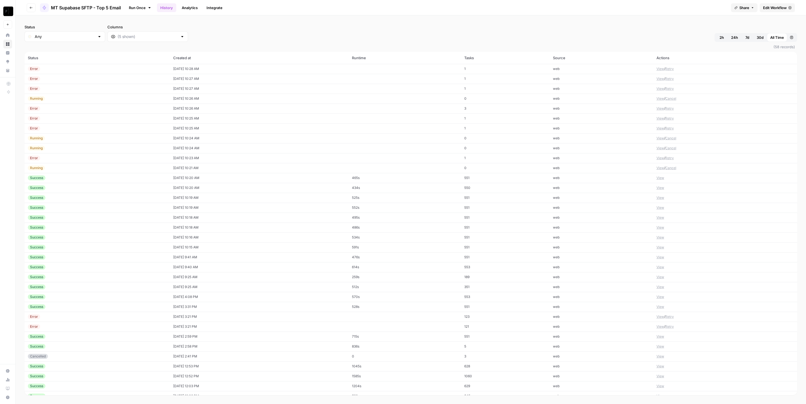
click at [125, 161] on td "Error" at bounding box center [97, 158] width 146 height 10
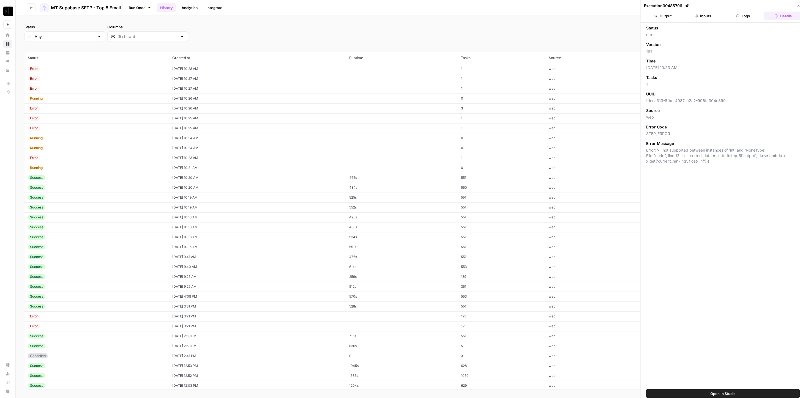
click at [741, 15] on button "Logs" at bounding box center [743, 16] width 38 height 9
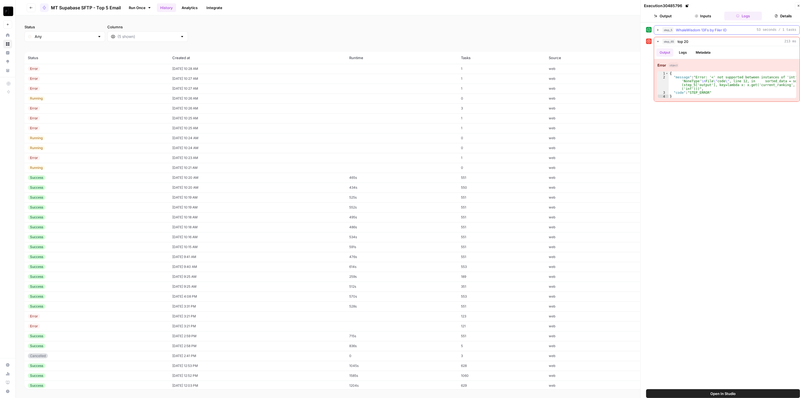
click at [733, 30] on div "step_5 WhaleWisdom 13Fs by Filer ID 53 seconds / 1 tasks" at bounding box center [730, 30] width 134 height 6
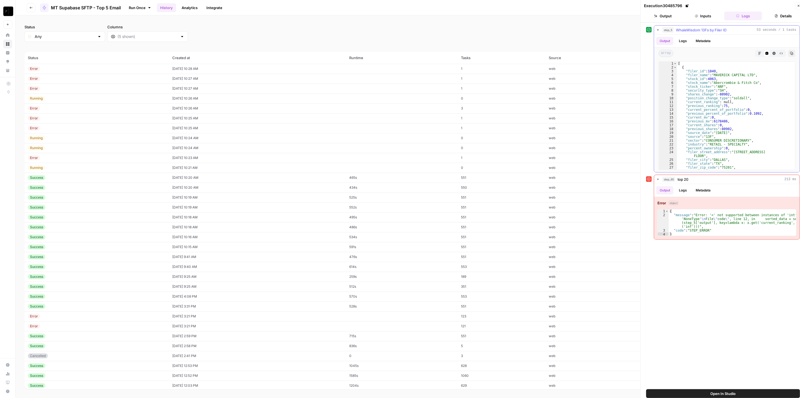
click at [749, 105] on div "[ { "filer_id" : 1840 , "filer_name" : "MAVERICK CAPITAL LTD" , "stock_id" : 40…" at bounding box center [733, 120] width 113 height 116
click at [764, 137] on div "[ { "filer_id" : 1840 , "filer_name" : "MAVERICK CAPITAL LTD" , "stock_id" : 40…" at bounding box center [733, 120] width 113 height 116
click at [747, 109] on div "[ { "filer_id" : 1840 , "filer_name" : "MAVERICK CAPITAL LTD" , "stock_id" : 40…" at bounding box center [733, 120] width 113 height 116
type textarea "**********"
click at [689, 6] on icon at bounding box center [687, 5] width 3 height 3
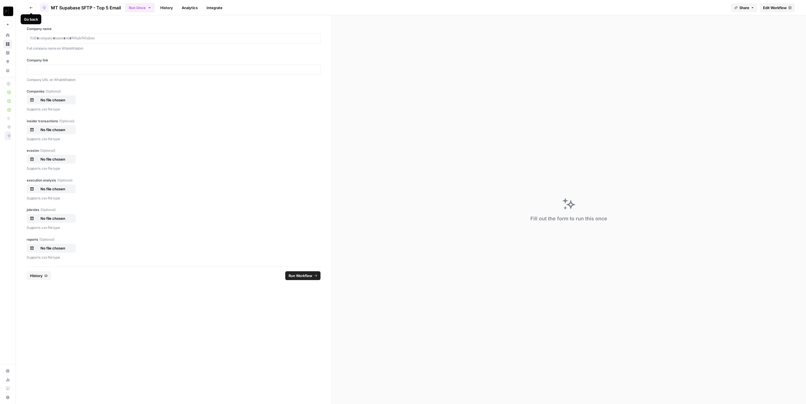
click at [30, 8] on icon "button" at bounding box center [30, 7] width 3 height 3
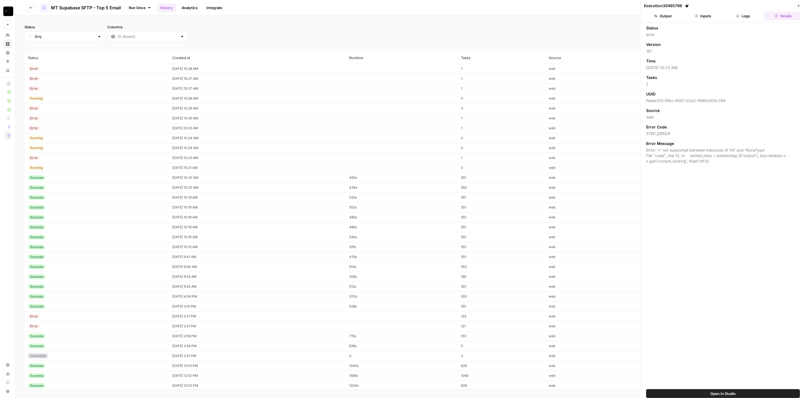
click at [71, 157] on div "Error" at bounding box center [97, 158] width 138 height 5
click at [130, 158] on div "Error" at bounding box center [97, 158] width 138 height 5
click at [669, 18] on button "Output" at bounding box center [663, 16] width 38 height 9
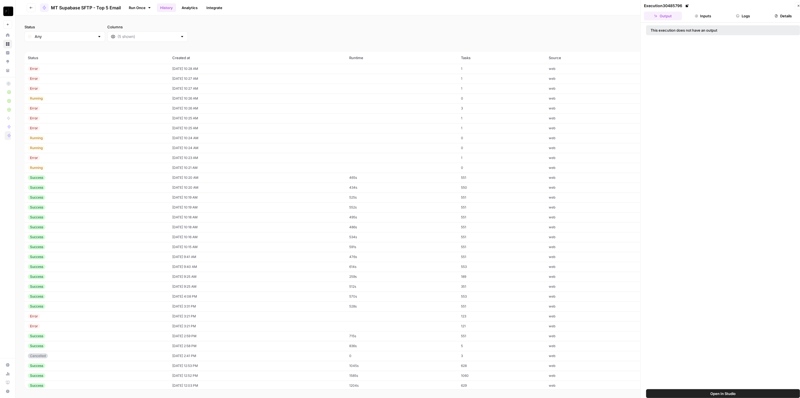
click at [713, 19] on button "Inputs" at bounding box center [703, 16] width 38 height 9
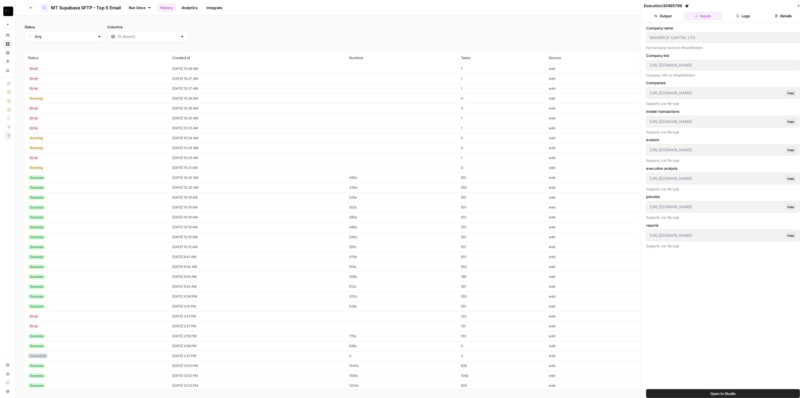
click at [67, 161] on td "Error" at bounding box center [96, 158] width 145 height 10
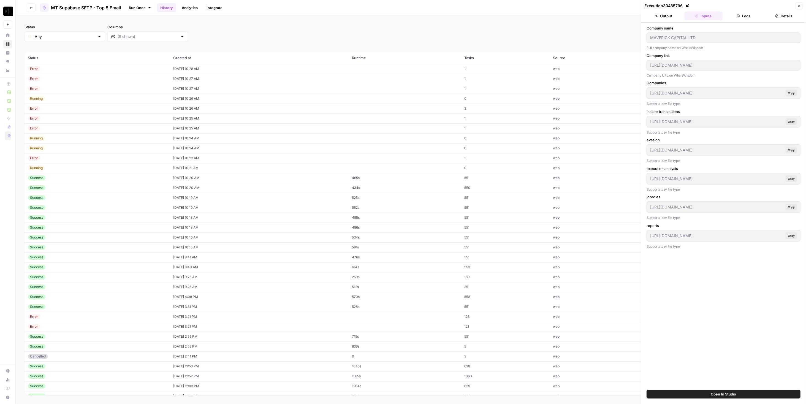
click at [62, 157] on div "Error" at bounding box center [97, 158] width 139 height 5
click at [681, 70] on div "https://whalewisdom.com/filer/maverick-capital-ltd" at bounding box center [723, 65] width 154 height 10
click at [751, 15] on button "Logs" at bounding box center [743, 16] width 38 height 9
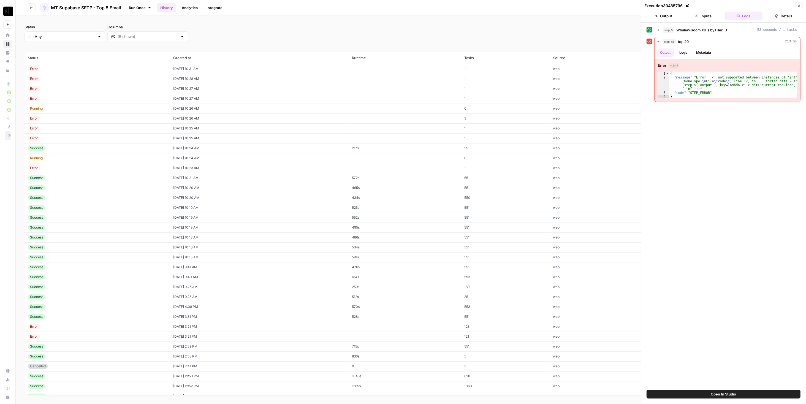
click at [707, 17] on button "Inputs" at bounding box center [703, 16] width 38 height 9
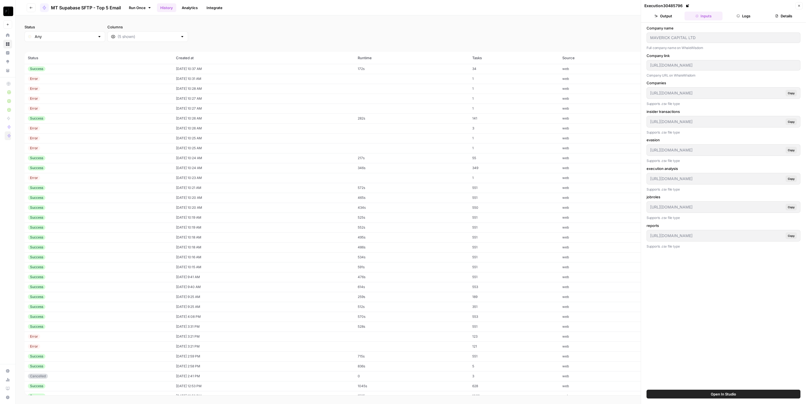
click at [64, 90] on div "Error" at bounding box center [98, 88] width 141 height 5
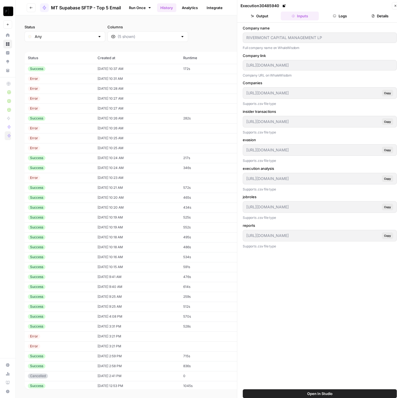
click at [94, 88] on td "[DATE] 10:28 AM" at bounding box center [136, 89] width 85 height 10
click at [72, 100] on div "Error" at bounding box center [59, 98] width 63 height 5
click at [55, 92] on td "Error" at bounding box center [59, 89] width 70 height 10
click at [58, 85] on td "Error" at bounding box center [59, 89] width 70 height 10
click at [59, 88] on div "Error" at bounding box center [59, 88] width 63 height 5
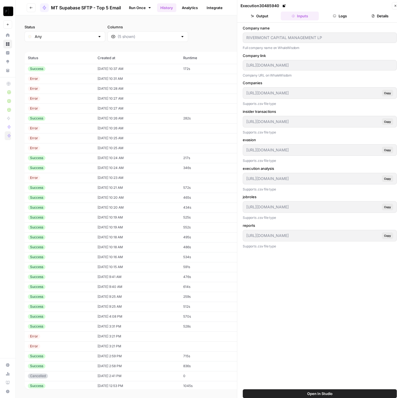
click at [60, 100] on div "Error" at bounding box center [59, 98] width 63 height 5
click at [58, 100] on div "Error" at bounding box center [59, 98] width 63 height 5
click at [33, 99] on div "Error" at bounding box center [34, 98] width 12 height 5
click at [55, 83] on td "Error" at bounding box center [59, 79] width 70 height 10
click at [55, 92] on td "Error" at bounding box center [59, 89] width 70 height 10
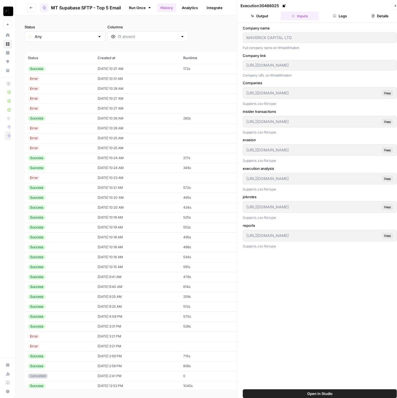
type input "RIVERMONT CAPITAL MANAGEMENT LP"
type input "https://whalewisdom.com/filer/rivermont-capital-management-lp"
type input "https://app.airops.com/api/workspace_files/139387/url"
type input "https://app.airops.com/api/workspace_files/139388/url"
type input "https://app.airops.com/api/workspace_files/139389/url"
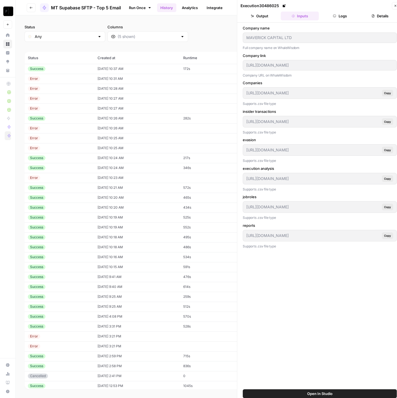
type input "https://app.airops.com/api/workspace_files/139390/url"
type input "https://app.airops.com/api/workspace_files/139391/url"
type input "https://app.airops.com/api/workspace_files/139392/url"
click at [57, 100] on div "Error" at bounding box center [59, 98] width 63 height 5
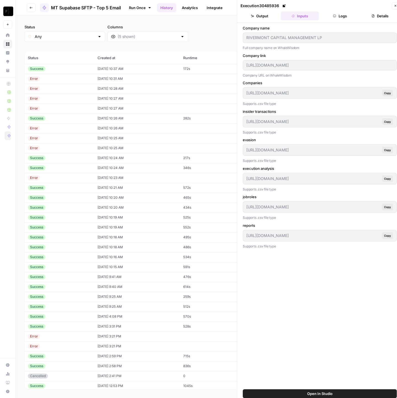
click at [62, 111] on td "Error" at bounding box center [59, 108] width 70 height 10
click at [70, 103] on td "Error" at bounding box center [59, 99] width 70 height 10
type input "RIVERMONT CAPITAL MANAGEMENT LP"
type input "https://whalewisdom.com/filer/rivermont-capital-management-lp"
type input "https://app.airops.com/api/workspace_files/139387/url"
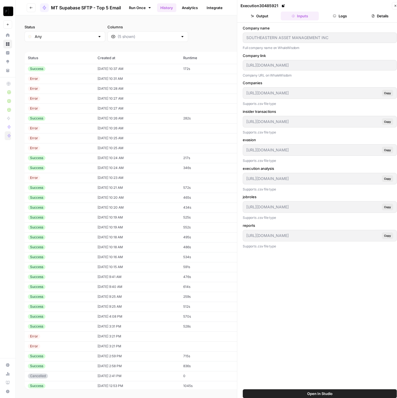
type input "https://app.airops.com/api/workspace_files/139388/url"
type input "https://app.airops.com/api/workspace_files/139389/url"
type input "https://app.airops.com/api/workspace_files/139390/url"
type input "https://app.airops.com/api/workspace_files/139391/url"
type input "https://app.airops.com/api/workspace_files/139392/url"
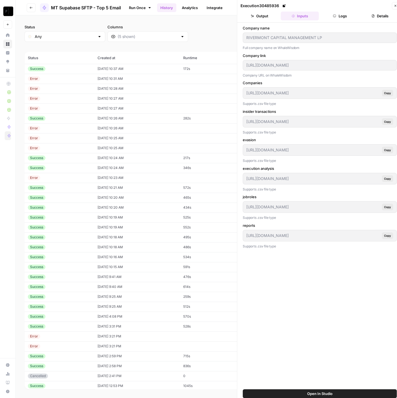
click at [68, 110] on div "Error" at bounding box center [59, 108] width 63 height 5
type input "SOUTHEASTERN ASSET MANAGEMENT INC"
type input "https://whalewisdom.com/filer/southeastern-asset-management-inc-tn"
type input "https://app.airops.com/api/workspace_files/139381/url"
type input "https://app.airops.com/api/workspace_files/139382/url"
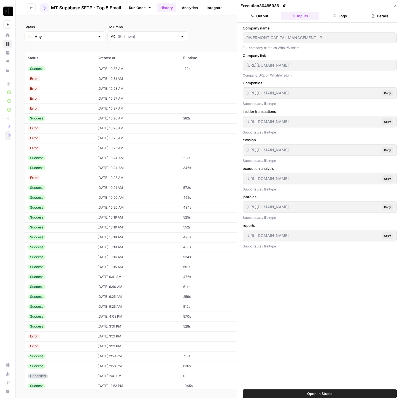
type input "https://app.airops.com/api/workspace_files/139383/url"
type input "https://app.airops.com/api/workspace_files/139384/url"
type input "https://app.airops.com/api/workspace_files/139385/url"
type input "https://app.airops.com/api/workspace_files/139386/url"
click at [68, 110] on div "Error" at bounding box center [59, 108] width 63 height 5
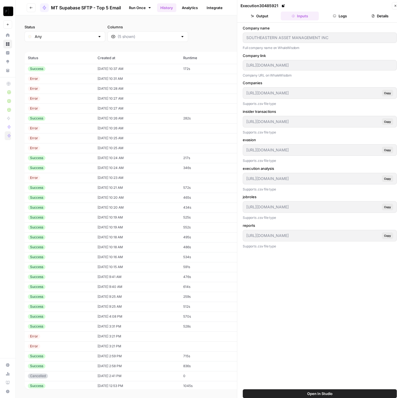
click at [60, 128] on div "Error" at bounding box center [59, 128] width 63 height 5
click at [296, 33] on div "WOODLINE PARTNERS LP" at bounding box center [319, 37] width 154 height 10
click at [265, 61] on div "https://whalewisdom.com/filer/woodline-partners-lp" at bounding box center [319, 65] width 154 height 10
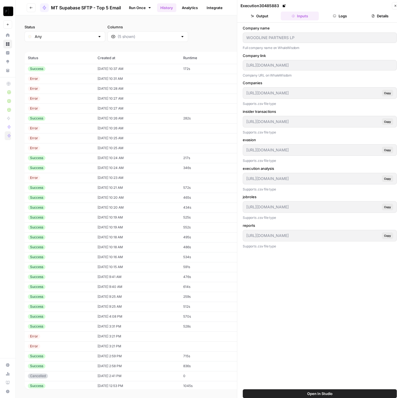
click at [265, 61] on div "https://whalewisdom.com/filer/woodline-partners-lp" at bounding box center [319, 65] width 154 height 10
click at [69, 132] on td "Error" at bounding box center [59, 128] width 70 height 10
click at [64, 144] on td "Error" at bounding box center [59, 148] width 70 height 10
click at [65, 141] on td "Error" at bounding box center [59, 138] width 70 height 10
type input "SURGOCAP PARTNERS LP"
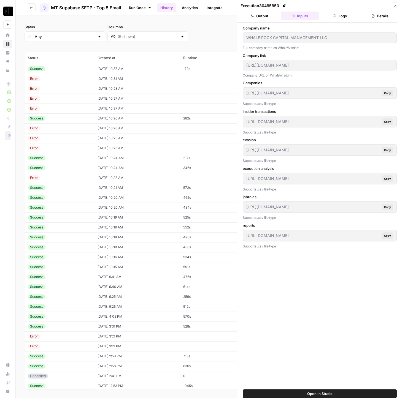
type input "https://whalewisdom.com/filer/surgocap-partners-lp"
type input "https://app.airops.com/api/workspace_files/139361/url"
type input "https://app.airops.com/api/workspace_files/139362/url"
type input "https://app.airops.com/api/workspace_files/139363/url"
type input "https://app.airops.com/api/workspace_files/139364/url"
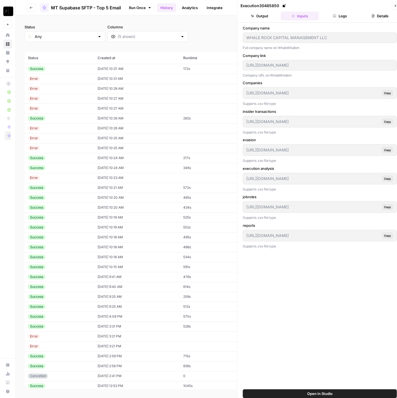
type input "https://app.airops.com/api/workspace_files/139365/url"
type input "https://app.airops.com/api/workspace_files/139366/url"
click at [57, 144] on td "Error" at bounding box center [59, 148] width 70 height 10
type input "WHALE ROCK CAPITAL MANAGEMENT LLC"
type input "https://whalewisdom.com/filer/whale-rock-capital-management-llc"
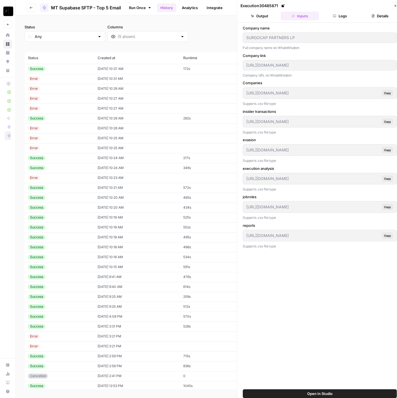
type input "https://app.airops.com/api/workspace_files/139355/url"
type input "https://app.airops.com/api/workspace_files/139356/url"
type input "https://app.airops.com/api/workspace_files/139357/url"
type input "https://app.airops.com/api/workspace_files/139358/url"
type input "https://app.airops.com/api/workspace_files/139359/url"
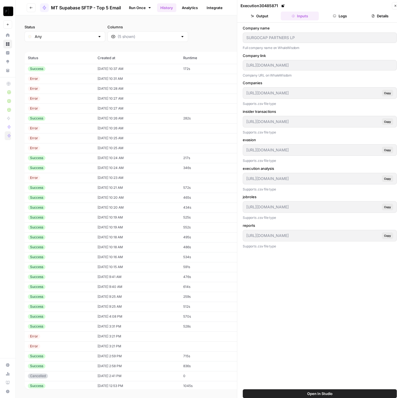
type input "https://app.airops.com/api/workspace_files/139360/url"
click at [65, 144] on td "Error" at bounding box center [59, 148] width 70 height 10
click at [61, 179] on div "Error" at bounding box center [59, 177] width 63 height 5
type input "MAVERICK CAPITAL LTD"
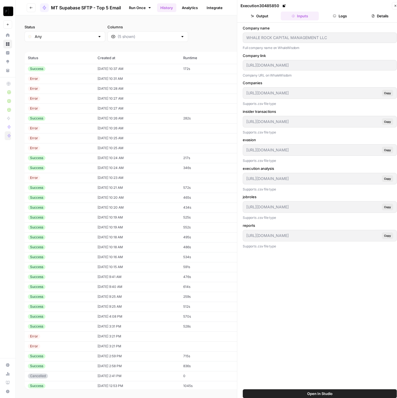
type input "https://whalewisdom.com/filer/maverick-capital-ltd"
type input "https://app.airops.com/api/workspace_files/139337/url"
type input "https://app.airops.com/api/workspace_files/139338/url"
type input "https://app.airops.com/api/workspace_files/139339/url"
type input "https://app.airops.com/api/workspace_files/139340/url"
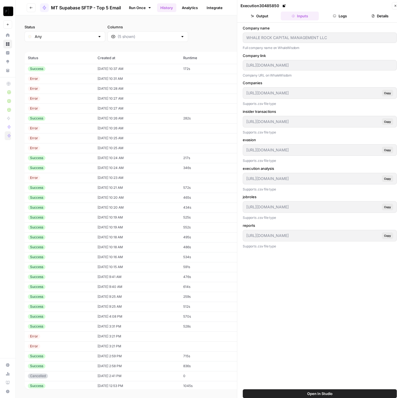
type input "https://app.airops.com/api/workspace_files/139341/url"
type input "https://app.airops.com/api/workspace_files/139342/url"
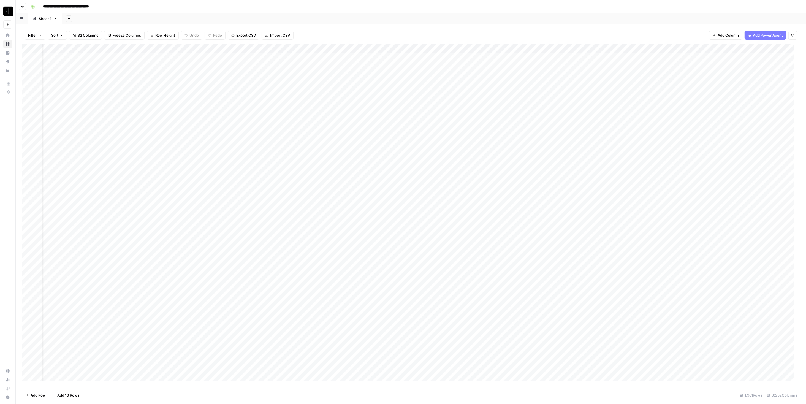
scroll to position [0, 413]
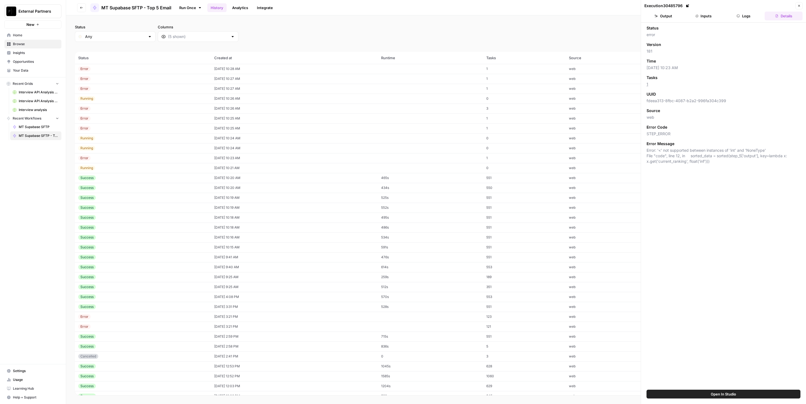
click at [84, 8] on button "Go back" at bounding box center [81, 7] width 9 height 9
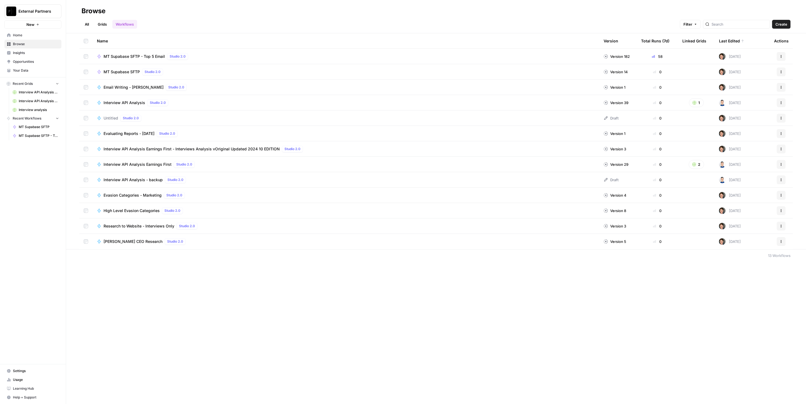
click at [123, 51] on td "MT Supabase SFTP - Top 5 Email Studio 2.0" at bounding box center [345, 56] width 506 height 15
click at [123, 53] on td "MT Supabase SFTP - Top 5 Email Studio 2.0" at bounding box center [345, 56] width 506 height 15
click at [123, 56] on span "MT Supabase SFTP - Top 5 Email" at bounding box center [133, 57] width 61 height 6
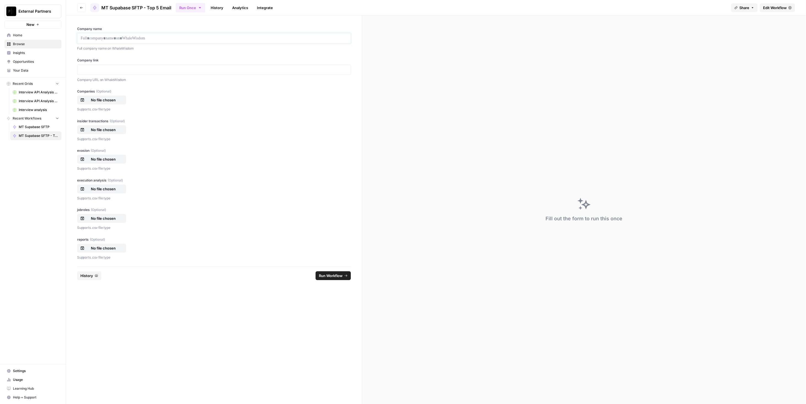
click at [201, 39] on p at bounding box center [214, 39] width 266 height 6
click at [173, 70] on p at bounding box center [214, 70] width 266 height 6
click at [100, 100] on p "No file chosen" at bounding box center [103, 100] width 35 height 6
click at [99, 129] on p "No file chosen" at bounding box center [103, 130] width 35 height 6
click at [105, 161] on p "No file chosen" at bounding box center [103, 159] width 35 height 6
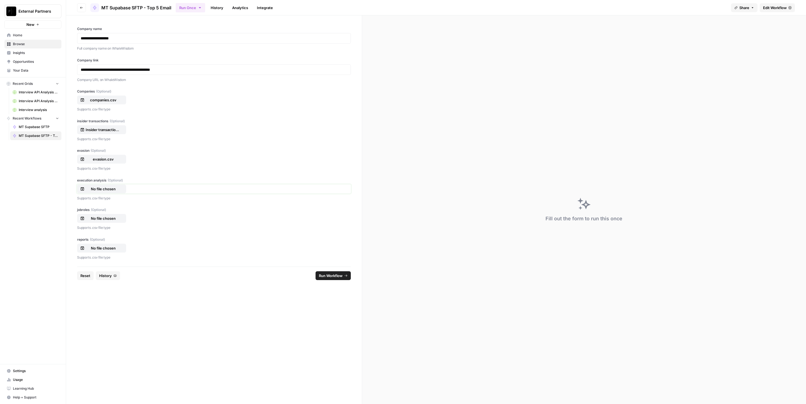
click at [111, 190] on p "No file chosen" at bounding box center [103, 189] width 35 height 6
click at [111, 224] on div "Supports .csv file type" at bounding box center [214, 227] width 274 height 7
click at [111, 222] on button "No file chosen" at bounding box center [101, 218] width 49 height 9
click at [116, 245] on p "No file chosen" at bounding box center [103, 248] width 35 height 6
click at [336, 277] on span "Run Workflow" at bounding box center [331, 276] width 24 height 6
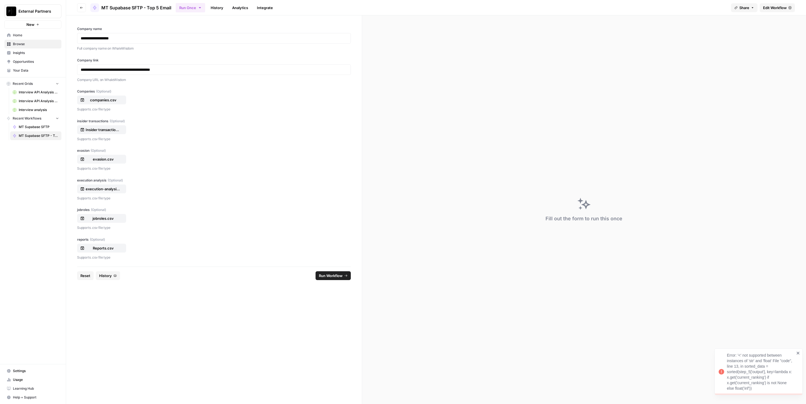
click at [764, 368] on div "Error: '<' not supported between instances of 'str' and 'float' File "code", li…" at bounding box center [761, 371] width 68 height 39
click at [764, 368] on div "Fill out the form to run this once" at bounding box center [584, 209] width 444 height 388
click at [224, 7] on link "History" at bounding box center [216, 7] width 19 height 9
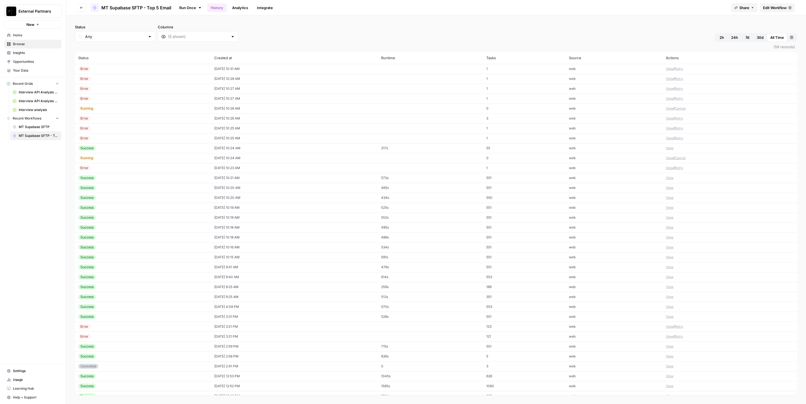
click at [396, 56] on th "Runtime" at bounding box center [430, 58] width 105 height 12
click at [667, 69] on button "View" at bounding box center [670, 68] width 8 height 5
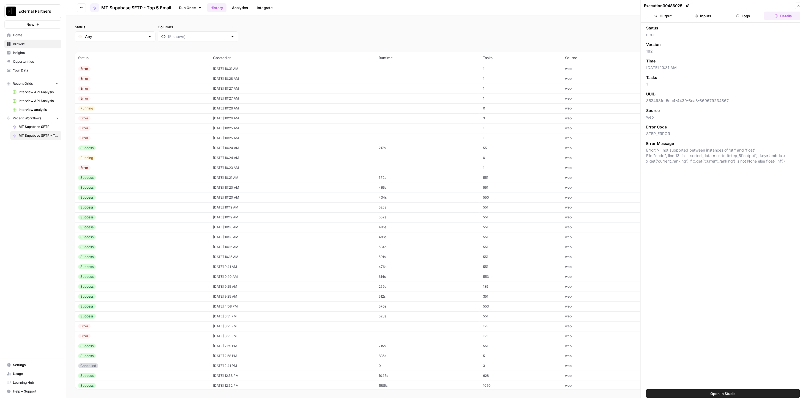
click at [745, 17] on button "Logs" at bounding box center [743, 16] width 38 height 9
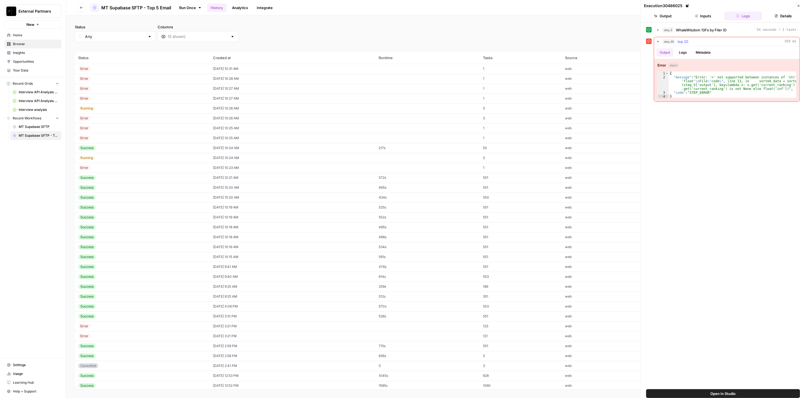
click at [698, 77] on div "{ "message" : "Error: '<' not supported between instances of 'str' and 'float' …" at bounding box center [733, 89] width 128 height 35
click at [697, 78] on div "{ "message" : "Error: '<' not supported between instances of 'str' and 'float' …" at bounding box center [733, 89] width 128 height 35
click at [697, 78] on div "{ "message" : "Error: '<' not supported between instances of 'str' and 'float' …" at bounding box center [732, 85] width 127 height 26
click at [727, 86] on div "{ "message" : "Error: '<' not supported between instances of 'str' and 'float' …" at bounding box center [733, 89] width 128 height 35
drag, startPoint x: 722, startPoint y: 96, endPoint x: 671, endPoint y: 74, distance: 56.0
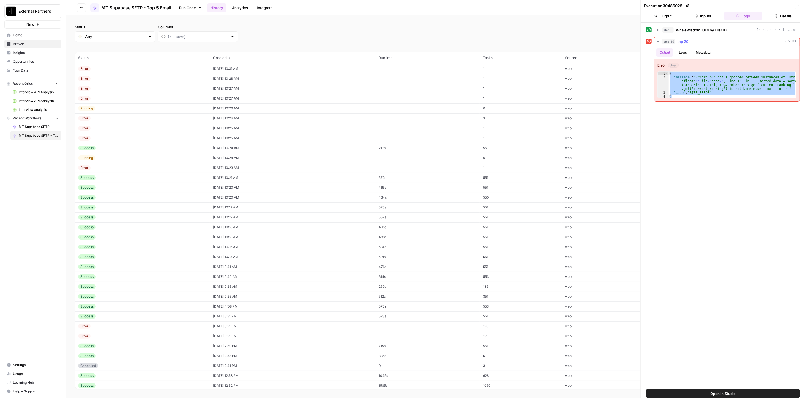
click at [670, 75] on div "{ "message" : "Error: '<' not supported between instances of 'str' and 'float' …" at bounding box center [733, 89] width 128 height 35
type textarea "**********"
click at [791, 6] on div "Execution 30486025" at bounding box center [718, 6] width 149 height 6
click at [795, 5] on button "Close" at bounding box center [798, 5] width 7 height 7
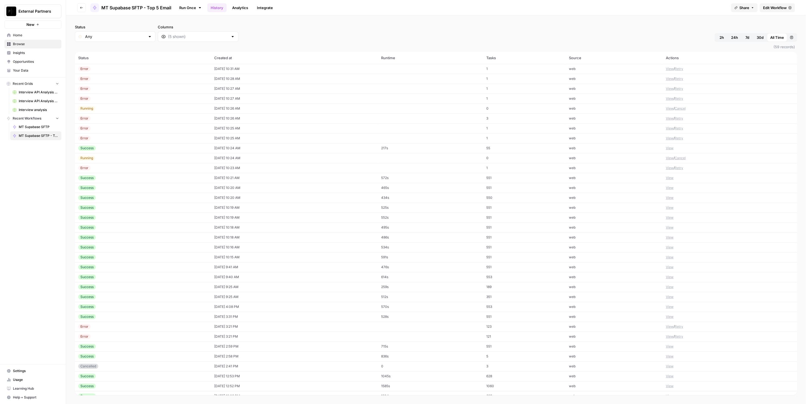
click at [770, 7] on span "Edit Workflow" at bounding box center [775, 8] width 24 height 6
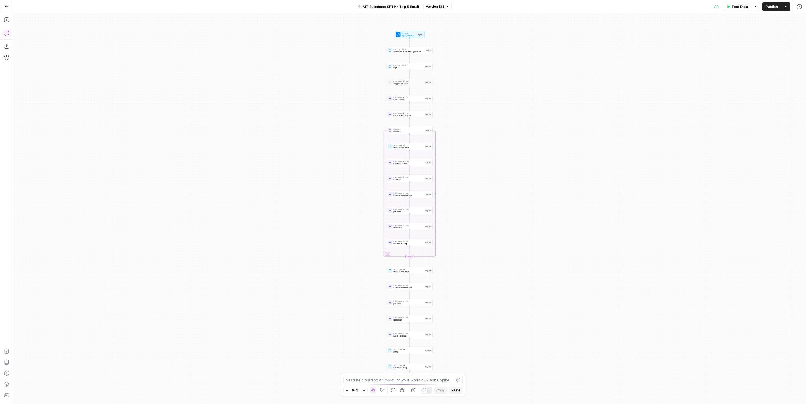
click at [8, 31] on icon "button" at bounding box center [8, 32] width 2 height 2
click at [47, 385] on textarea at bounding box center [65, 384] width 89 height 6
type textarea "step 65 got this error: { "message": "Error: '<' not supported between instance…"
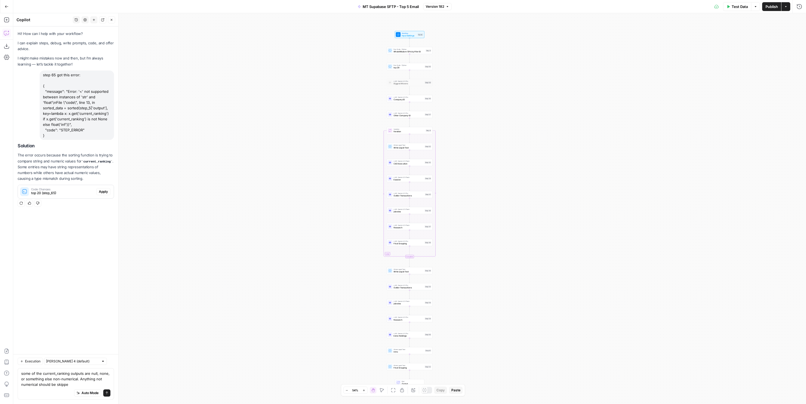
type textarea "some of the current_ranking outputs are null, none, or something else non-numer…"
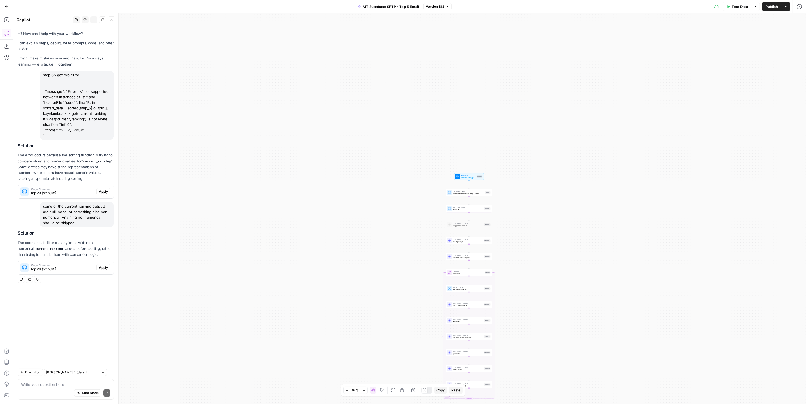
click at [101, 268] on span "Apply" at bounding box center [103, 267] width 9 height 5
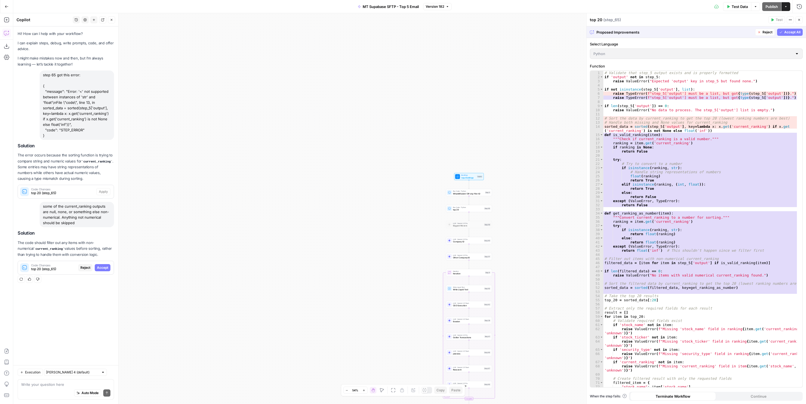
click at [799, 31] on span "Accept All" at bounding box center [792, 32] width 16 height 5
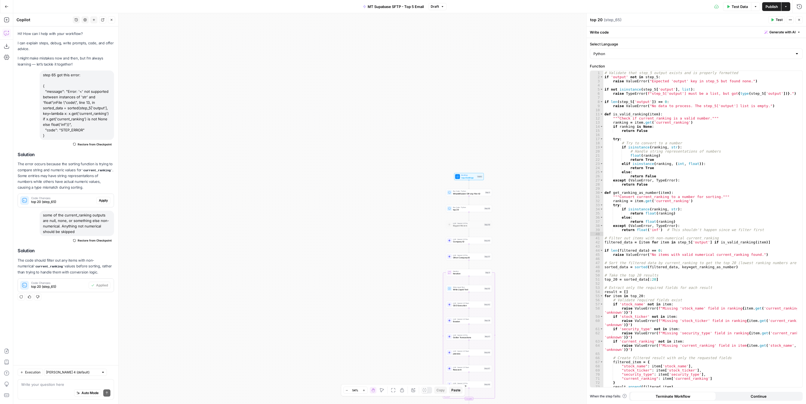
drag, startPoint x: 775, startPoint y: 7, endPoint x: 698, endPoint y: 1, distance: 76.5
click at [775, 6] on span "Publish" at bounding box center [771, 7] width 12 height 6
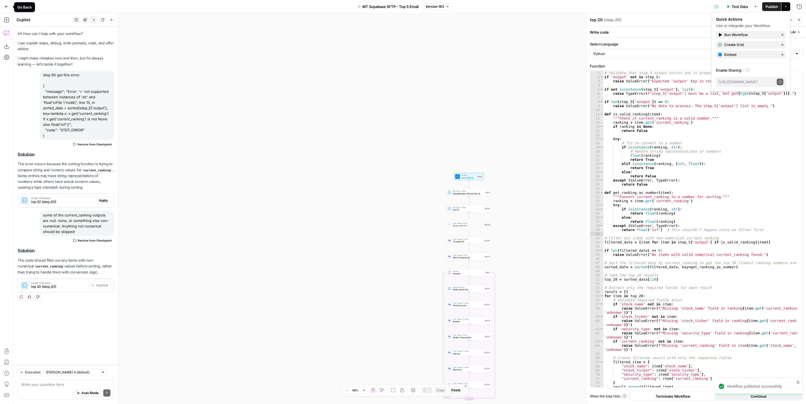
click at [6, 7] on icon "button" at bounding box center [7, 7] width 4 height 4
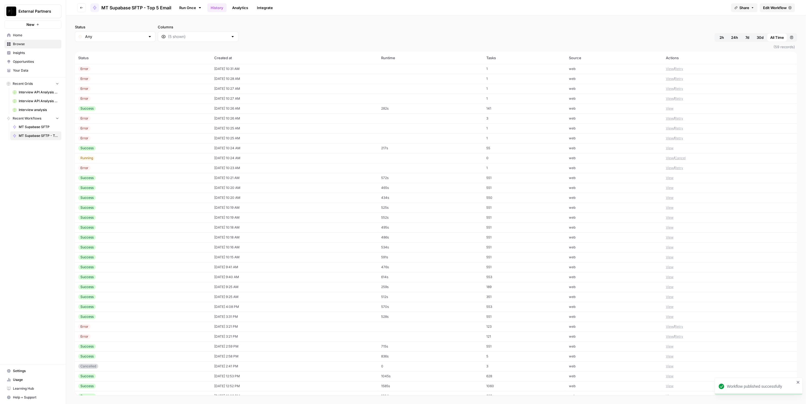
click at [143, 171] on td "Error" at bounding box center [143, 168] width 136 height 10
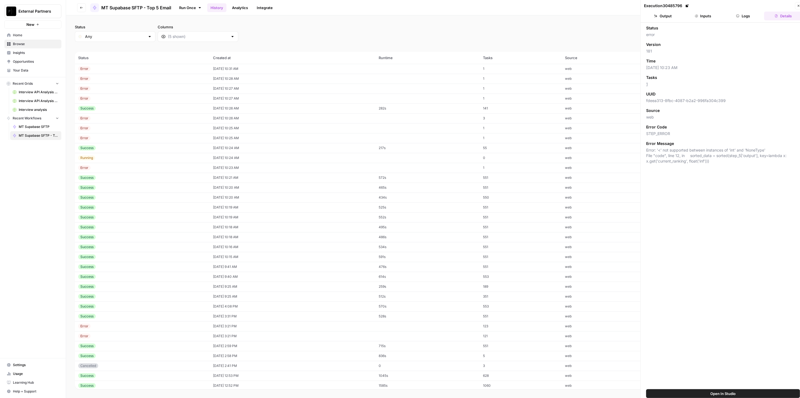
click at [747, 14] on button "Logs" at bounding box center [743, 16] width 38 height 9
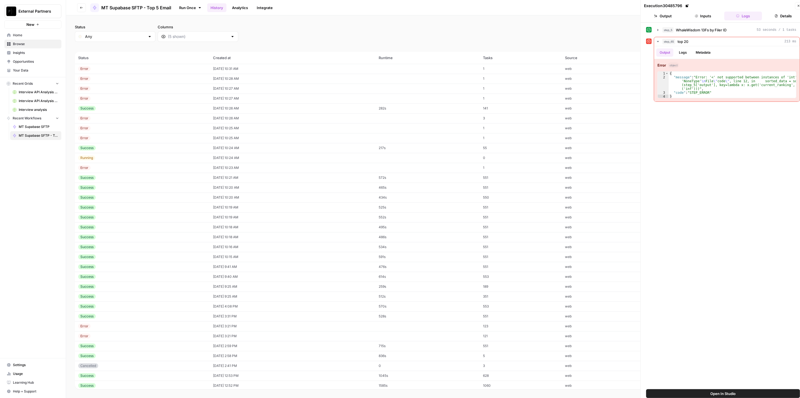
click at [696, 14] on icon "button" at bounding box center [696, 15] width 3 height 3
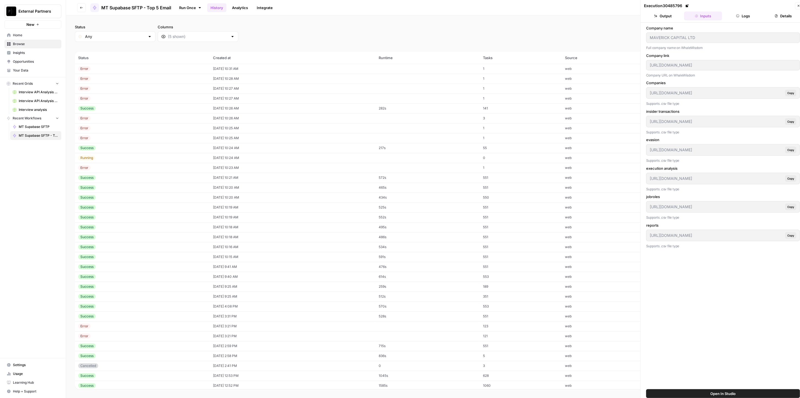
click at [81, 8] on icon "button" at bounding box center [81, 7] width 3 height 3
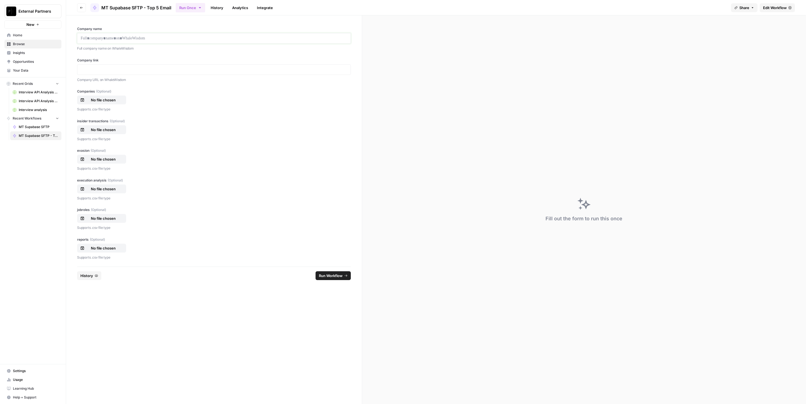
click at [227, 37] on p at bounding box center [214, 39] width 266 height 6
click at [126, 72] on p at bounding box center [214, 70] width 266 height 6
click at [108, 102] on p "No file chosen" at bounding box center [103, 100] width 35 height 6
click at [104, 130] on p "No file chosen" at bounding box center [103, 130] width 35 height 6
click at [99, 156] on p "No file chosen" at bounding box center [103, 159] width 35 height 6
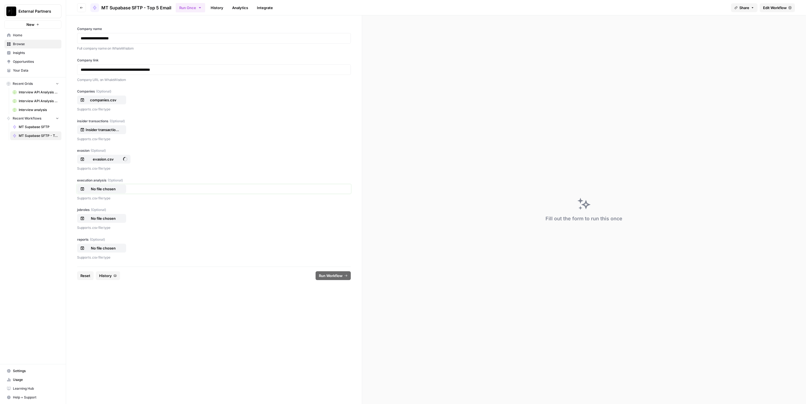
click at [106, 188] on p "No file chosen" at bounding box center [103, 189] width 35 height 6
click at [110, 216] on p "No file chosen" at bounding box center [103, 219] width 35 height 6
click at [103, 244] on button "No file chosen" at bounding box center [101, 248] width 49 height 9
click at [336, 276] on span "Run Workflow" at bounding box center [331, 276] width 24 height 6
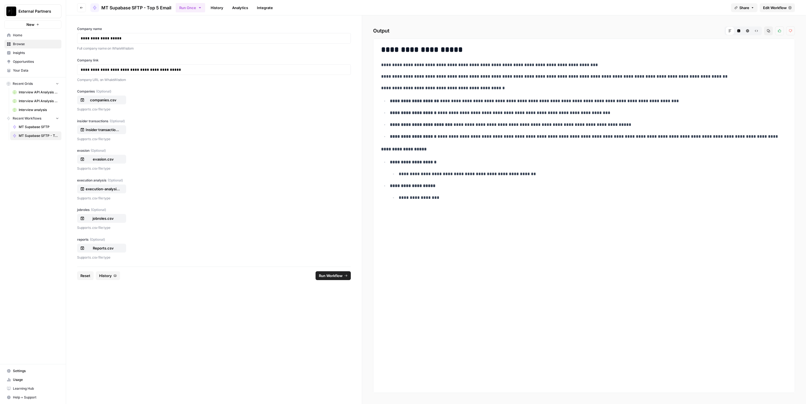
click at [445, 116] on ul "**********" at bounding box center [584, 118] width 406 height 43
click at [445, 117] on ul "**********" at bounding box center [584, 118] width 406 height 43
click at [776, 9] on span "Edit Workflow" at bounding box center [775, 8] width 24 height 6
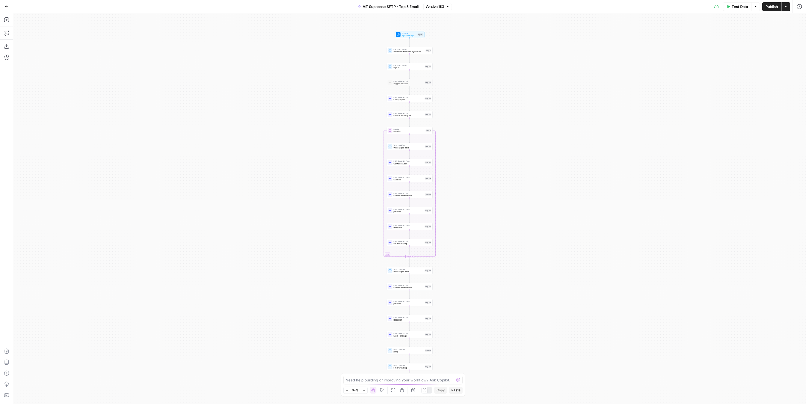
click at [5, 3] on button "Go Back" at bounding box center [7, 7] width 10 height 10
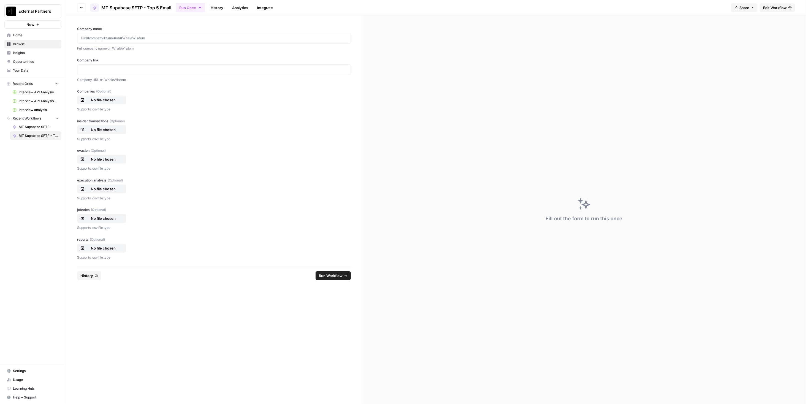
click at [222, 3] on link "History" at bounding box center [216, 7] width 19 height 9
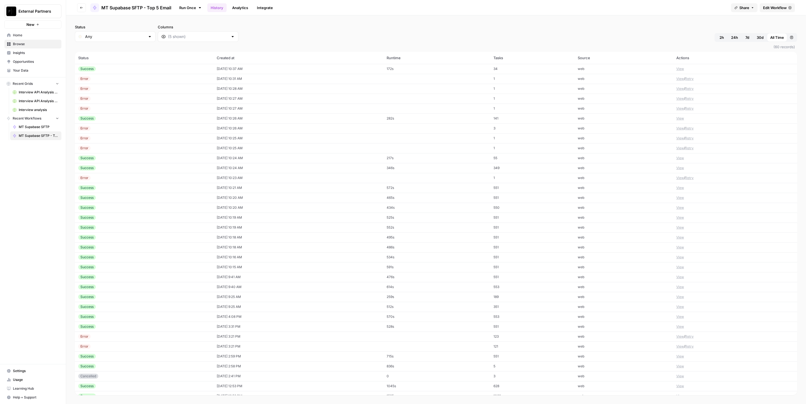
click at [677, 69] on button "View" at bounding box center [680, 68] width 8 height 5
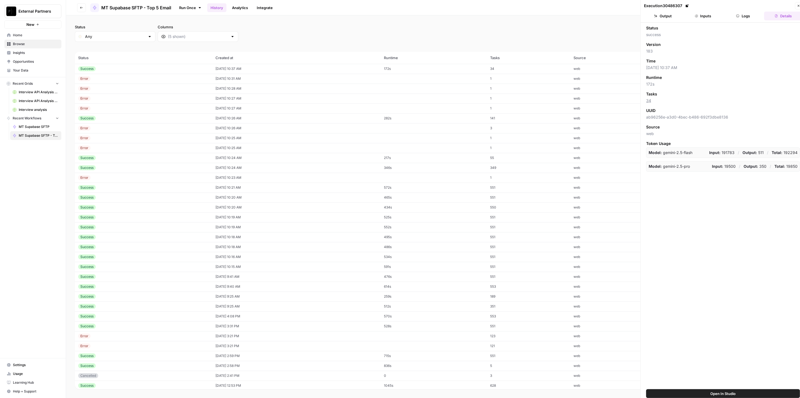
click at [751, 19] on button "Logs" at bounding box center [743, 16] width 38 height 9
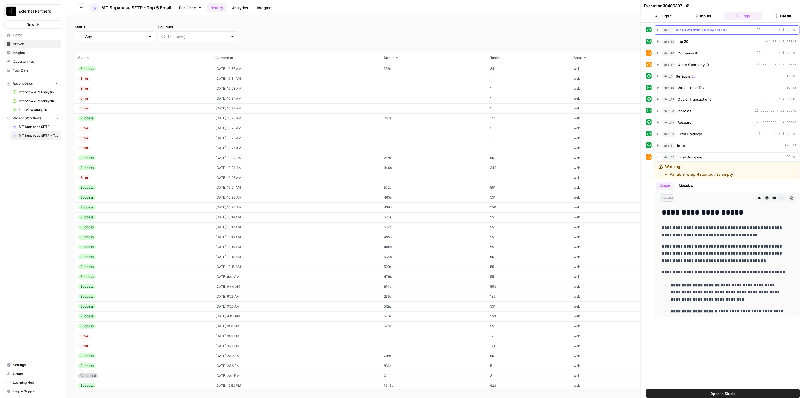
click at [745, 30] on div "step_5 WhaleWisdom 13Fs by Filer ID 55 seconds / 1 tasks" at bounding box center [730, 30] width 134 height 6
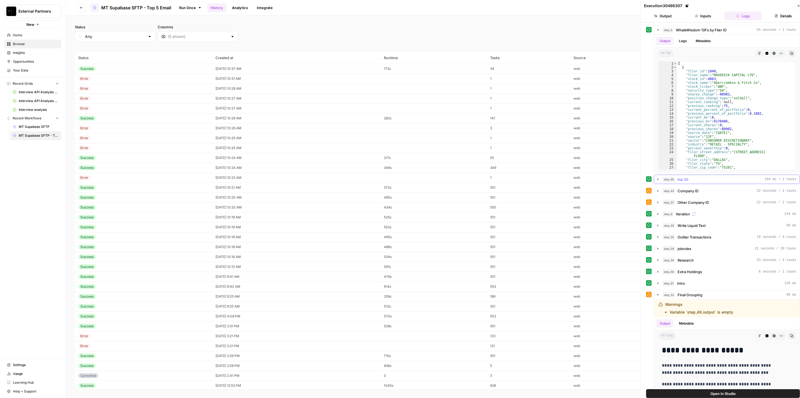
click at [713, 178] on div "step_65 top 20 194 ms / 1 tasks" at bounding box center [730, 180] width 134 height 6
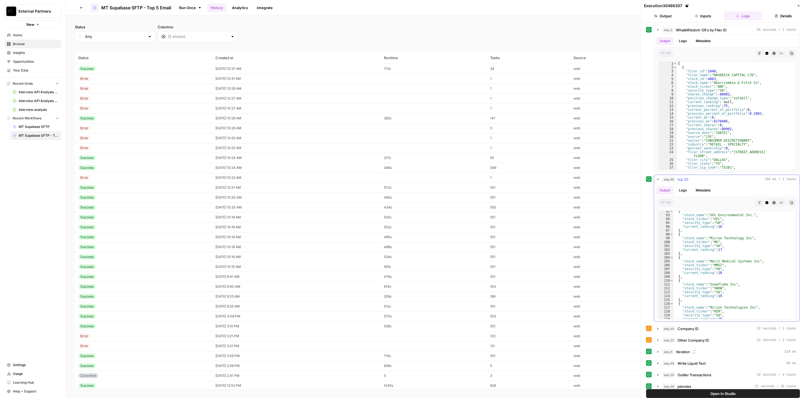
scroll to position [362, 0]
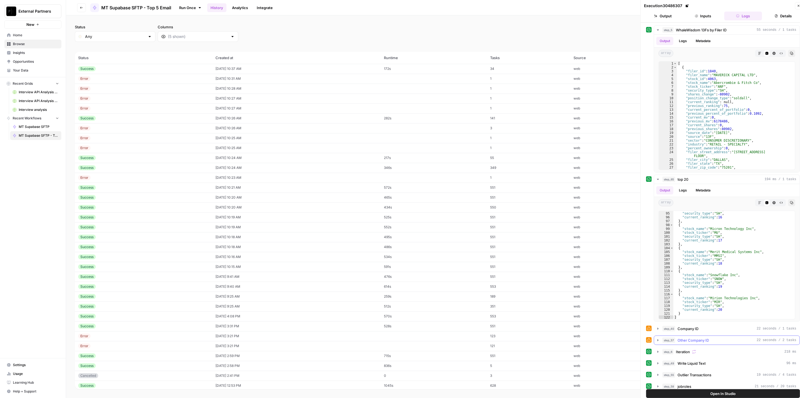
click at [701, 327] on div "step_40 Company ID 22 seconds / 1 tasks" at bounding box center [730, 329] width 134 height 6
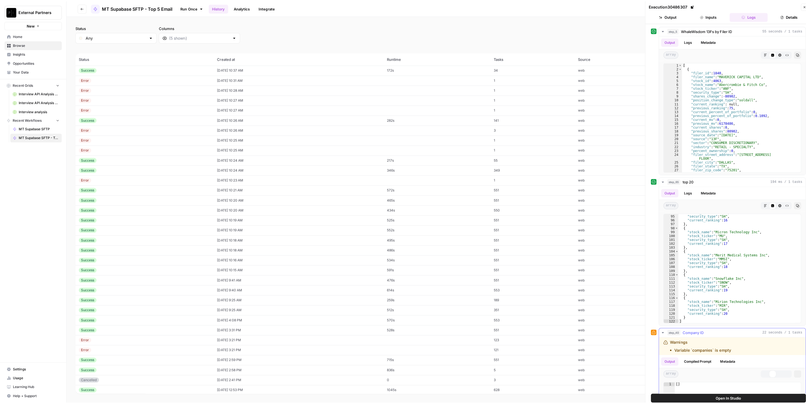
scroll to position [110, 0]
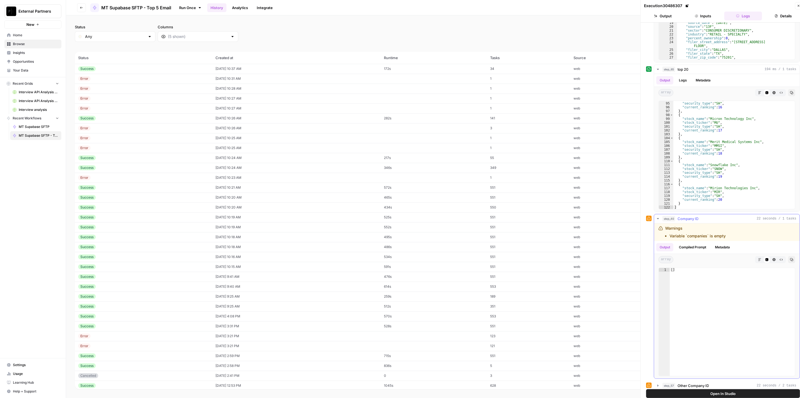
click at [720, 216] on div "step_40 Company ID 22 seconds / 1 tasks" at bounding box center [730, 219] width 134 height 6
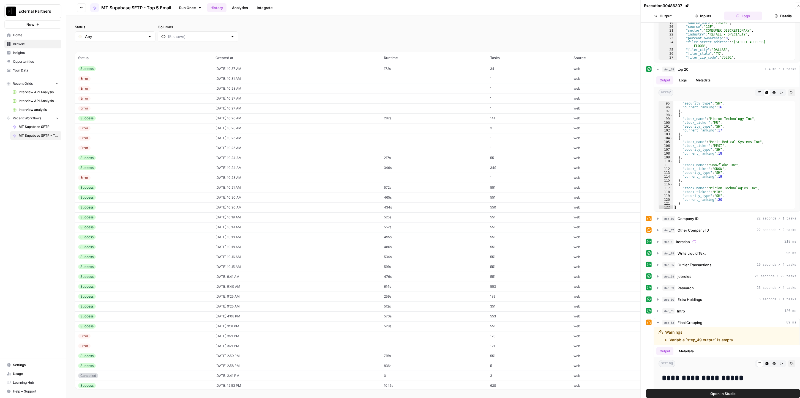
click at [797, 6] on icon "button" at bounding box center [798, 5] width 3 height 3
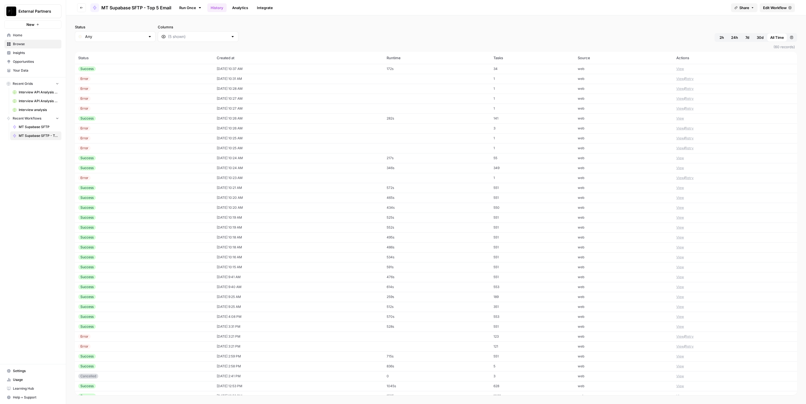
click at [677, 70] on button "View" at bounding box center [680, 68] width 8 height 5
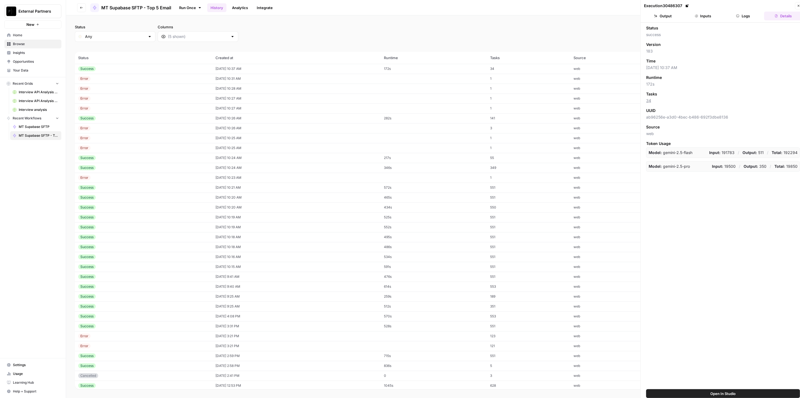
click at [689, 4] on icon at bounding box center [687, 5] width 3 height 3
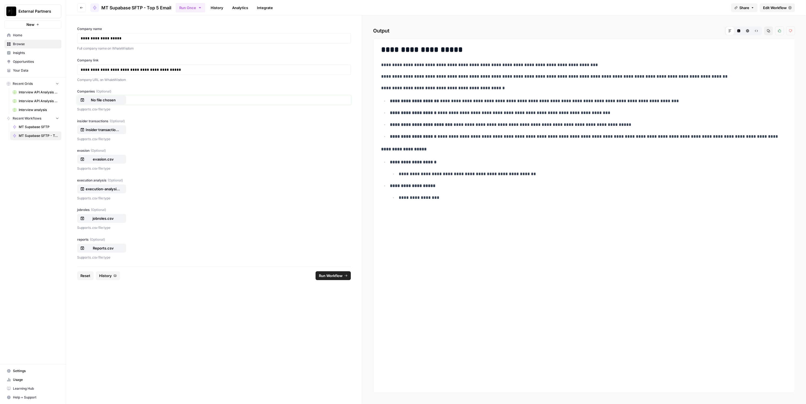
click at [116, 101] on p "No file chosen" at bounding box center [103, 100] width 35 height 6
click at [336, 277] on span "Run Workflow" at bounding box center [331, 276] width 24 height 6
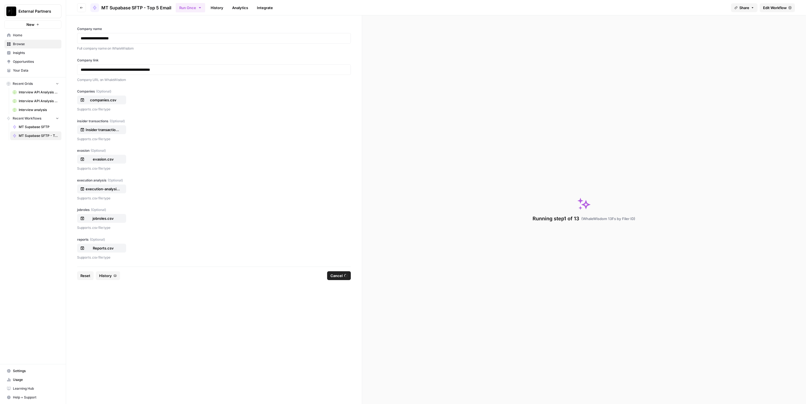
click at [81, 8] on icon "button" at bounding box center [81, 7] width 3 height 3
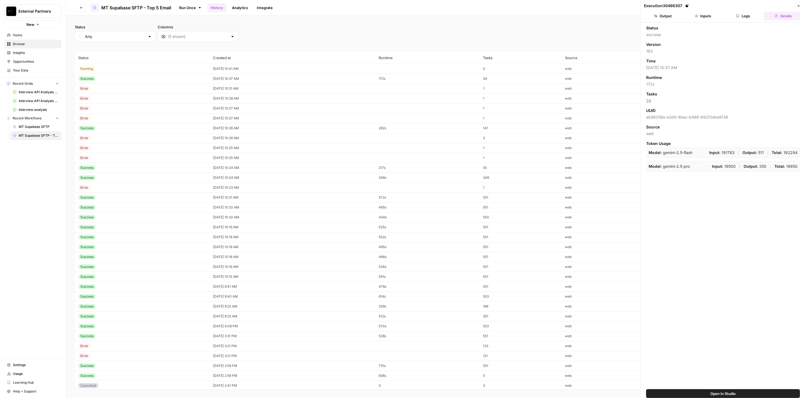
click at [112, 89] on div "Error" at bounding box center [142, 88] width 128 height 5
click at [735, 11] on header "Execution 30486025 Close Output Inputs Logs Details" at bounding box center [723, 11] width 165 height 23
click at [739, 17] on icon "button" at bounding box center [737, 15] width 3 height 3
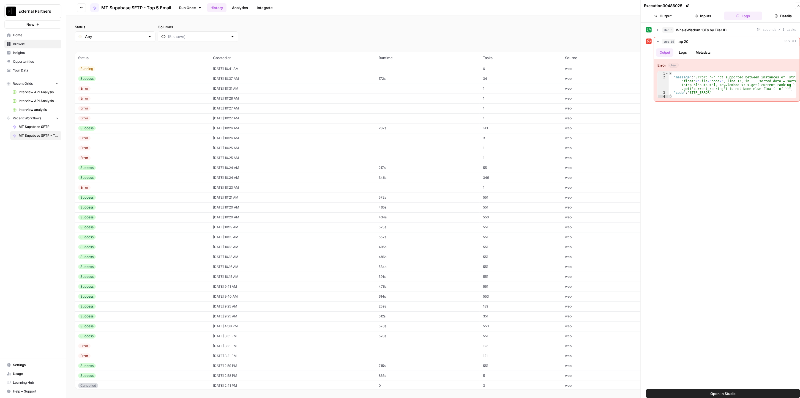
click at [672, 17] on button "Output" at bounding box center [663, 16] width 38 height 9
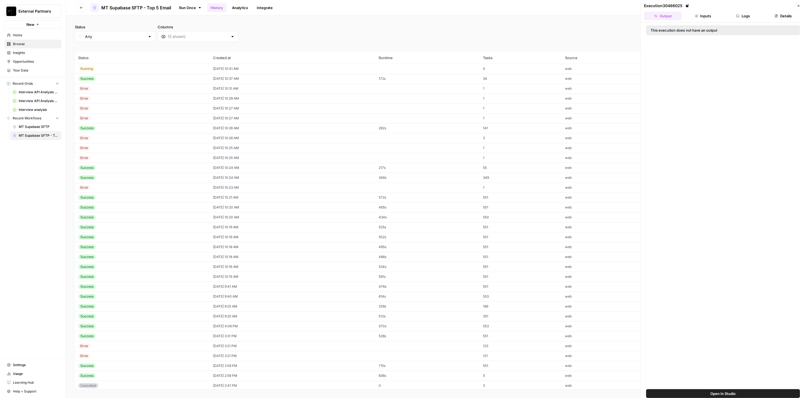
click at [711, 17] on button "Inputs" at bounding box center [703, 16] width 38 height 9
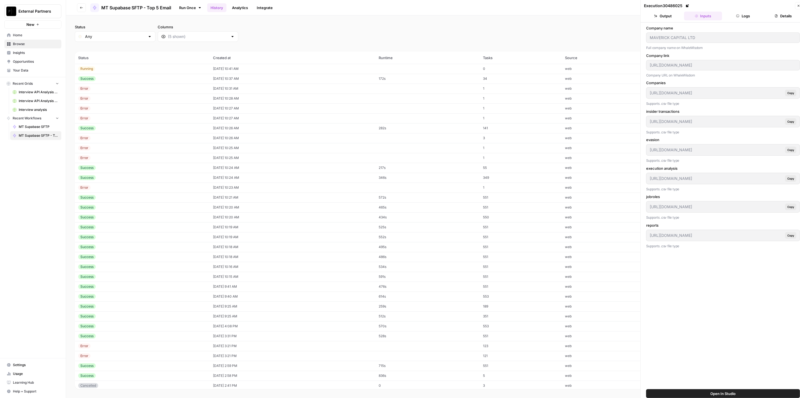
click at [127, 101] on td "Error" at bounding box center [142, 99] width 135 height 10
click at [78, 4] on button "Go back" at bounding box center [81, 7] width 9 height 9
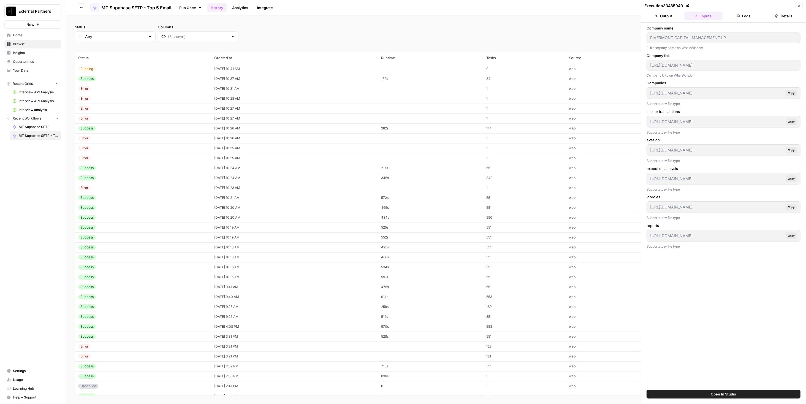
click at [78, 5] on button "Go back" at bounding box center [81, 7] width 9 height 9
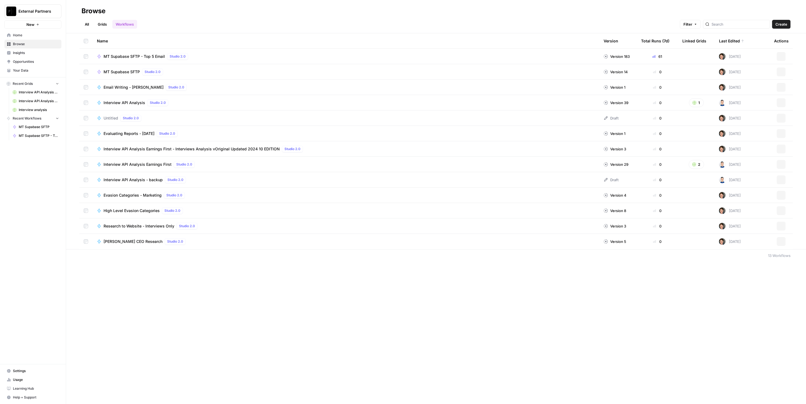
click at [129, 52] on td "MT Supabase SFTP - Top 5 Email Studio 2.0" at bounding box center [345, 56] width 506 height 15
click at [129, 54] on span "MT Supabase SFTP - Top 5 Email" at bounding box center [133, 57] width 61 height 6
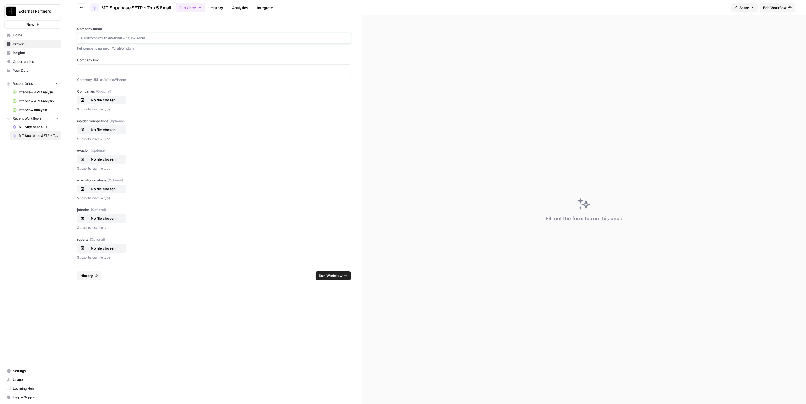
click at [132, 36] on p at bounding box center [214, 39] width 266 height 6
click at [184, 64] on div "Company link Company URL on WhaleWisdom" at bounding box center [214, 70] width 274 height 25
click at [184, 65] on div at bounding box center [214, 69] width 274 height 10
click at [184, 67] on p at bounding box center [214, 70] width 266 height 6
click at [106, 100] on p "No file chosen" at bounding box center [103, 100] width 35 height 6
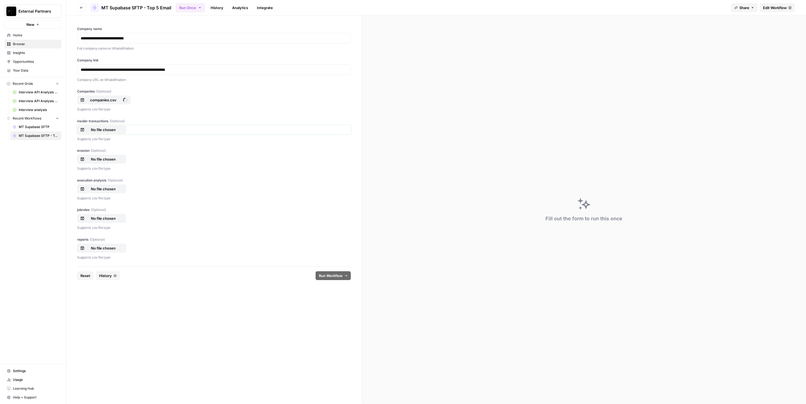
click at [109, 131] on p "No file chosen" at bounding box center [103, 130] width 35 height 6
click at [119, 165] on div "Supports .csv file type" at bounding box center [214, 168] width 274 height 7
click at [117, 162] on button "No file chosen" at bounding box center [101, 159] width 49 height 9
click at [113, 185] on button "No file chosen" at bounding box center [101, 188] width 49 height 9
click at [114, 212] on div "jobroles (Optional) No file chosen Supports .csv file type" at bounding box center [214, 218] width 274 height 23
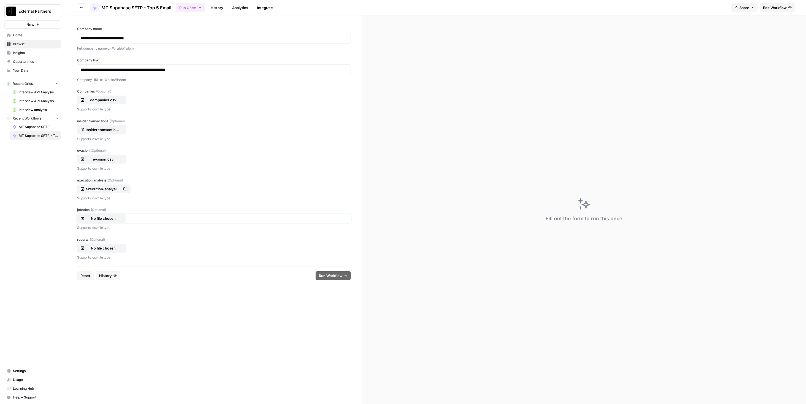
click at [116, 219] on p "No file chosen" at bounding box center [103, 219] width 35 height 6
click at [111, 244] on div "No file chosen" at bounding box center [214, 248] width 274 height 9
click at [113, 245] on p "No file chosen" at bounding box center [103, 248] width 35 height 6
click at [343, 272] on button "Run Workflow" at bounding box center [332, 275] width 35 height 9
click at [93, 273] on footer "Reset History Cancel" at bounding box center [214, 275] width 274 height 18
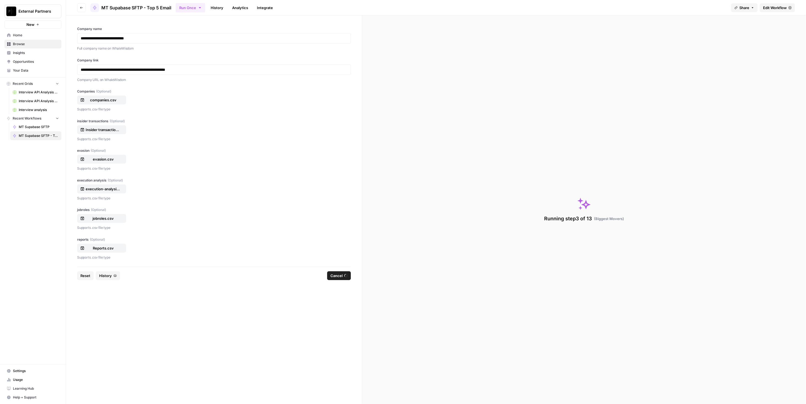
click at [91, 273] on button "Reset" at bounding box center [85, 275] width 17 height 9
click at [141, 39] on p at bounding box center [214, 39] width 266 height 6
click at [163, 67] on p at bounding box center [214, 70] width 266 height 6
click at [113, 99] on p "No file chosen" at bounding box center [103, 100] width 35 height 6
click at [104, 138] on p "Supports .csv file type" at bounding box center [214, 139] width 274 height 6
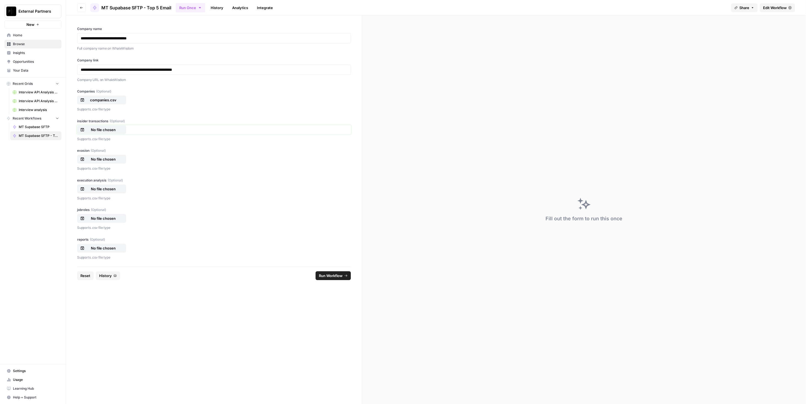
click at [107, 131] on p "No file chosen" at bounding box center [103, 130] width 35 height 6
click at [106, 163] on button "No file chosen" at bounding box center [101, 159] width 49 height 9
click at [107, 193] on button "No file chosen" at bounding box center [101, 188] width 49 height 9
click at [114, 217] on p "No file chosen" at bounding box center [103, 219] width 35 height 6
click at [115, 247] on p "No file chosen" at bounding box center [103, 248] width 35 height 6
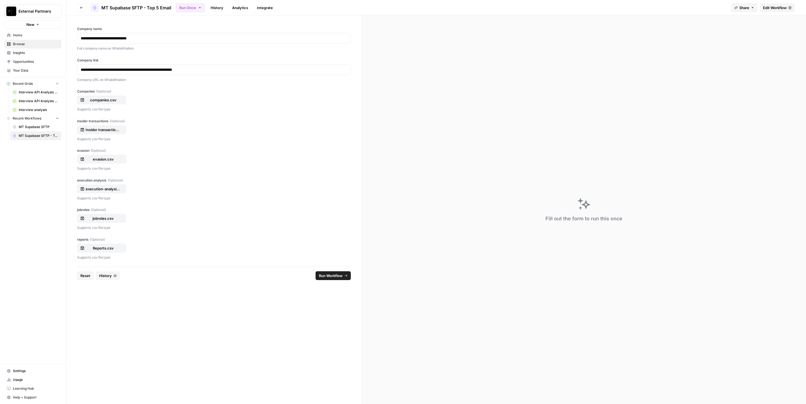
click at [334, 274] on span "Run Workflow" at bounding box center [331, 276] width 24 height 6
click at [85, 276] on span "Reset" at bounding box center [85, 276] width 10 height 6
click at [126, 43] on div at bounding box center [214, 38] width 274 height 10
click at [129, 39] on p at bounding box center [214, 39] width 266 height 6
click at [231, 74] on div at bounding box center [214, 69] width 274 height 10
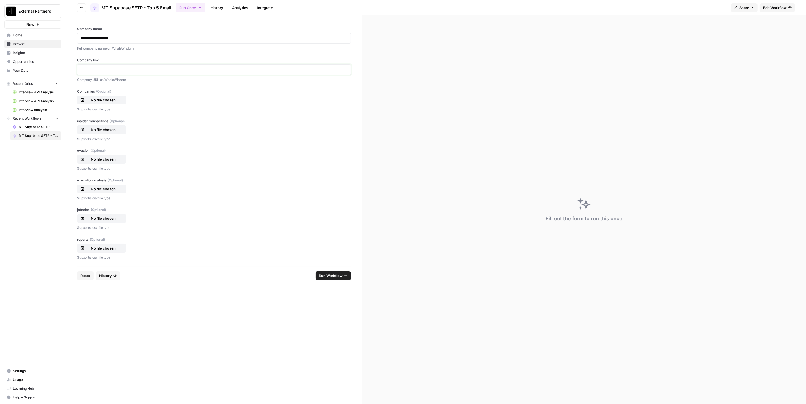
click at [233, 68] on p at bounding box center [214, 70] width 266 height 6
click at [105, 101] on p "No file chosen" at bounding box center [103, 100] width 35 height 6
click at [100, 131] on p "No file chosen" at bounding box center [103, 130] width 35 height 6
click at [103, 158] on p "No file chosen" at bounding box center [103, 159] width 35 height 6
click at [116, 187] on p "No file chosen" at bounding box center [103, 189] width 35 height 6
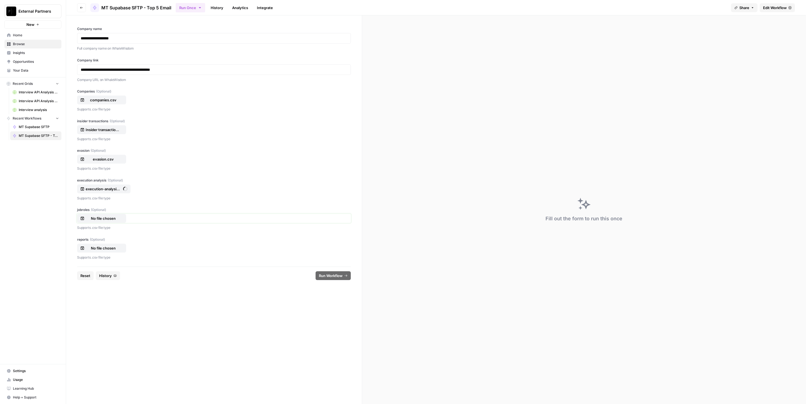
click at [115, 214] on button "No file chosen" at bounding box center [101, 218] width 49 height 9
click at [117, 244] on button "No file chosen" at bounding box center [101, 248] width 49 height 9
click at [335, 279] on button "Run Workflow" at bounding box center [332, 275] width 35 height 9
click at [91, 275] on button "Reset" at bounding box center [85, 275] width 17 height 9
click at [119, 33] on div at bounding box center [214, 38] width 274 height 10
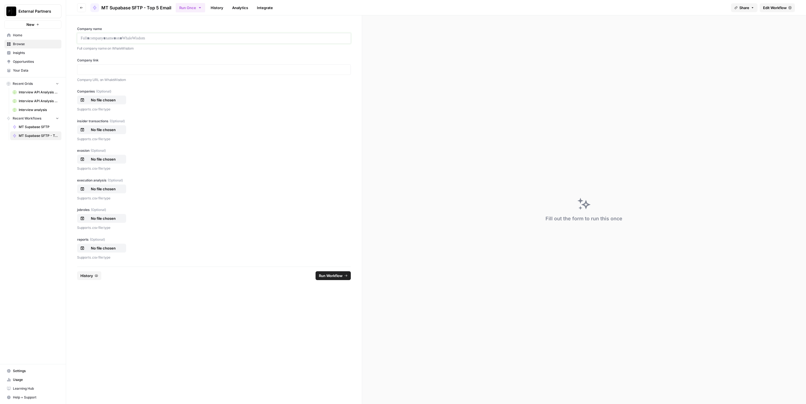
click at [120, 36] on p at bounding box center [214, 39] width 266 height 6
click at [173, 71] on p at bounding box center [214, 70] width 266 height 6
click at [108, 93] on span "(Optional)" at bounding box center [103, 91] width 15 height 5
click at [0, 0] on input "Companies (Optional)" at bounding box center [0, 0] width 0 height 0
click at [108, 133] on button "No file chosen" at bounding box center [101, 129] width 49 height 9
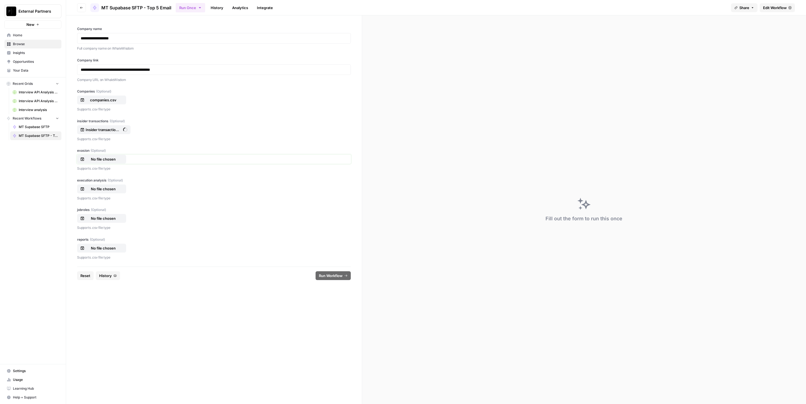
click at [113, 159] on p "No file chosen" at bounding box center [103, 159] width 35 height 6
click at [122, 186] on div "No file chosen" at bounding box center [101, 189] width 43 height 6
click at [107, 218] on p "No file chosen" at bounding box center [103, 219] width 35 height 6
click at [111, 248] on p "No file chosen" at bounding box center [103, 248] width 35 height 6
click at [328, 276] on span "Run Workflow" at bounding box center [331, 276] width 24 height 6
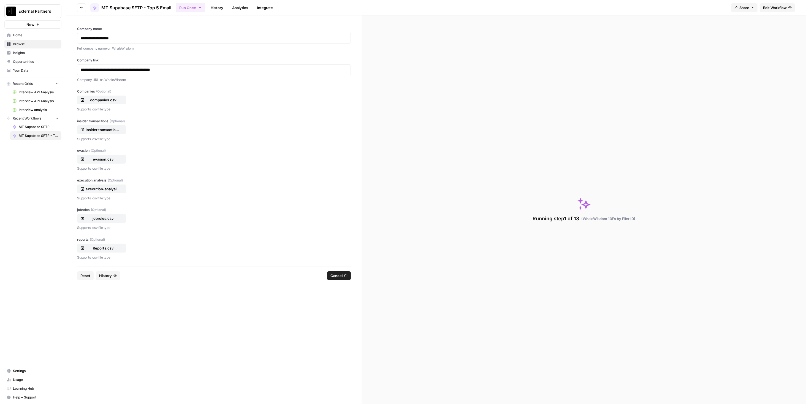
click at [91, 276] on button "Reset" at bounding box center [85, 275] width 17 height 9
click at [231, 32] on div "Company name Full company name on WhaleWisdom" at bounding box center [214, 38] width 274 height 25
click at [231, 36] on p at bounding box center [214, 39] width 266 height 6
click at [179, 66] on div at bounding box center [214, 69] width 274 height 10
click at [180, 71] on p at bounding box center [214, 70] width 266 height 6
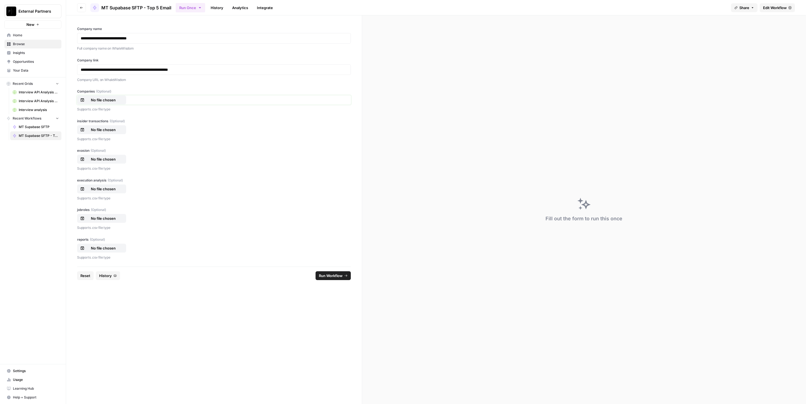
click at [99, 103] on button "No file chosen" at bounding box center [101, 100] width 49 height 9
click at [108, 128] on p "No file chosen" at bounding box center [103, 130] width 35 height 6
click at [106, 132] on button "execution-analysis (1).csv" at bounding box center [103, 129] width 53 height 9
click at [114, 161] on p "No file chosen" at bounding box center [103, 159] width 35 height 6
click at [105, 189] on p "No file chosen" at bounding box center [103, 189] width 35 height 6
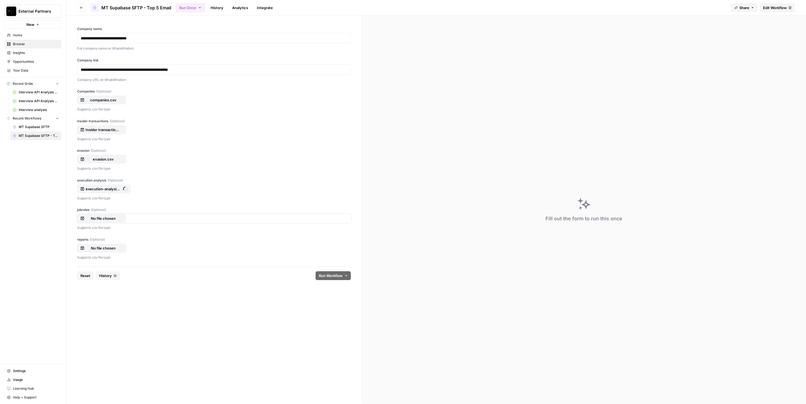
click at [116, 218] on p "No file chosen" at bounding box center [103, 219] width 35 height 6
click at [105, 250] on p "No file chosen" at bounding box center [103, 248] width 35 height 6
click at [330, 269] on footer "Reset History Run Workflow" at bounding box center [214, 275] width 274 height 18
click at [330, 275] on span "Run Workflow" at bounding box center [331, 276] width 24 height 6
click at [223, 7] on link "History" at bounding box center [216, 7] width 19 height 9
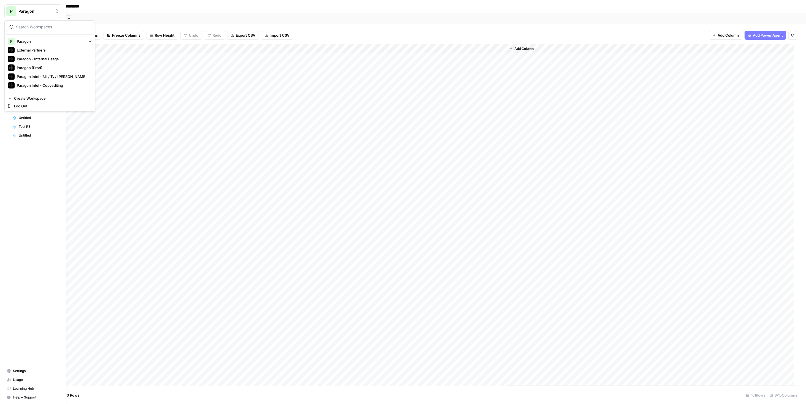
click at [10, 10] on span "P" at bounding box center [11, 11] width 3 height 7
click at [25, 49] on span "External Partners" at bounding box center [53, 50] width 73 height 6
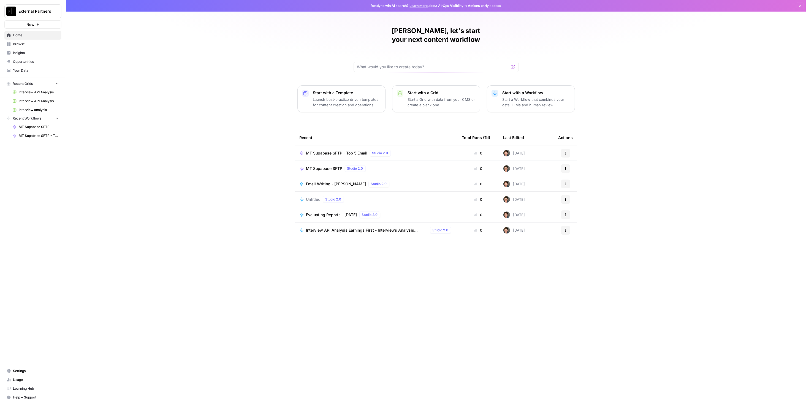
click at [29, 13] on span "External Partners" at bounding box center [34, 12] width 33 height 6
click at [45, 65] on span "Paragon (Prod)" at bounding box center [53, 68] width 73 height 6
click at [355, 150] on span "Wordpress: CEO Analysis Grid (1)" at bounding box center [337, 153] width 62 height 6
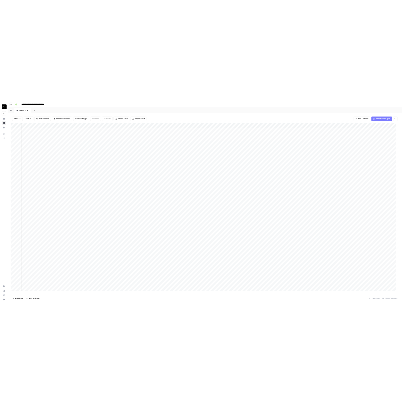
scroll to position [0, 838]
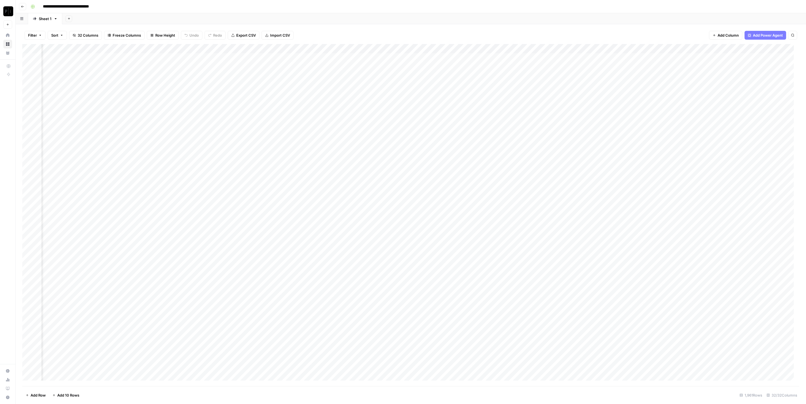
click at [217, 225] on div "Add Column" at bounding box center [410, 215] width 777 height 342
click at [210, 235] on div "Add Column" at bounding box center [410, 215] width 777 height 342
click at [212, 244] on div "Add Column" at bounding box center [410, 215] width 777 height 342
click at [212, 254] on div "Add Column" at bounding box center [410, 215] width 777 height 342
drag, startPoint x: 210, startPoint y: 264, endPoint x: 209, endPoint y: 275, distance: 11.4
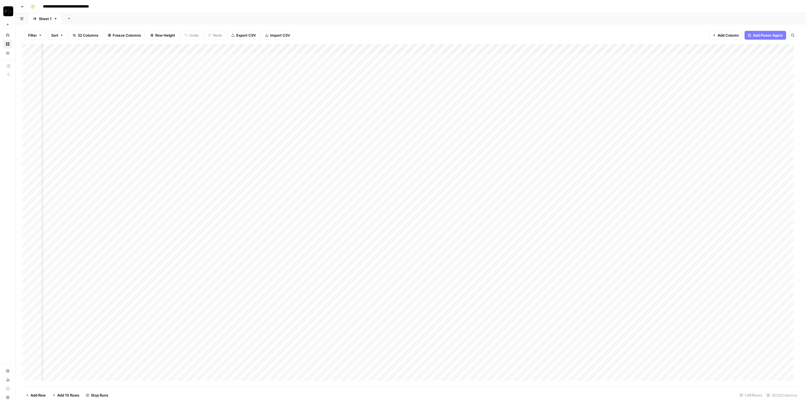
click at [210, 264] on div "Add Column" at bounding box center [410, 215] width 777 height 342
click at [209, 274] on div "Add Column" at bounding box center [410, 215] width 777 height 342
click at [209, 284] on div "Add Column" at bounding box center [410, 215] width 777 height 342
click at [208, 291] on div "Add Column" at bounding box center [410, 215] width 777 height 342
click at [211, 302] on div "Add Column" at bounding box center [410, 215] width 777 height 342
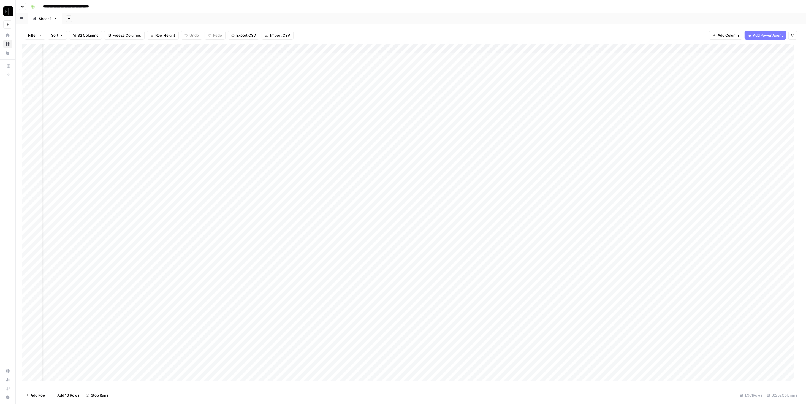
click at [211, 309] on div "Add Column" at bounding box center [410, 215] width 777 height 342
click at [212, 321] on div "Add Column" at bounding box center [410, 215] width 777 height 342
click at [208, 331] on div "Add Column" at bounding box center [410, 215] width 777 height 342
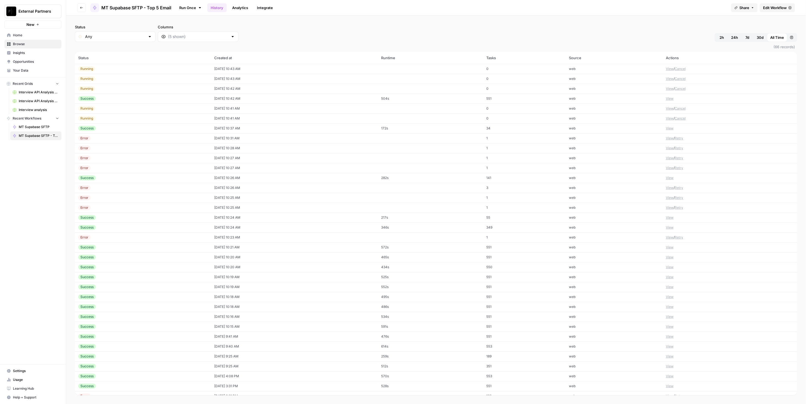
click at [119, 99] on div "Success" at bounding box center [142, 98] width 129 height 5
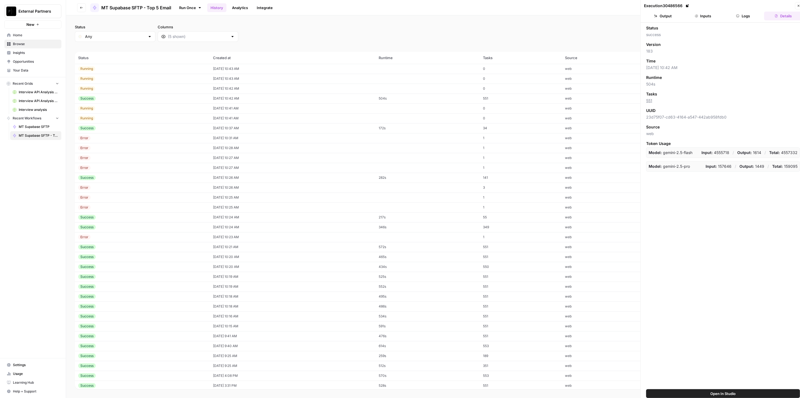
click at [747, 15] on button "Logs" at bounding box center [743, 16] width 38 height 9
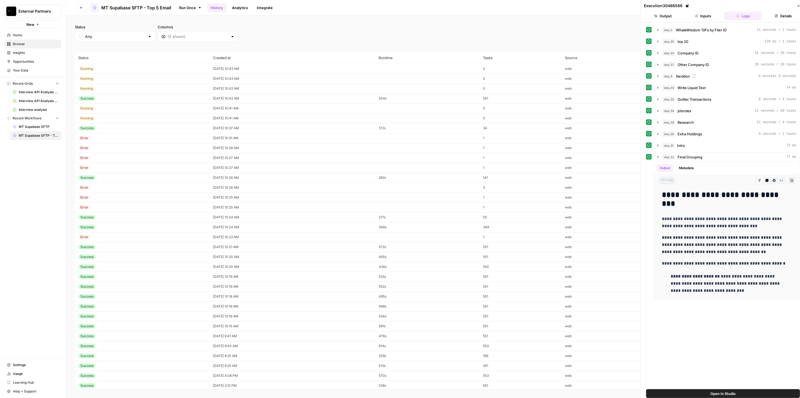
click at [712, 17] on button "Inputs" at bounding box center [703, 16] width 38 height 9
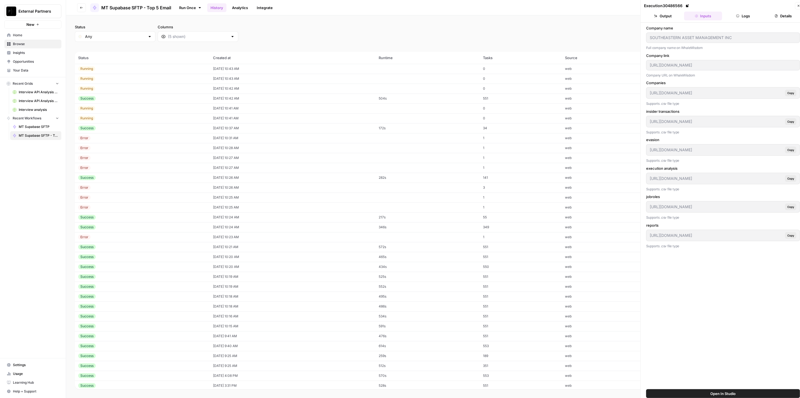
click at [671, 17] on button "Output" at bounding box center [663, 16] width 38 height 9
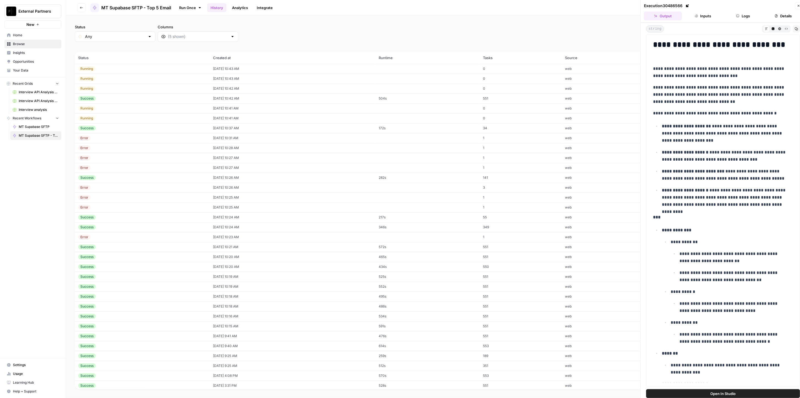
click at [126, 99] on div "Success" at bounding box center [142, 98] width 128 height 5
click at [124, 129] on div "Success" at bounding box center [142, 128] width 128 height 5
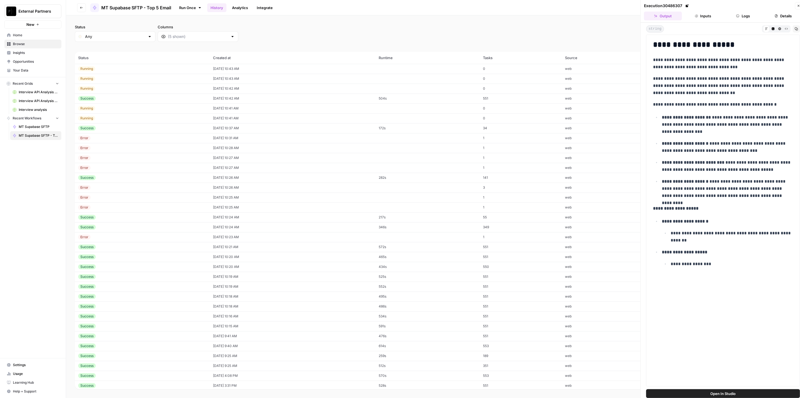
click at [125, 122] on td "Running" at bounding box center [142, 118] width 135 height 10
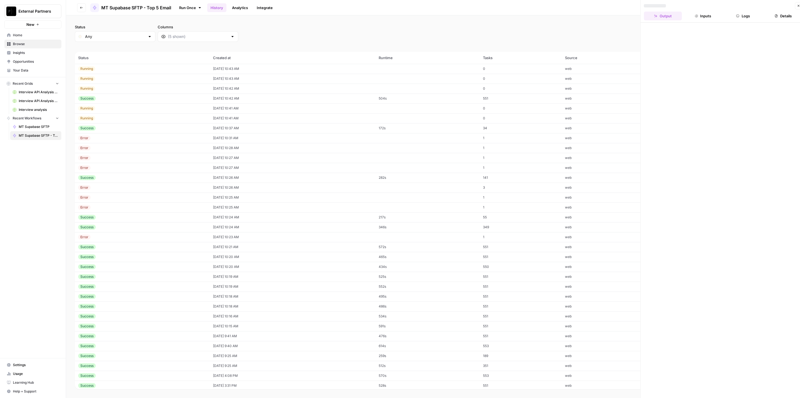
click at [133, 110] on div "Running" at bounding box center [142, 108] width 128 height 5
click at [137, 91] on td "Running" at bounding box center [142, 89] width 135 height 10
click at [145, 75] on td "Running" at bounding box center [142, 79] width 135 height 10
click at [146, 67] on div "Running" at bounding box center [142, 68] width 128 height 5
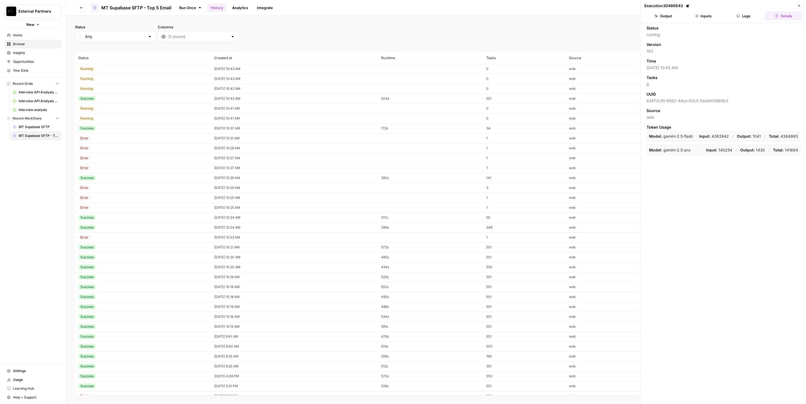
click at [135, 228] on div "Success" at bounding box center [142, 227] width 129 height 5
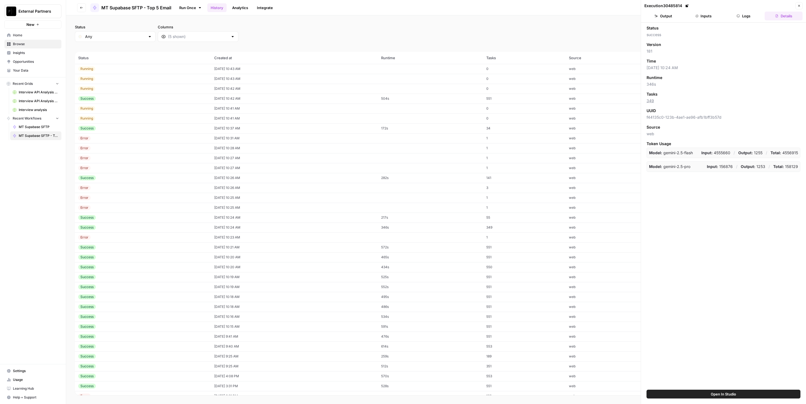
click at [660, 19] on button "Output" at bounding box center [663, 16] width 38 height 9
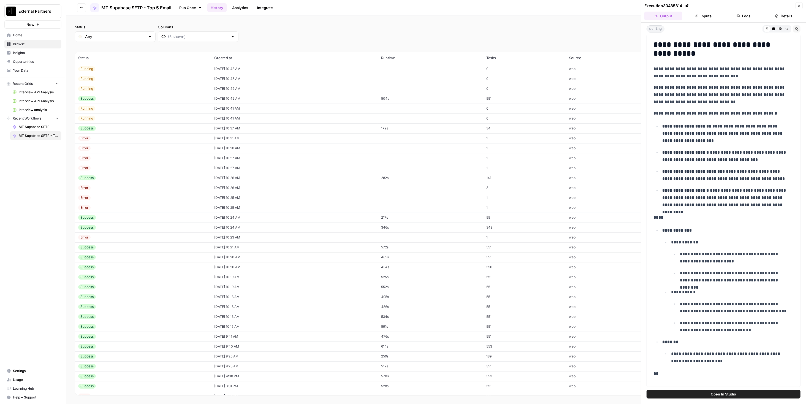
click at [380, 17] on div "Status Any Columns 2h 24h 7d 30d All Time Custom range (66 records) Status Crea…" at bounding box center [436, 209] width 740 height 388
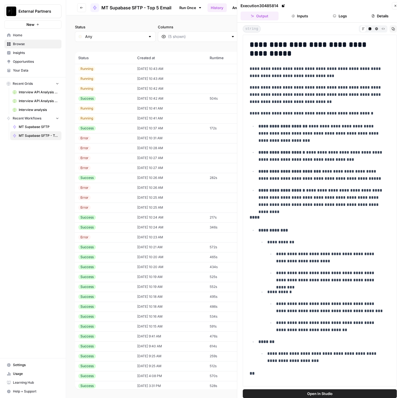
click at [343, 138] on p "**********" at bounding box center [321, 133] width 126 height 21
click at [321, 78] on p "**********" at bounding box center [316, 72] width 135 height 14
click at [325, 72] on p "**********" at bounding box center [316, 72] width 135 height 14
click at [113, 218] on div "Success" at bounding box center [104, 217] width 52 height 5
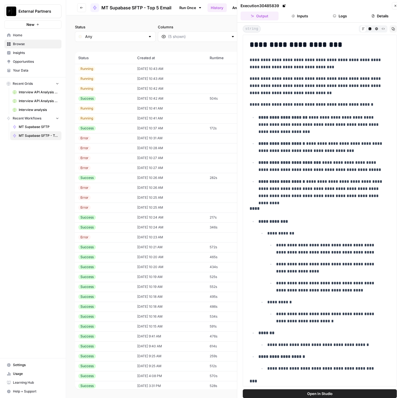
click at [116, 229] on div "Success" at bounding box center [104, 227] width 52 height 5
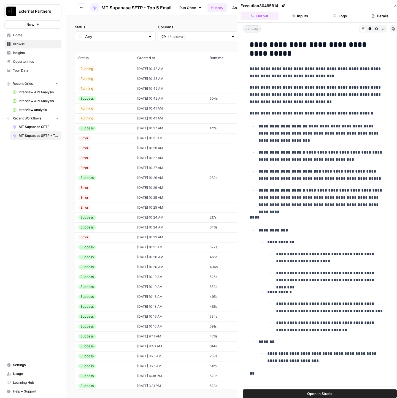
click at [117, 249] on div "Success" at bounding box center [104, 247] width 52 height 5
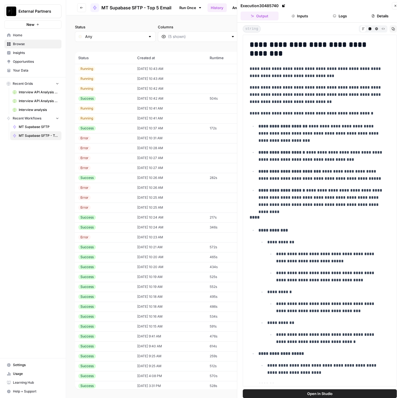
click at [107, 327] on div "Success" at bounding box center [104, 326] width 52 height 5
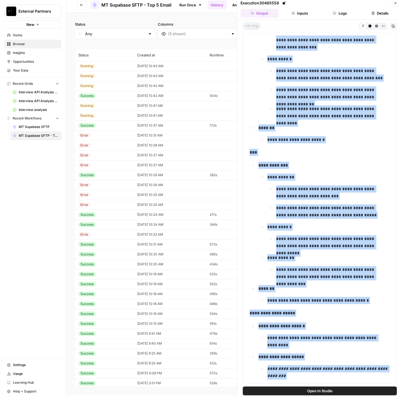
scroll to position [5, 0]
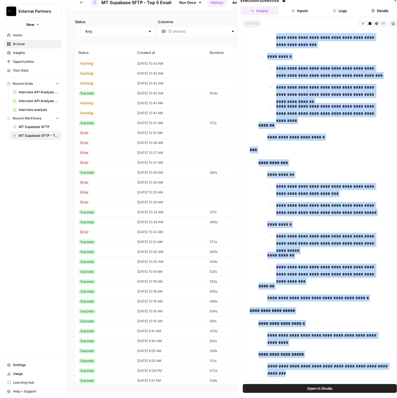
drag, startPoint x: 249, startPoint y: 206, endPoint x: 327, endPoint y: 373, distance: 184.7
copy div "**********"
click at [394, 2] on icon "button" at bounding box center [394, 0] width 3 height 3
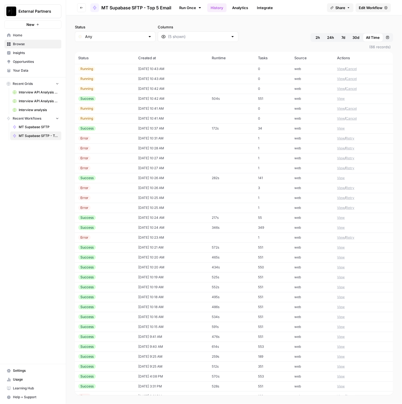
click at [382, 6] on span "Edit Workflow" at bounding box center [371, 8] width 24 height 6
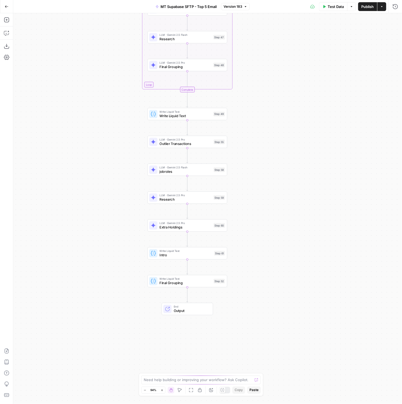
click at [209, 255] on span "Intro" at bounding box center [185, 254] width 53 height 5
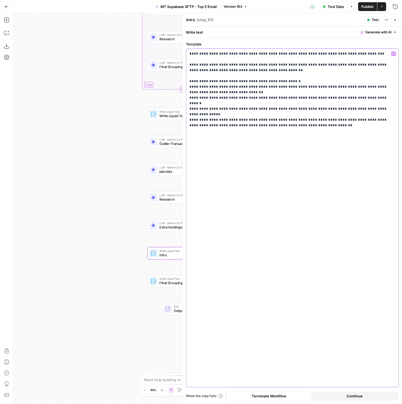
click at [374, 94] on p "**********" at bounding box center [293, 84] width 206 height 66
click at [399, 21] on button "Close" at bounding box center [395, 19] width 7 height 7
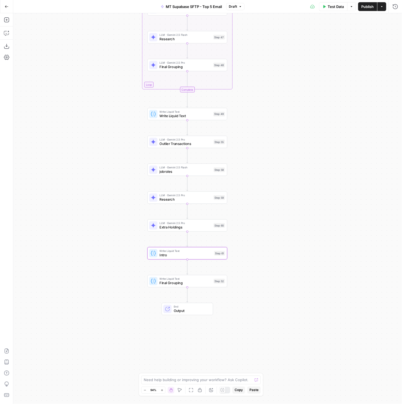
click at [366, 9] on button "Publish" at bounding box center [367, 6] width 19 height 9
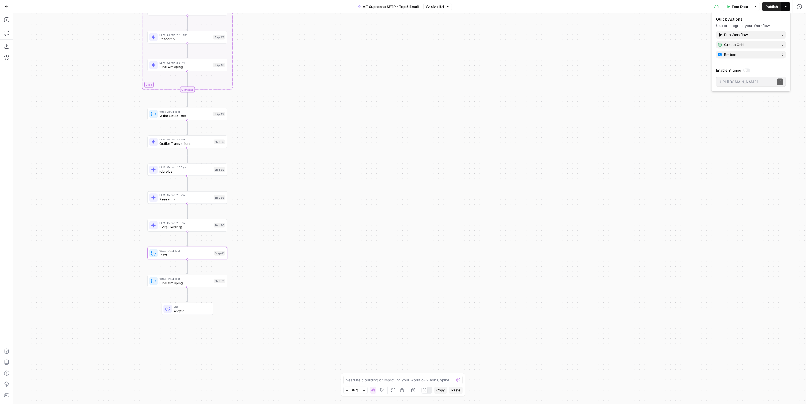
click at [767, 8] on span "Publish" at bounding box center [771, 7] width 12 height 6
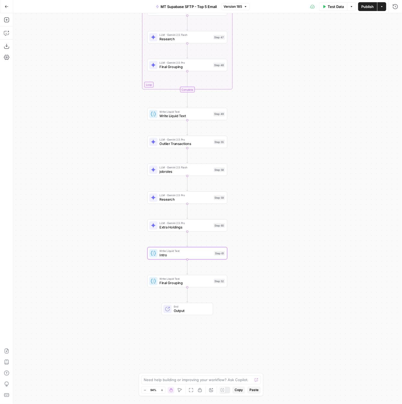
drag, startPoint x: 331, startPoint y: 164, endPoint x: 325, endPoint y: 159, distance: 7.6
click at [328, 161] on div "Workflow Input Settings Inputs Run Code · Python WhaleWisdom 13Fs by Filer ID S…" at bounding box center [207, 208] width 389 height 390
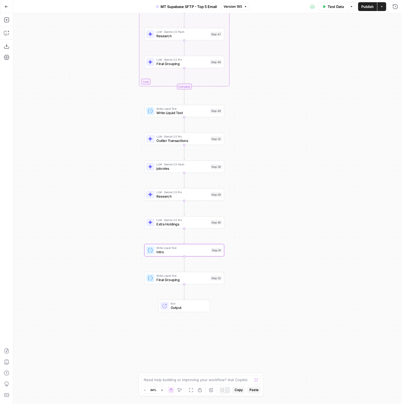
click at [367, 6] on span "Publish" at bounding box center [367, 7] width 12 height 6
click at [7, 7] on icon "button" at bounding box center [7, 7] width 4 height 4
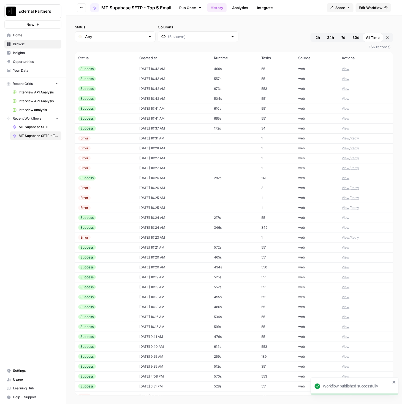
click at [104, 280] on td "Success" at bounding box center [105, 277] width 61 height 10
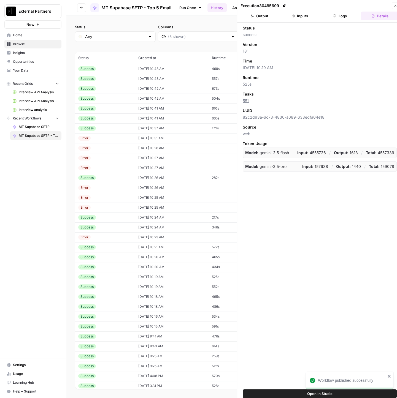
click at [264, 17] on button "Output" at bounding box center [259, 16] width 38 height 9
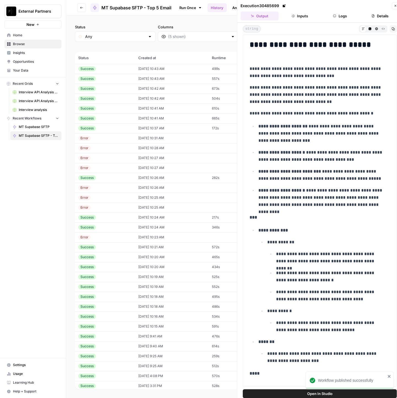
click at [138, 273] on td "[DATE] 10:19 AM" at bounding box center [171, 277] width 73 height 10
click at [178, 325] on td "[DATE] 10:15 AM" at bounding box center [171, 326] width 73 height 10
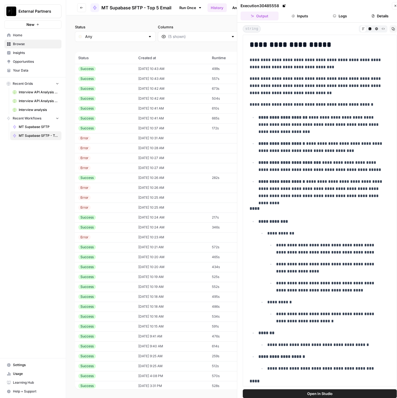
click at [173, 318] on td "[DATE] 10:16 AM" at bounding box center [171, 317] width 73 height 10
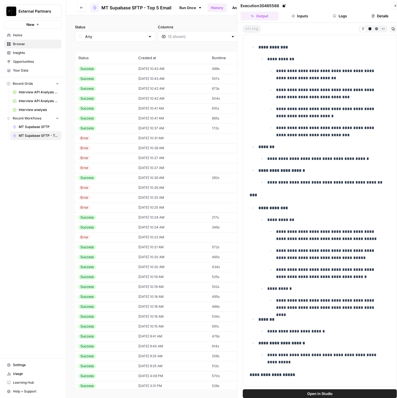
scroll to position [933, 0]
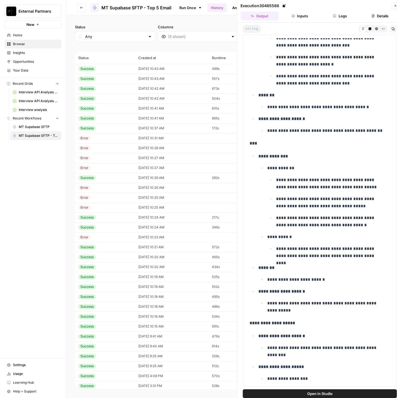
drag, startPoint x: 250, startPoint y: 212, endPoint x: 356, endPoint y: 376, distance: 194.5
copy div "**********"
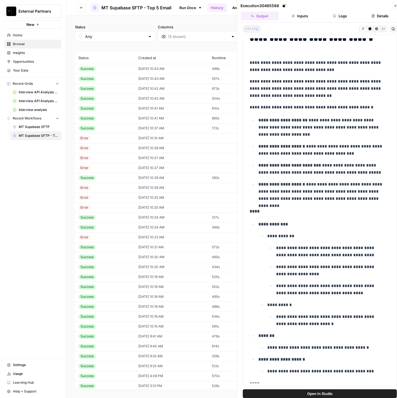
scroll to position [0, 0]
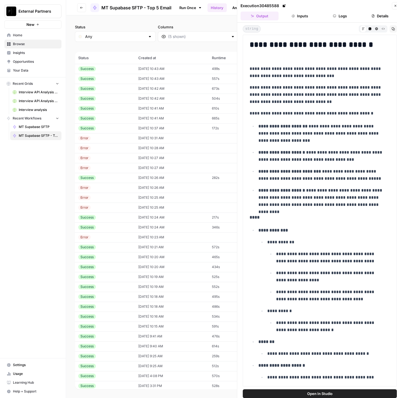
click at [366, 67] on p "**********" at bounding box center [316, 72] width 135 height 14
click at [175, 318] on td "10/01/25 at 10:16 AM" at bounding box center [171, 317] width 73 height 10
click at [156, 305] on td "10/01/25 at 10:18 AM" at bounding box center [171, 307] width 73 height 10
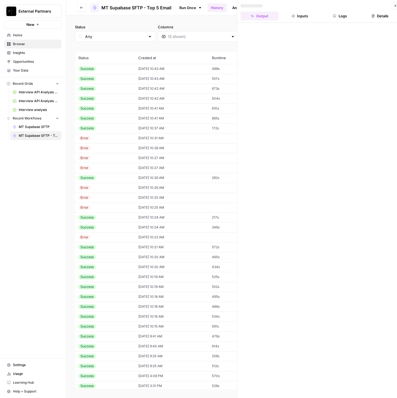
click at [156, 306] on td "10/01/25 at 10:18 AM" at bounding box center [171, 307] width 73 height 10
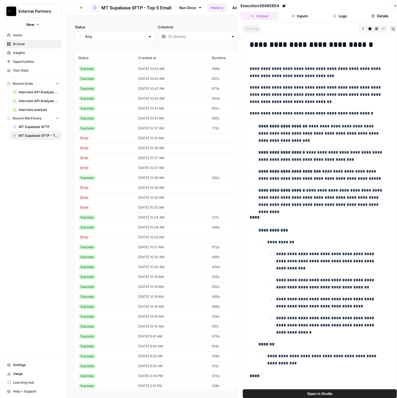
click at [156, 306] on td "10/01/25 at 10:18 AM" at bounding box center [171, 307] width 73 height 10
click at [300, 105] on p "**********" at bounding box center [316, 94] width 135 height 21
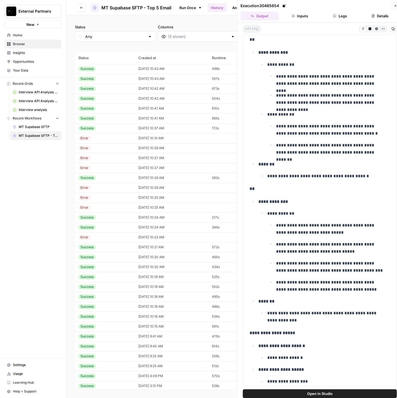
scroll to position [5, 0]
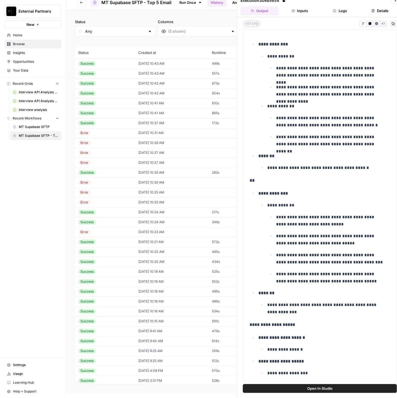
drag, startPoint x: 250, startPoint y: 215, endPoint x: 337, endPoint y: 384, distance: 190.3
click at [337, 384] on div "**********" at bounding box center [319, 207] width 165 height 381
copy div "**********"
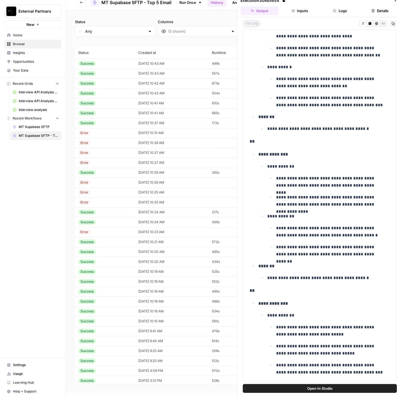
click at [326, 113] on p "*******" at bounding box center [323, 116] width 131 height 7
click at [115, 306] on td "Success" at bounding box center [105, 311] width 60 height 10
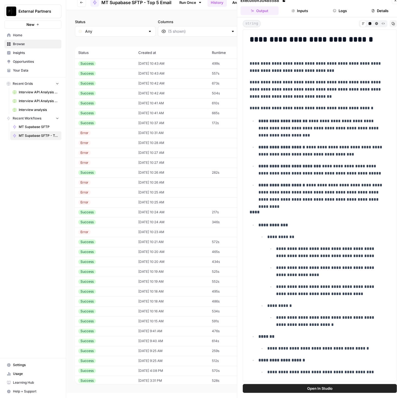
click at [148, 291] on td "10/01/25 at 10:18 AM" at bounding box center [171, 292] width 73 height 10
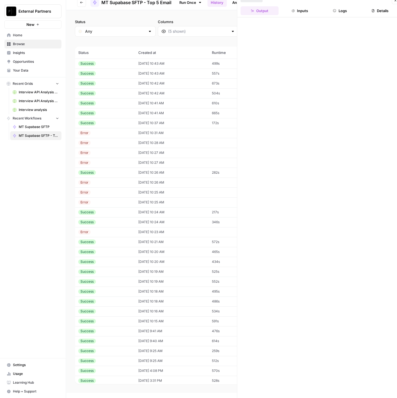
click at [148, 291] on td "10/01/25 at 10:18 AM" at bounding box center [171, 292] width 73 height 10
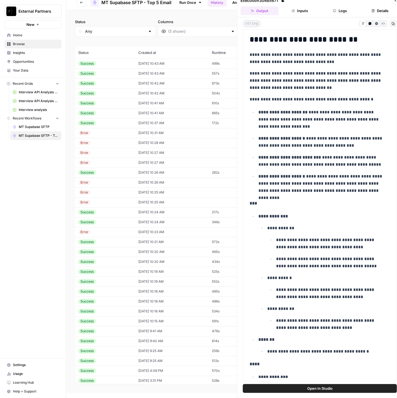
click at [148, 291] on td "10/01/25 at 10:18 AM" at bounding box center [171, 292] width 73 height 10
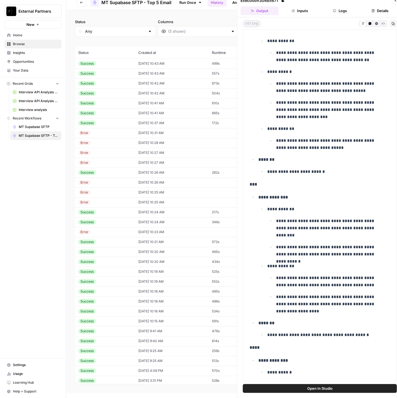
scroll to position [931, 0]
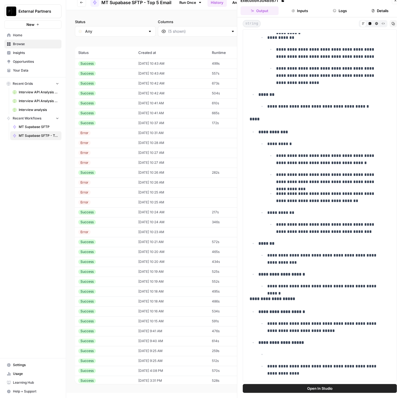
drag, startPoint x: 250, startPoint y: 201, endPoint x: 355, endPoint y: 370, distance: 198.7
copy div "**********"
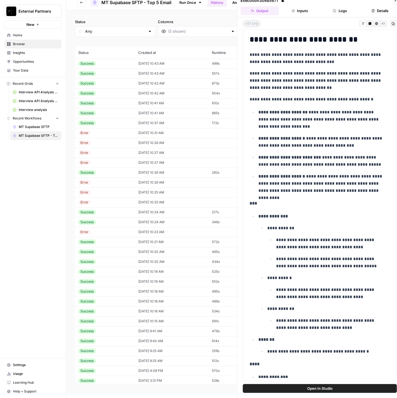
scroll to position [0, 0]
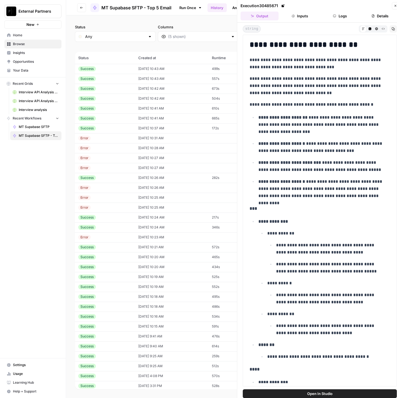
click at [301, 159] on p "**********" at bounding box center [321, 166] width 126 height 14
click at [111, 315] on div "Success" at bounding box center [104, 316] width 53 height 5
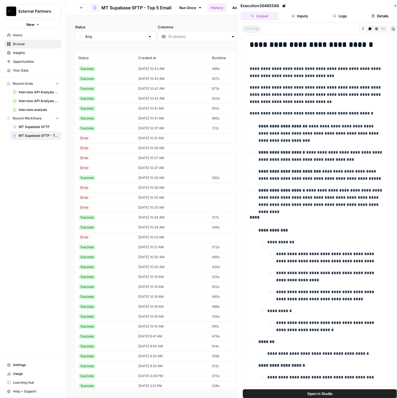
click at [113, 306] on div "Success" at bounding box center [104, 306] width 53 height 5
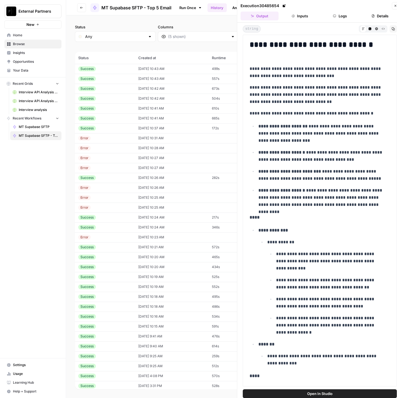
click at [116, 295] on div "Success" at bounding box center [104, 296] width 53 height 5
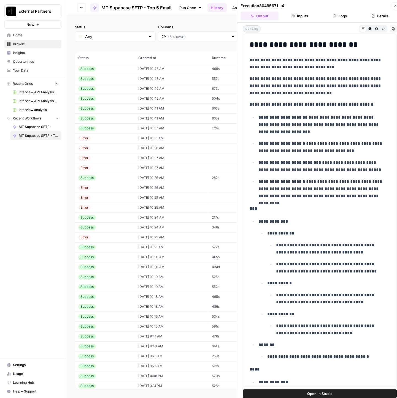
click at [116, 283] on td "Success" at bounding box center [105, 287] width 60 height 10
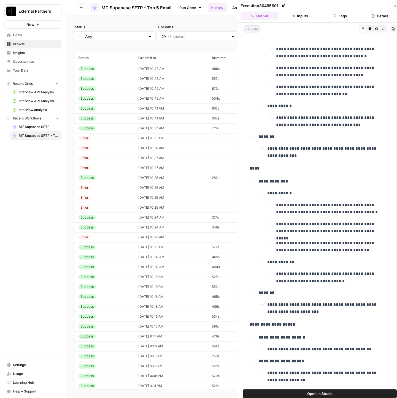
scroll to position [860, 0]
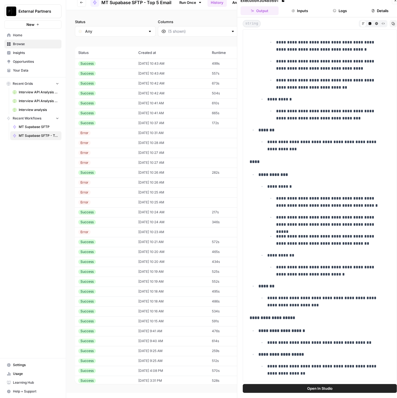
drag, startPoint x: 250, startPoint y: 208, endPoint x: 342, endPoint y: 374, distance: 189.6
copy div "**********"
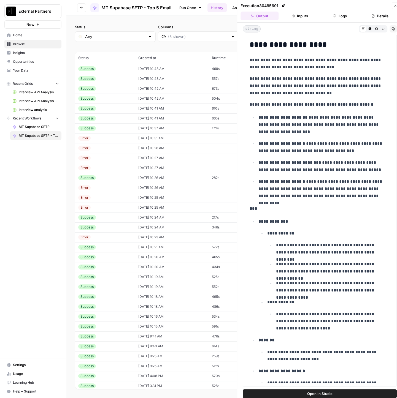
click at [115, 319] on td "Success" at bounding box center [105, 317] width 60 height 10
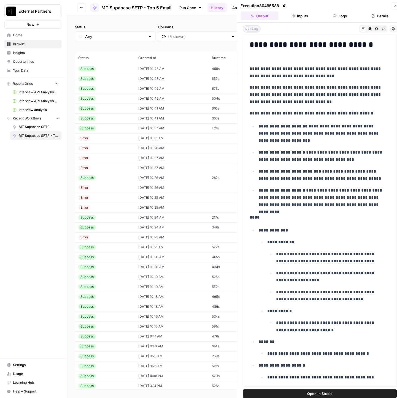
click at [113, 310] on td "Success" at bounding box center [105, 307] width 60 height 10
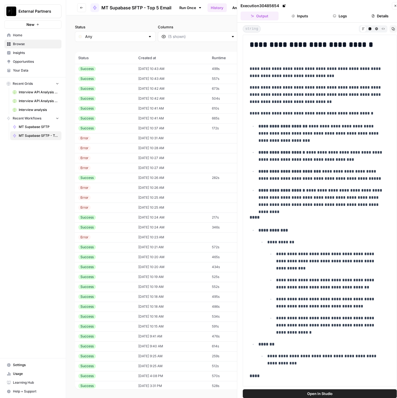
click at [118, 300] on td "Success" at bounding box center [105, 297] width 60 height 10
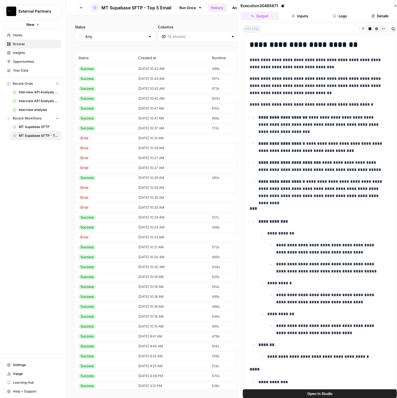
click at [120, 286] on div "Success" at bounding box center [104, 286] width 53 height 5
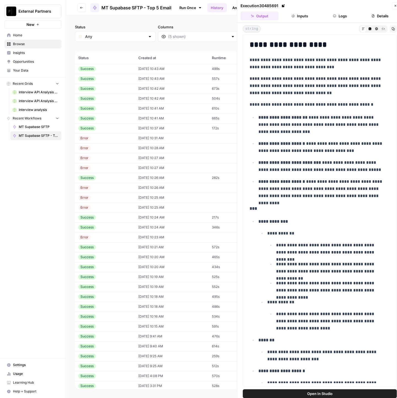
click at [120, 286] on div "Success" at bounding box center [104, 286] width 53 height 5
click at [125, 277] on div "Success" at bounding box center [104, 276] width 53 height 5
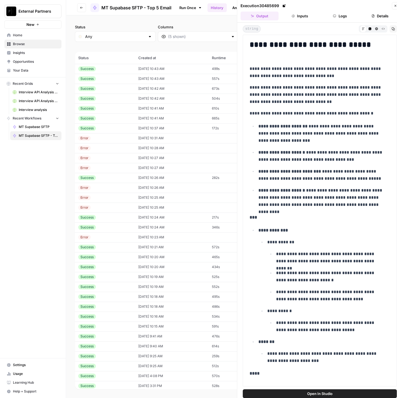
click at [126, 287] on td "Success" at bounding box center [105, 287] width 60 height 10
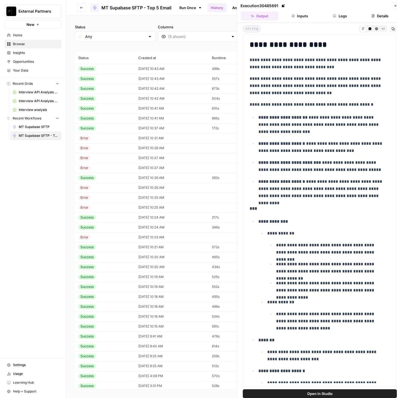
click at [158, 275] on td "10/01/25 at 10:19 AM" at bounding box center [171, 277] width 73 height 10
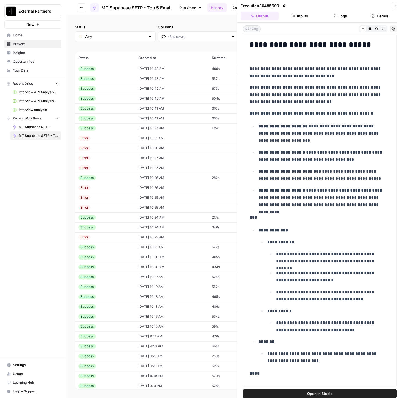
click at [154, 288] on td "10/01/25 at 10:19 AM" at bounding box center [171, 287] width 73 height 10
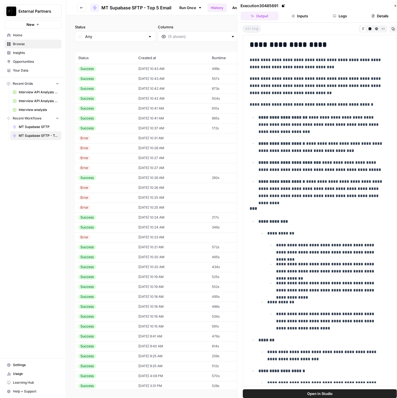
click at [153, 277] on td "10/01/25 at 10:19 AM" at bounding box center [171, 277] width 73 height 10
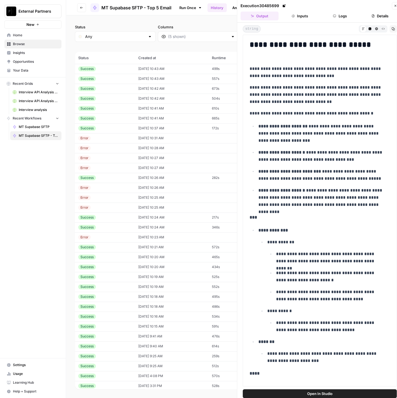
click at [153, 277] on td "10/01/25 at 10:19 AM" at bounding box center [171, 277] width 73 height 10
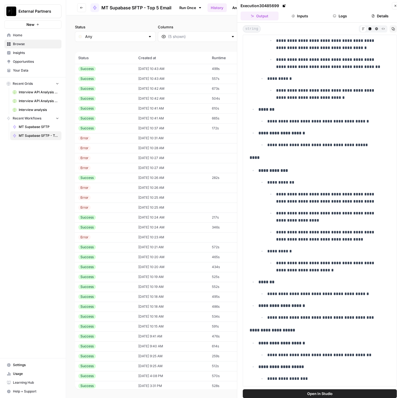
scroll to position [5, 0]
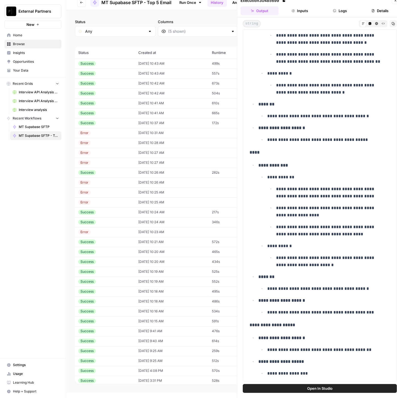
drag, startPoint x: 249, startPoint y: 218, endPoint x: 348, endPoint y: 379, distance: 189.3
click at [348, 379] on div "**********" at bounding box center [319, 205] width 154 height 352
copy div "**********"
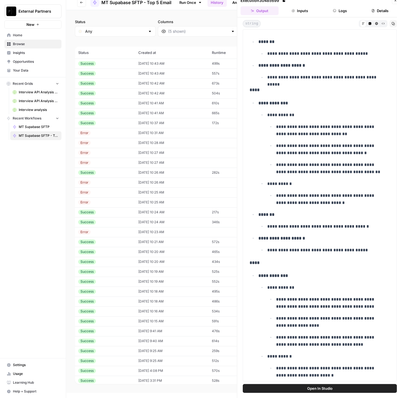
click at [156, 311] on td "10/01/25 at 10:16 AM" at bounding box center [171, 311] width 73 height 10
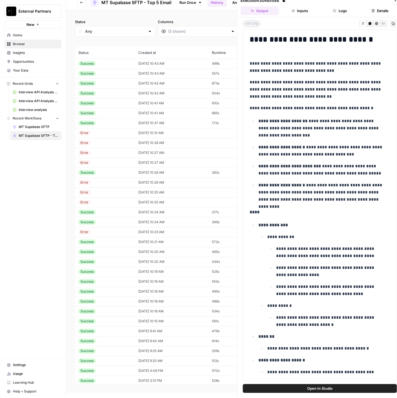
click at [154, 287] on td "10/01/25 at 10:18 AM" at bounding box center [171, 292] width 73 height 10
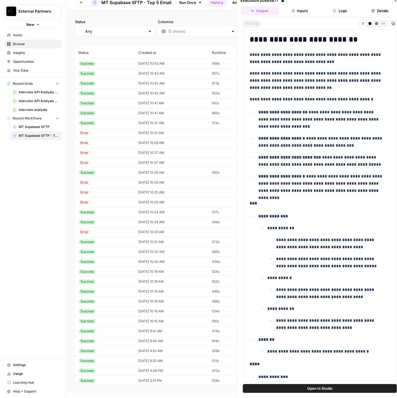
click at [153, 281] on td "10/01/25 at 10:19 AM" at bounding box center [171, 282] width 73 height 10
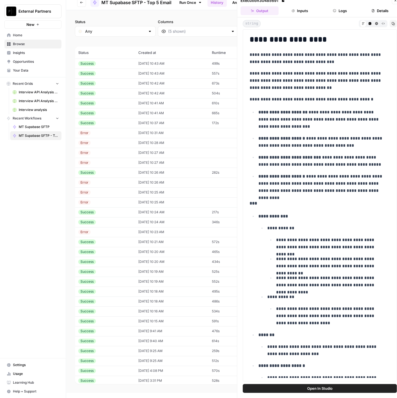
click at [152, 273] on td "10/01/25 at 10:19 AM" at bounding box center [171, 272] width 73 height 10
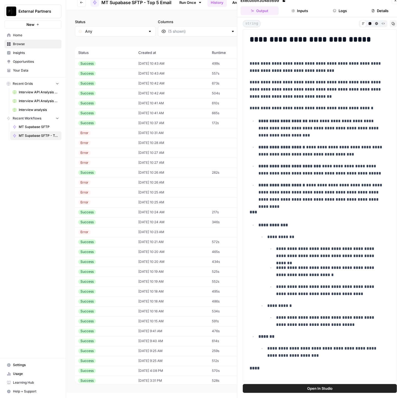
click at [154, 262] on td "10/01/25 at 10:20 AM" at bounding box center [171, 262] width 73 height 10
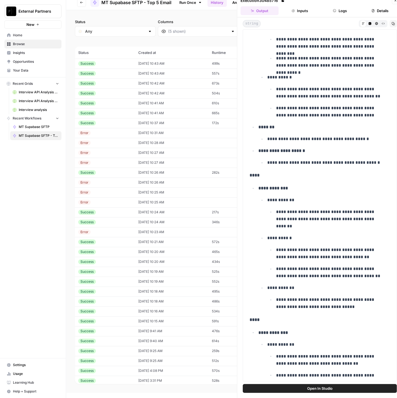
scroll to position [846, 0]
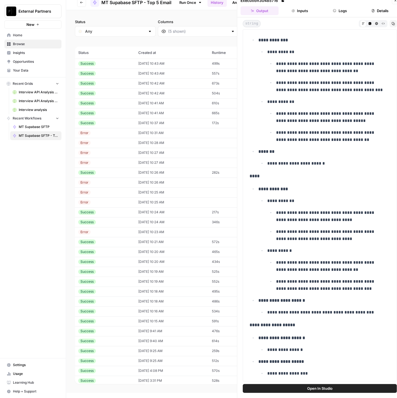
drag, startPoint x: 250, startPoint y: 203, endPoint x: 325, endPoint y: 376, distance: 188.6
copy div "**********"
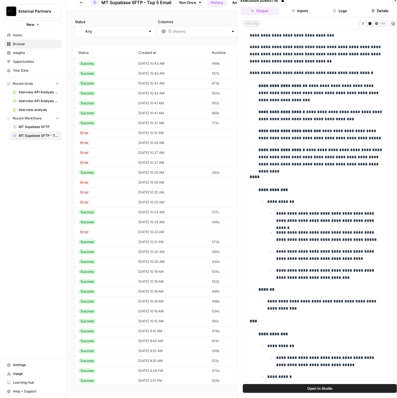
scroll to position [0, 0]
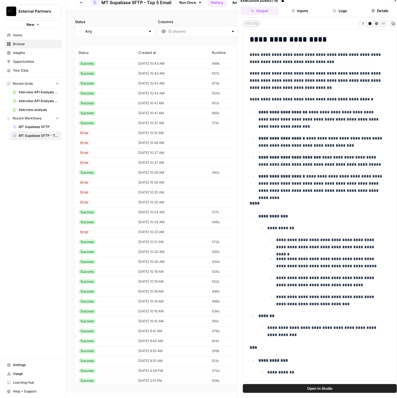
click at [128, 324] on td "Success" at bounding box center [105, 321] width 60 height 10
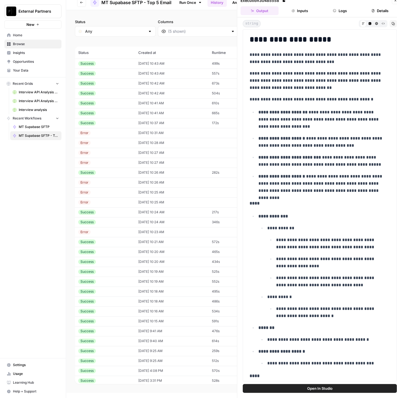
click at [128, 324] on td "Success" at bounding box center [105, 321] width 60 height 10
click at [135, 314] on td "10/01/25 at 10:16 AM" at bounding box center [171, 311] width 73 height 10
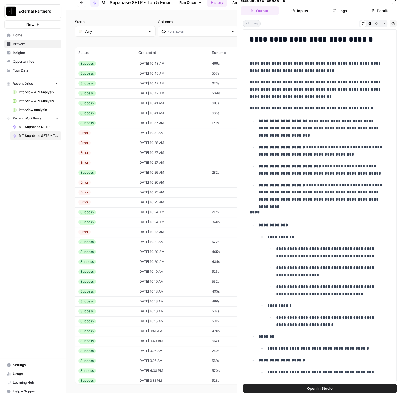
click at [135, 314] on td "10/01/25 at 10:16 AM" at bounding box center [171, 311] width 73 height 10
click at [142, 304] on td "10/01/25 at 10:18 AM" at bounding box center [171, 301] width 73 height 10
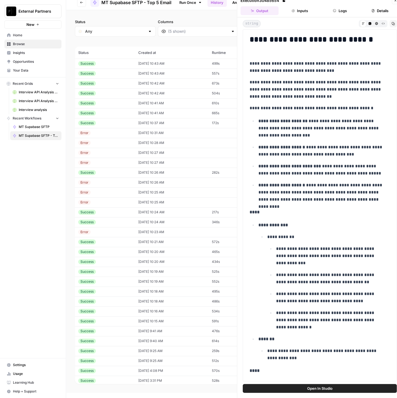
click at [149, 288] on td "10/01/25 at 10:18 AM" at bounding box center [171, 292] width 73 height 10
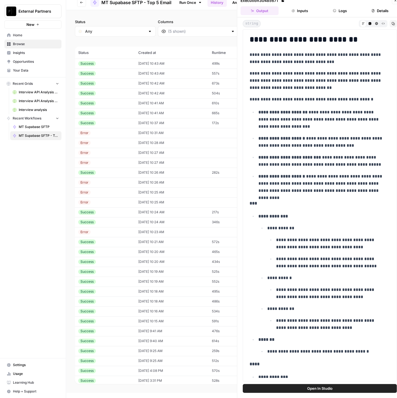
click at [149, 288] on td "10/01/25 at 10:18 AM" at bounding box center [171, 292] width 73 height 10
click at [152, 279] on td "10/01/25 at 10:19 AM" at bounding box center [171, 282] width 73 height 10
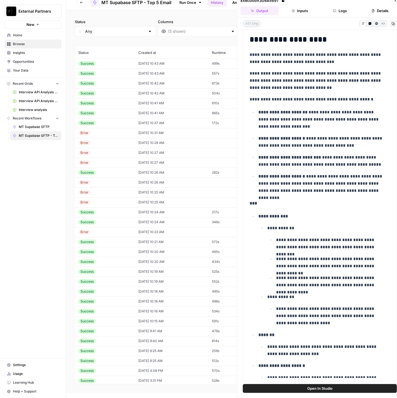
click at [152, 279] on td "10/01/25 at 10:19 AM" at bounding box center [171, 282] width 73 height 10
click at [154, 271] on td "10/01/25 at 10:19 AM" at bounding box center [171, 272] width 73 height 10
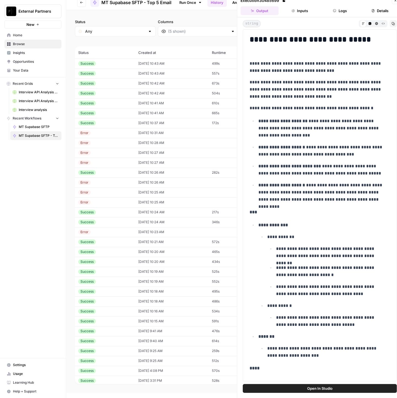
click at [159, 258] on td "10/01/25 at 10:20 AM" at bounding box center [171, 262] width 73 height 10
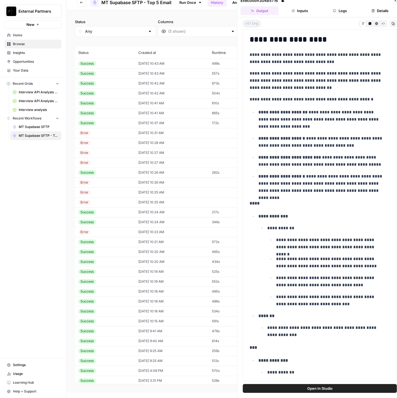
click at [157, 263] on td "10/01/25 at 10:20 AM" at bounding box center [171, 262] width 73 height 10
click at [158, 252] on td "10/01/25 at 10:20 AM" at bounding box center [171, 252] width 73 height 10
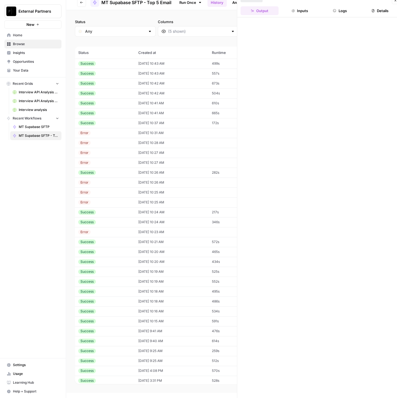
click at [158, 252] on td "10/01/25 at 10:20 AM" at bounding box center [171, 252] width 73 height 10
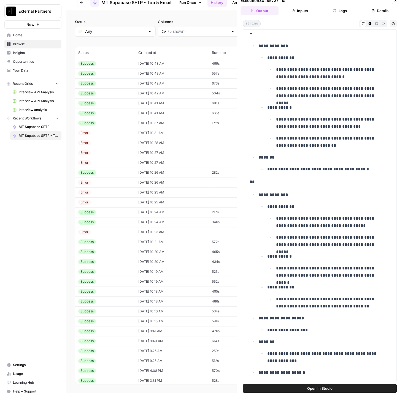
scroll to position [978, 0]
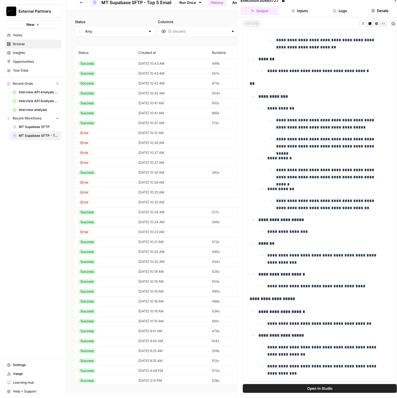
drag, startPoint x: 250, startPoint y: 212, endPoint x: 325, endPoint y: 369, distance: 174.2
copy div "**********"
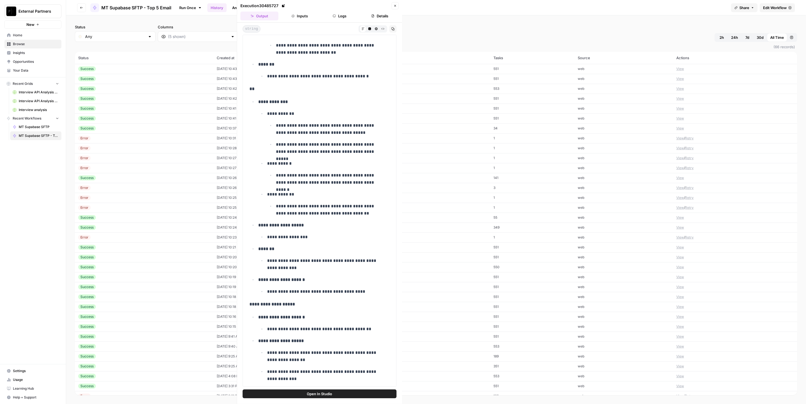
scroll to position [977, 0]
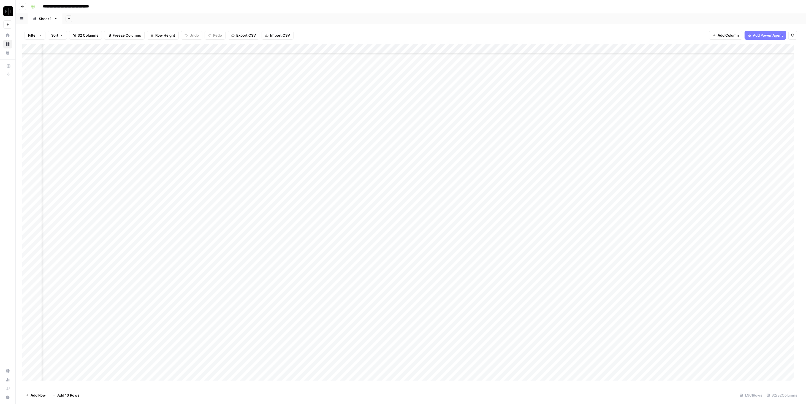
scroll to position [220, 838]
click at [205, 118] on div "Add Column" at bounding box center [410, 215] width 777 height 342
click at [207, 126] on div "Add Column" at bounding box center [410, 215] width 777 height 342
click at [209, 135] on div "Add Column" at bounding box center [410, 215] width 777 height 342
click at [34, 32] on button "Filter" at bounding box center [34, 35] width 21 height 9
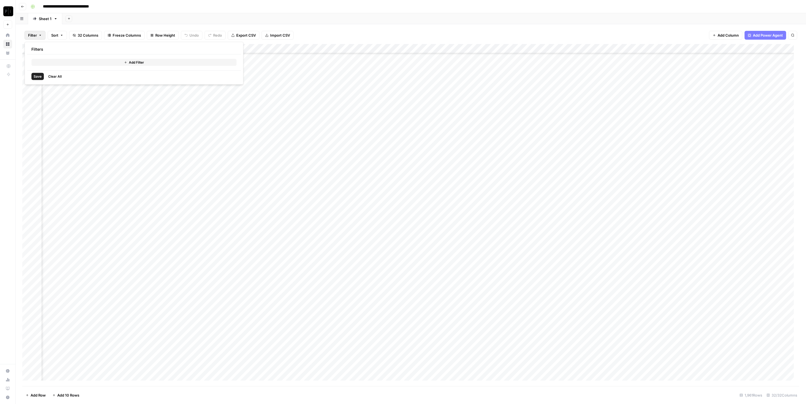
click at [59, 61] on button "Add Filter" at bounding box center [133, 62] width 205 height 7
click at [55, 62] on input "text" at bounding box center [65, 64] width 60 height 6
click at [73, 155] on span "Wordpress: CEO Analysis (USING EXISTING DATA)" at bounding box center [66, 155] width 46 height 6
click at [237, 60] on div at bounding box center [237, 64] width 81 height 10
click at [151, 61] on input "text" at bounding box center [151, 64] width 67 height 6
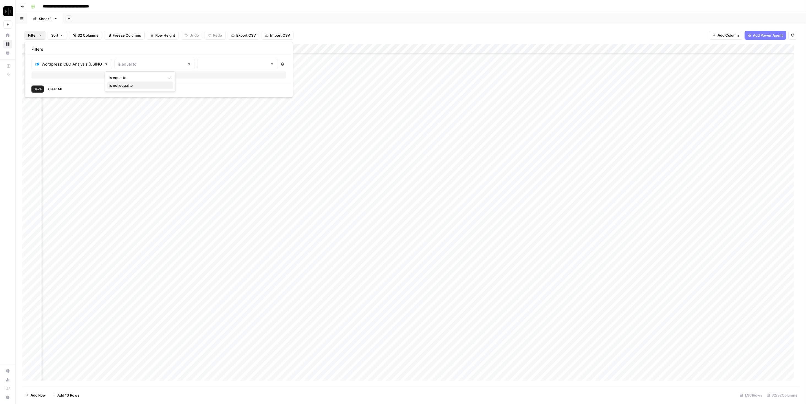
click at [140, 84] on span "is not equal to" at bounding box center [138, 86] width 59 height 6
type input "is not equal to"
click at [208, 63] on input "text" at bounding box center [234, 64] width 67 height 6
click at [200, 102] on span "success" at bounding box center [211, 101] width 59 height 6
click at [232, 86] on span "running" at bounding box center [249, 86] width 74 height 6
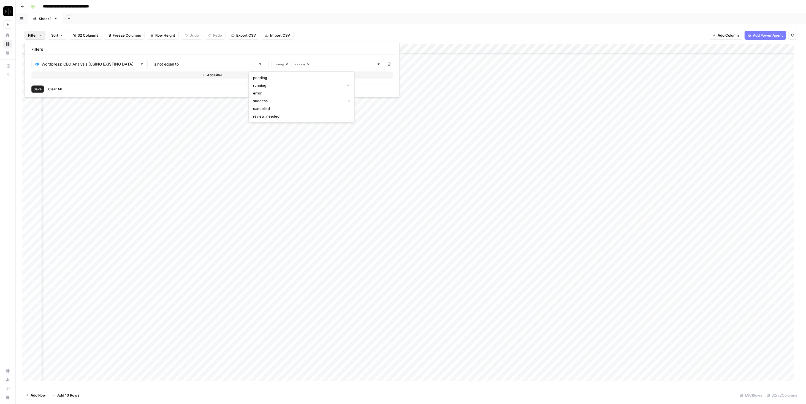
click at [80, 76] on button "Add Filter" at bounding box center [211, 75] width 361 height 7
click at [80, 76] on input "text" at bounding box center [86, 77] width 102 height 6
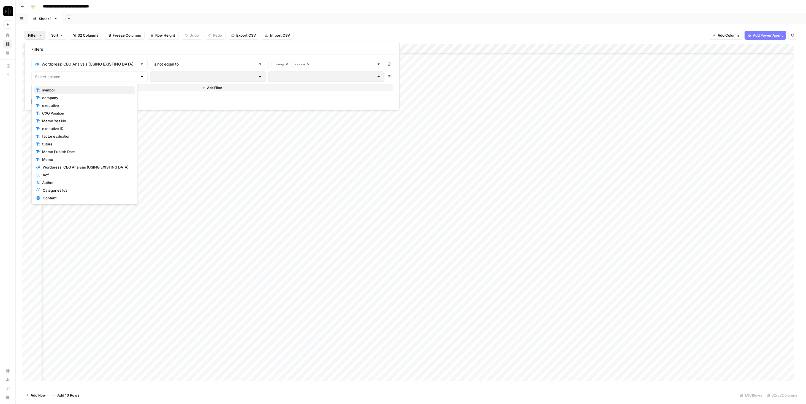
click at [76, 88] on span "symbol" at bounding box center [86, 90] width 89 height 6
click at [297, 75] on input "text" at bounding box center [326, 77] width 109 height 6
type input "v"
click at [38, 99] on span "Save" at bounding box center [38, 101] width 8 height 5
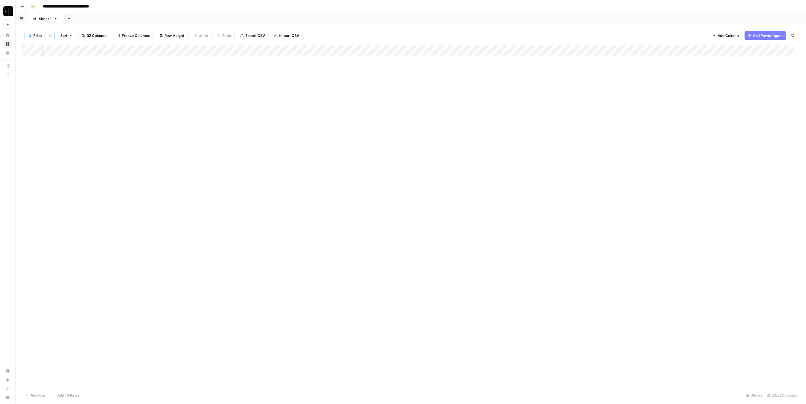
scroll to position [0, 838]
click at [43, 37] on button "2 Filter" at bounding box center [35, 35] width 21 height 9
click at [280, 77] on input "v" at bounding box center [326, 77] width 109 height 6
type input "a"
click at [38, 100] on span "Save" at bounding box center [38, 101] width 8 height 5
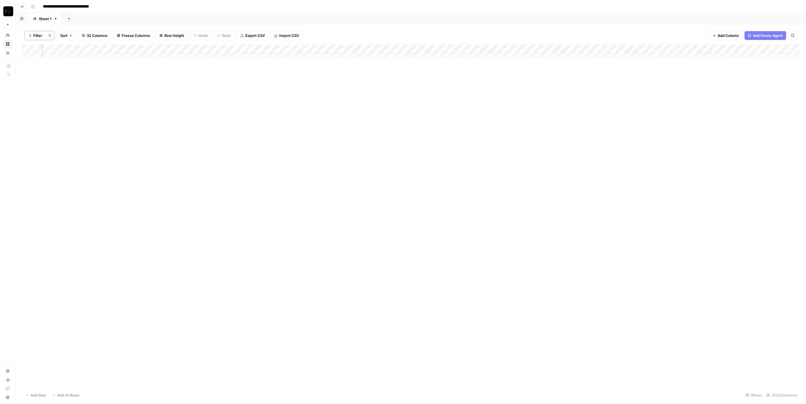
click at [40, 36] on span "Filter" at bounding box center [37, 36] width 9 height 6
click at [59, 102] on span "Clear All" at bounding box center [54, 101] width 13 height 5
click at [307, 17] on div "Add Sheet" at bounding box center [433, 18] width 743 height 11
click at [262, 49] on div "Add Column" at bounding box center [410, 215] width 777 height 342
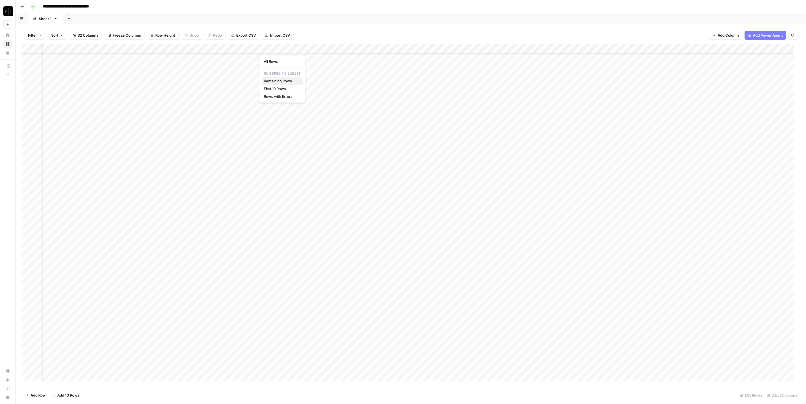
click at [286, 80] on span "Remaining Rows" at bounding box center [281, 81] width 35 height 6
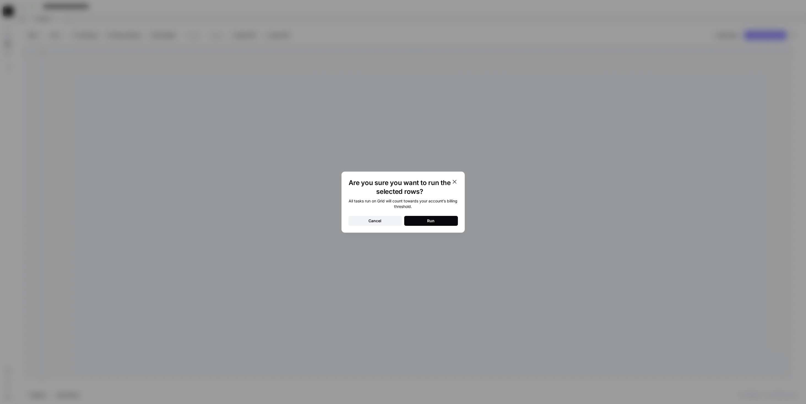
click at [438, 222] on button "Run" at bounding box center [431, 221] width 54 height 10
